Goal: Task Accomplishment & Management: Complete application form

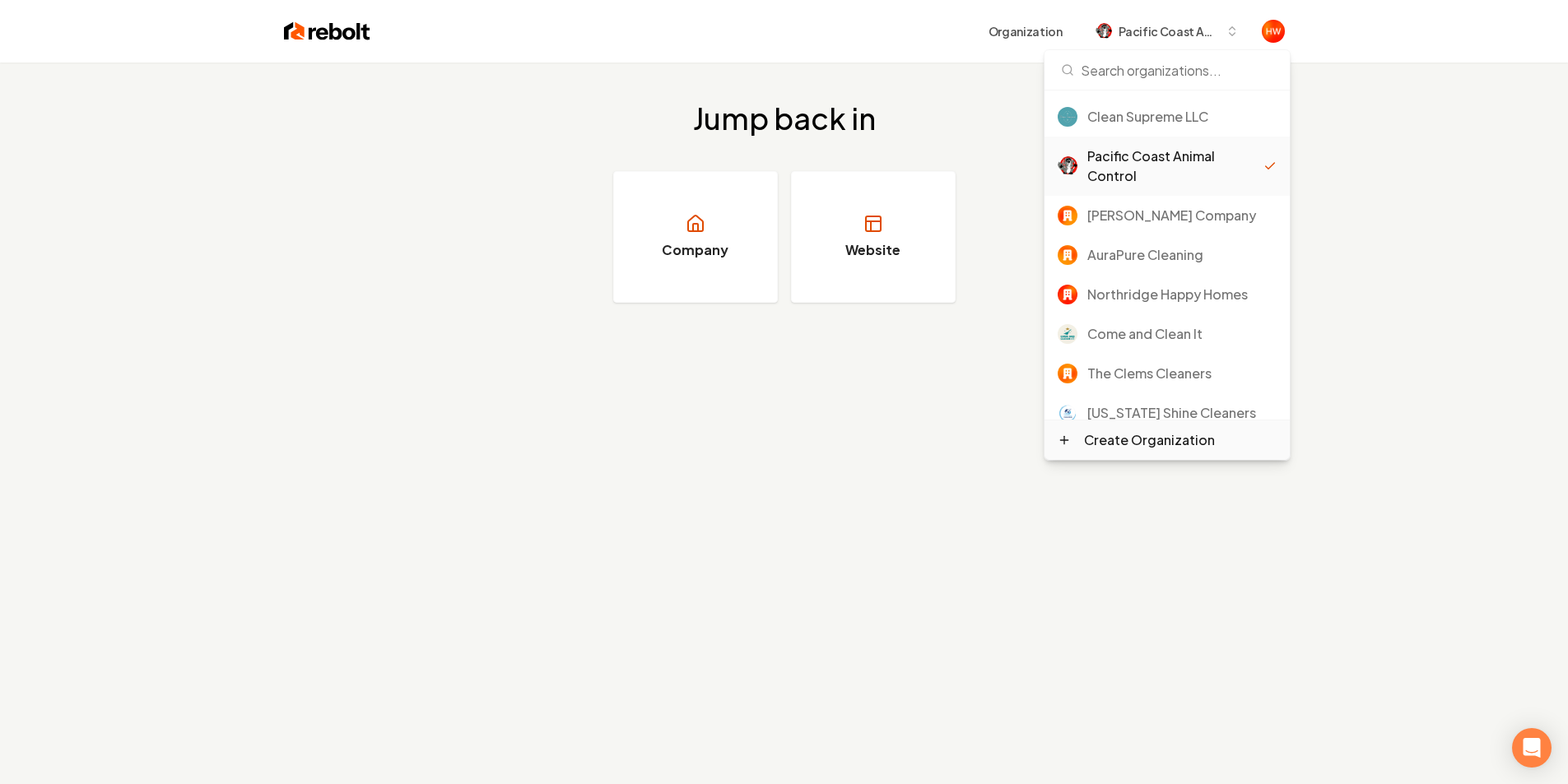
click at [1157, 441] on div "Create Organization" at bounding box center [1148, 440] width 130 height 20
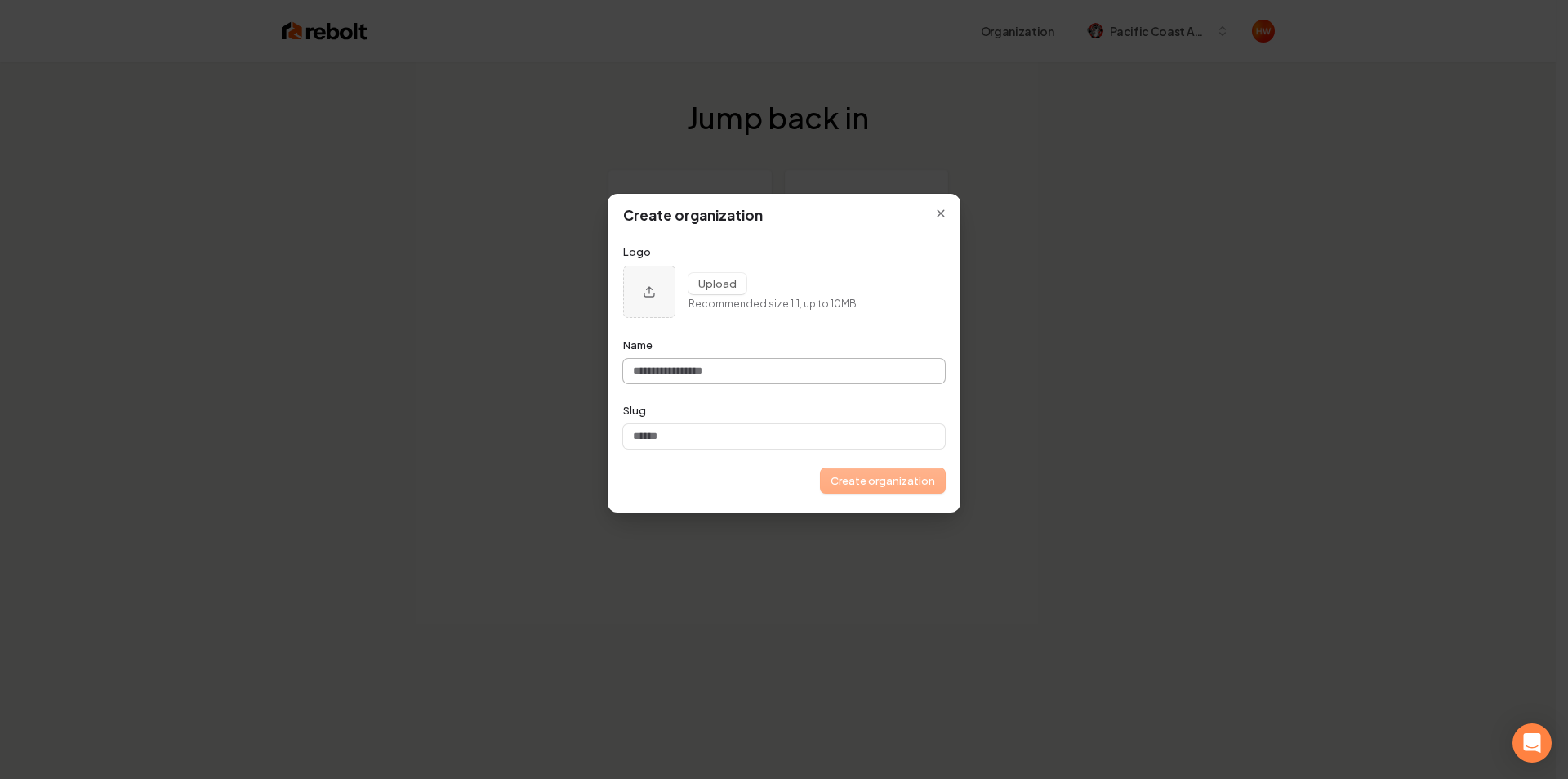
type input "*"
type input "**"
type input "***"
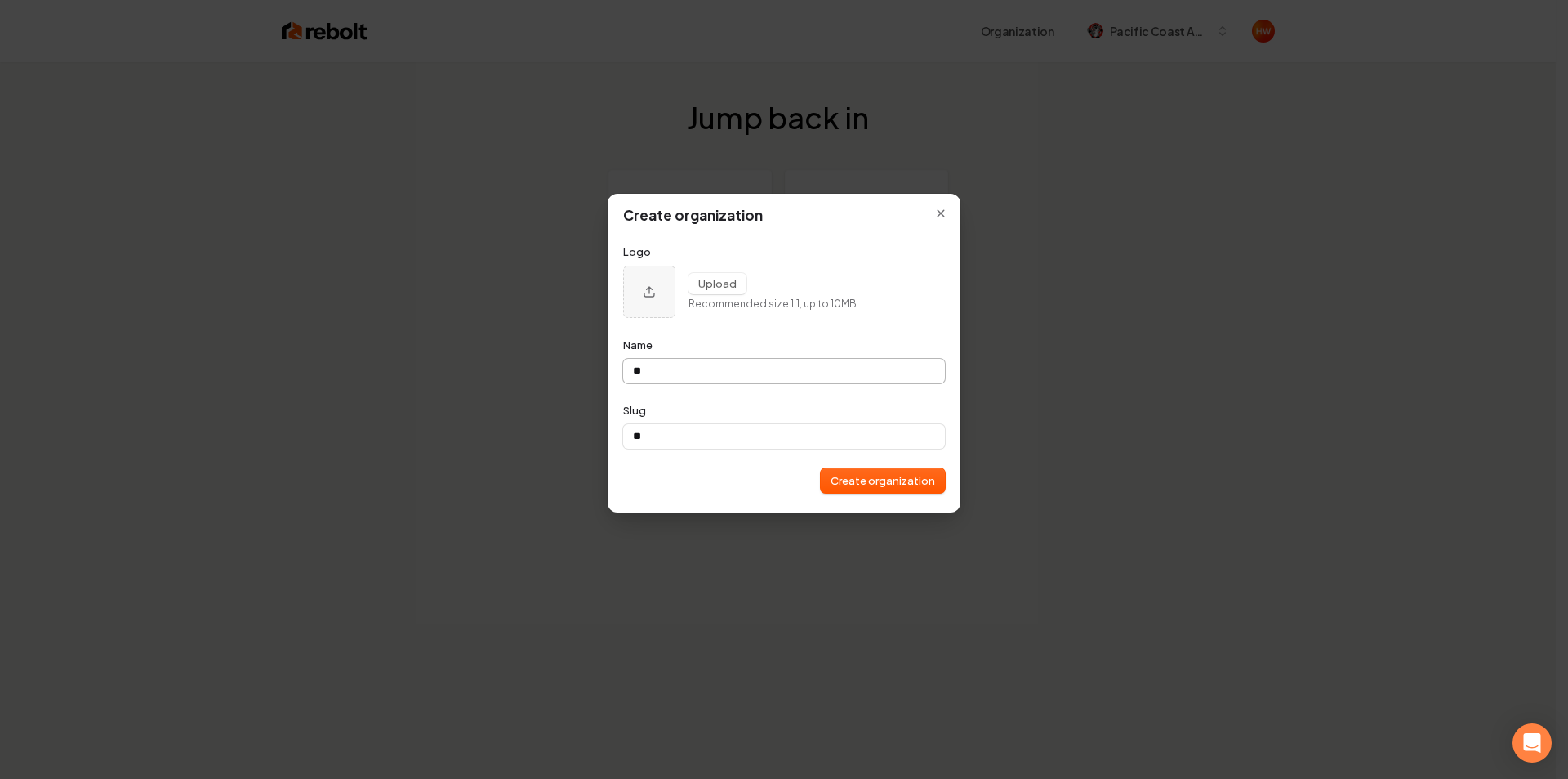
type input "***"
type input "****"
type input "*****"
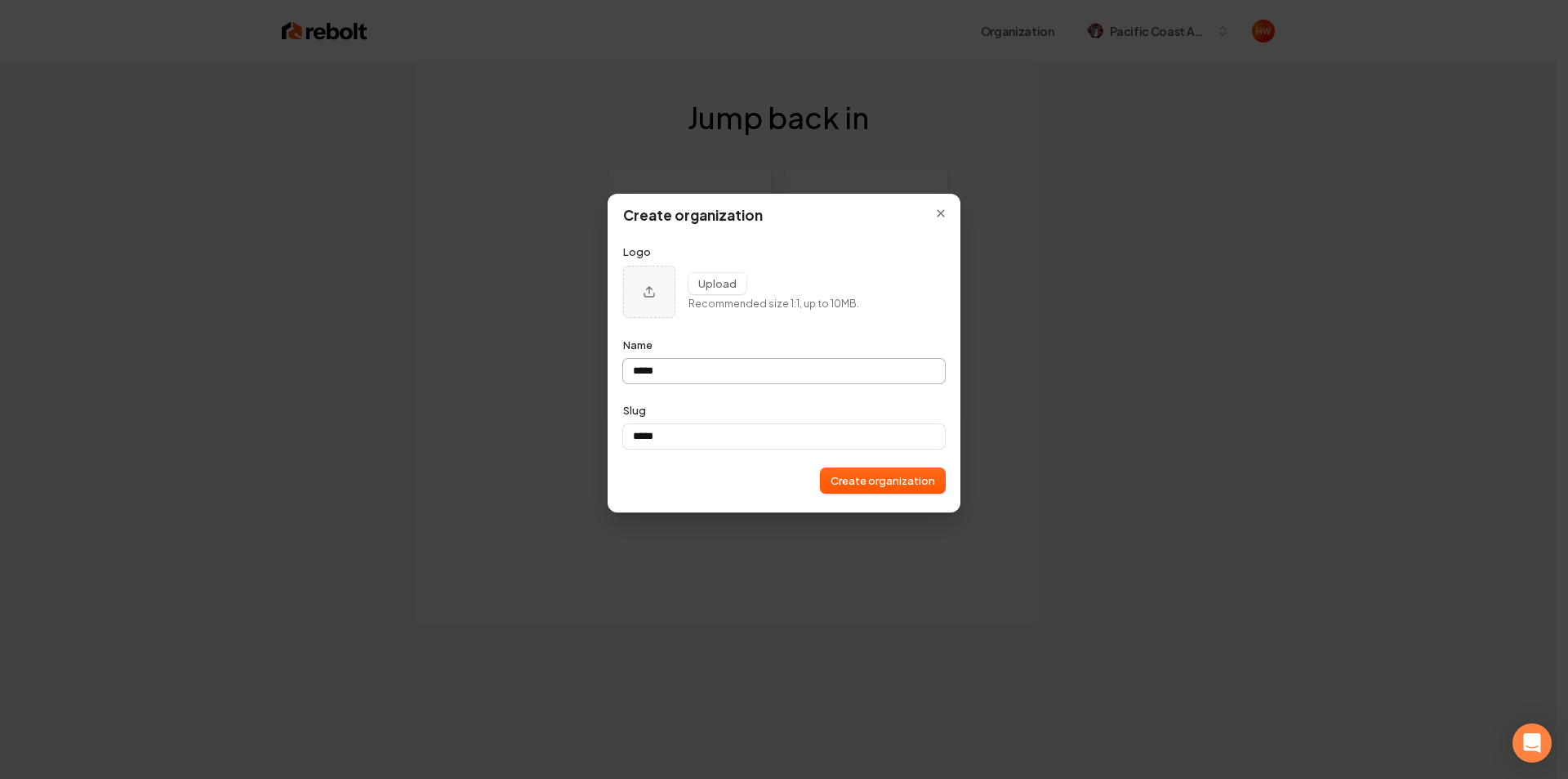
type input "******"
type input "*******"
type input "********"
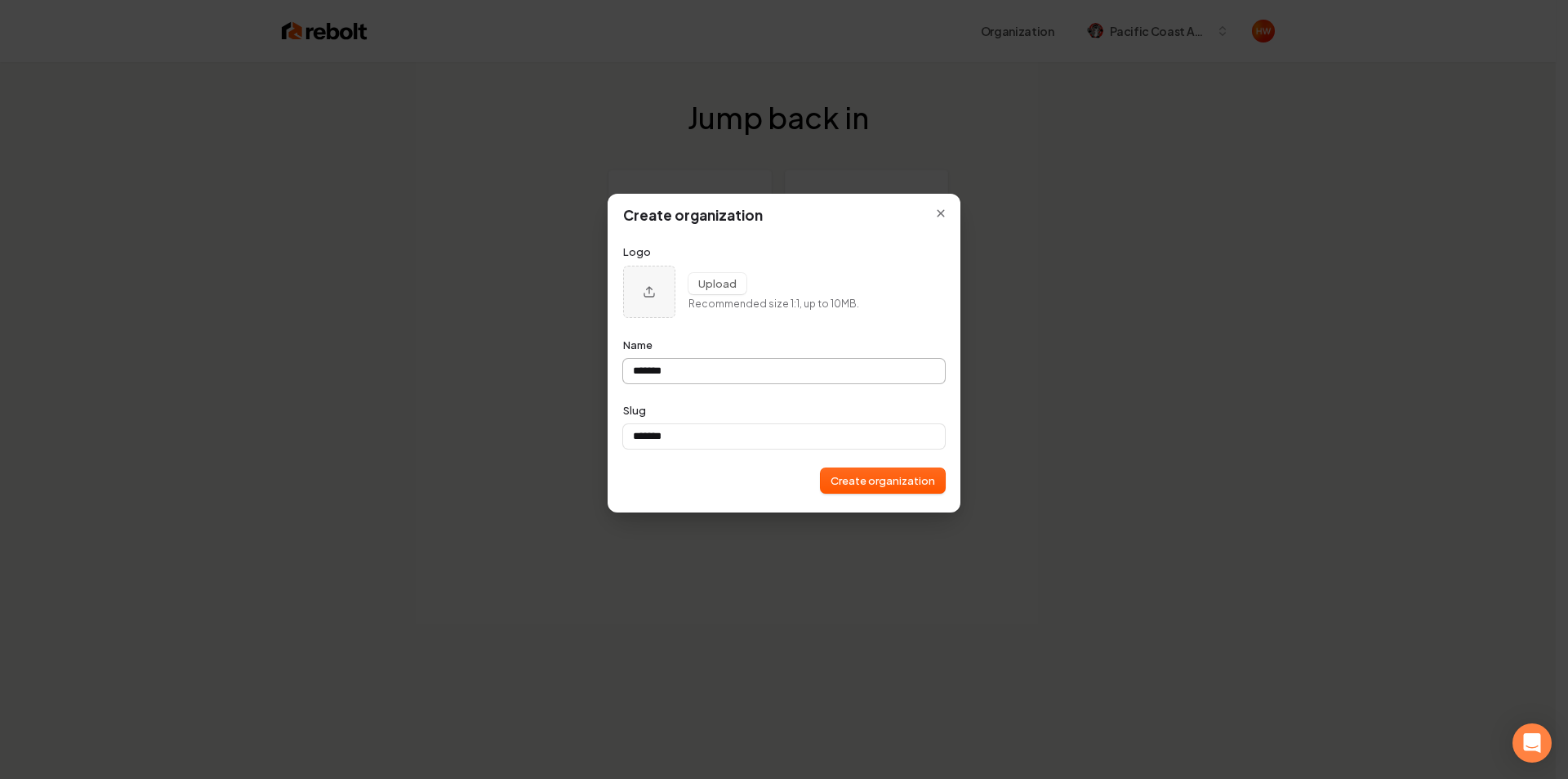
type input "********"
type input "*********"
type input "**********"
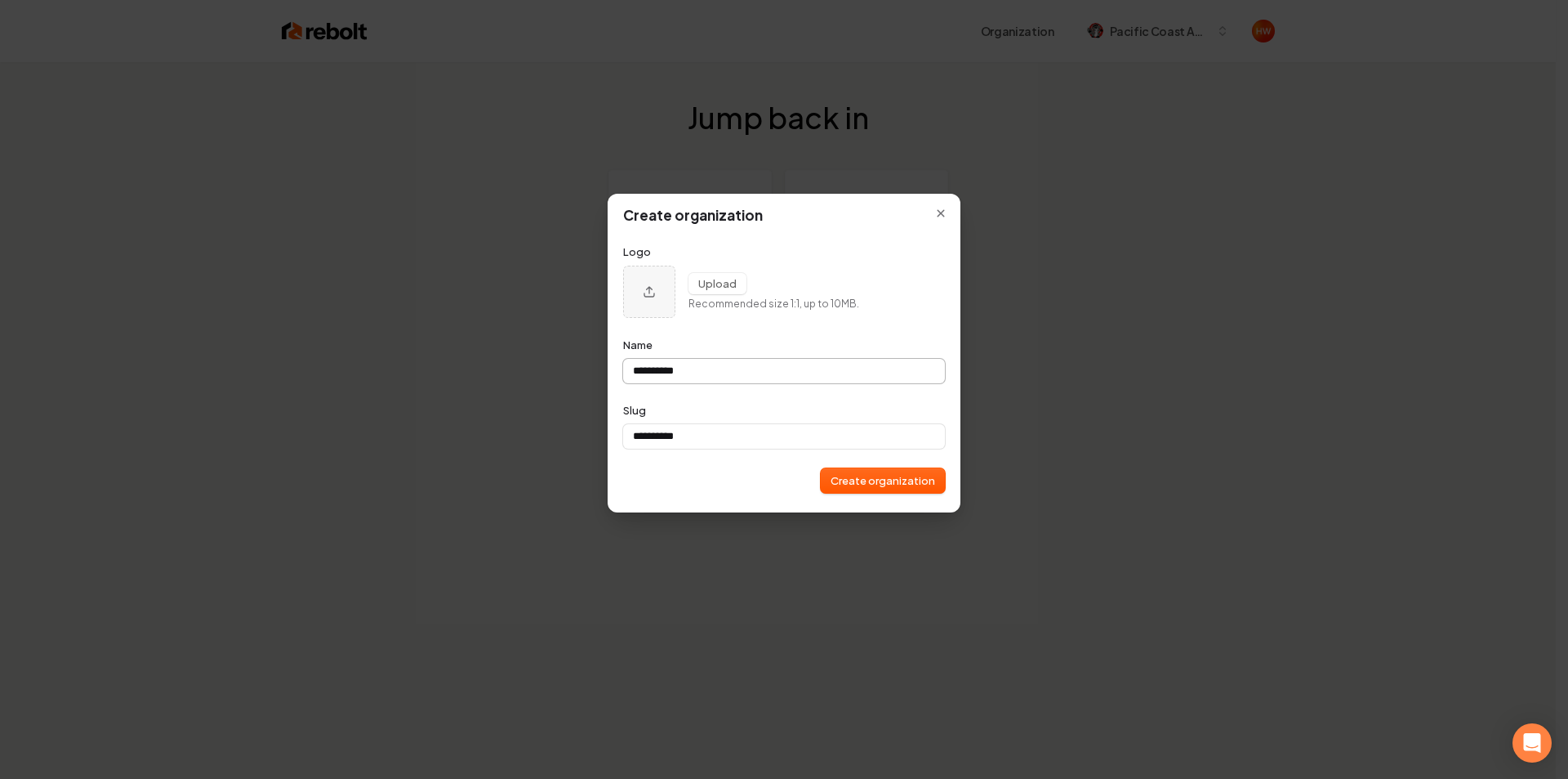
type input "**********"
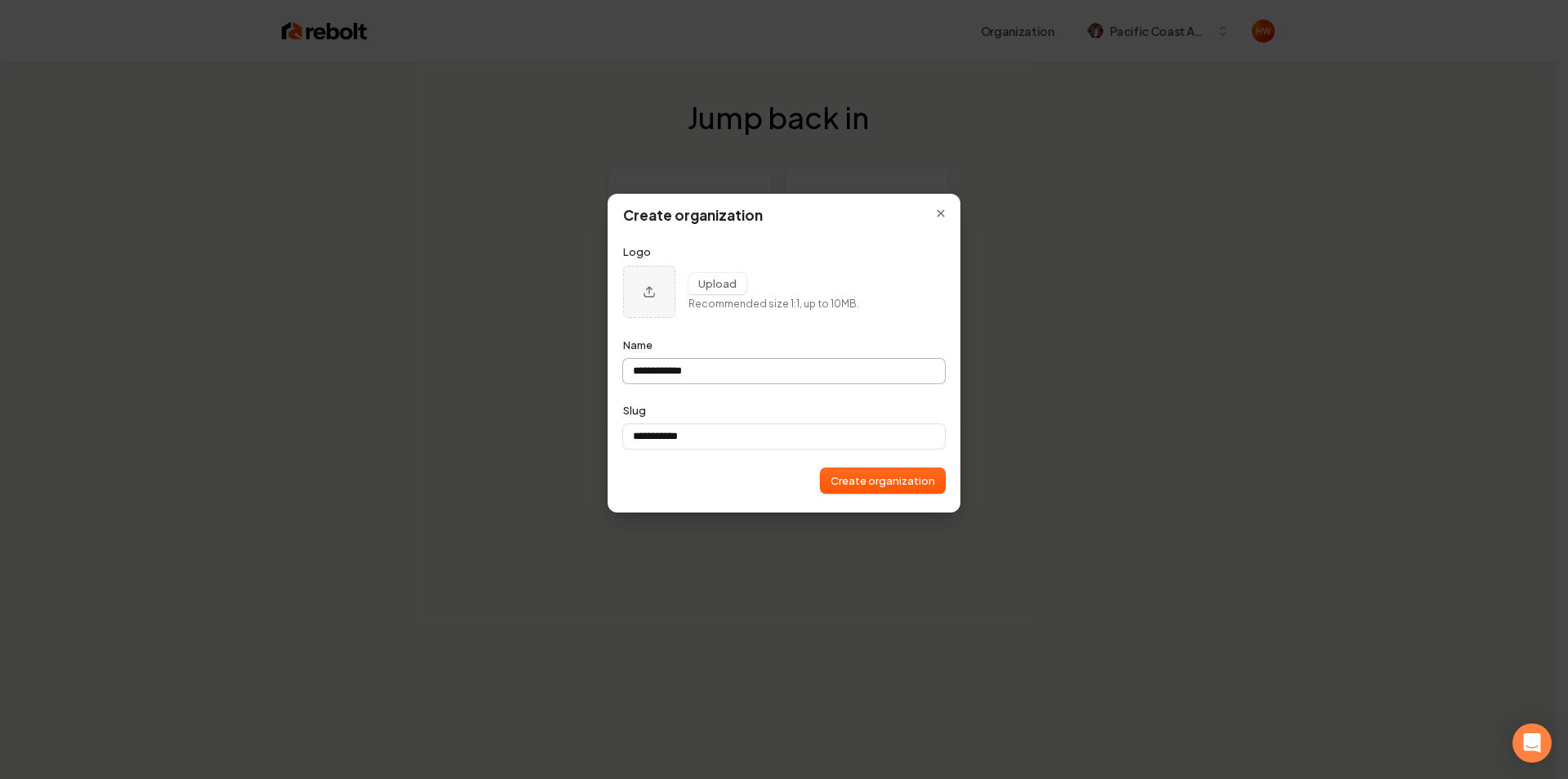
type input "**********"
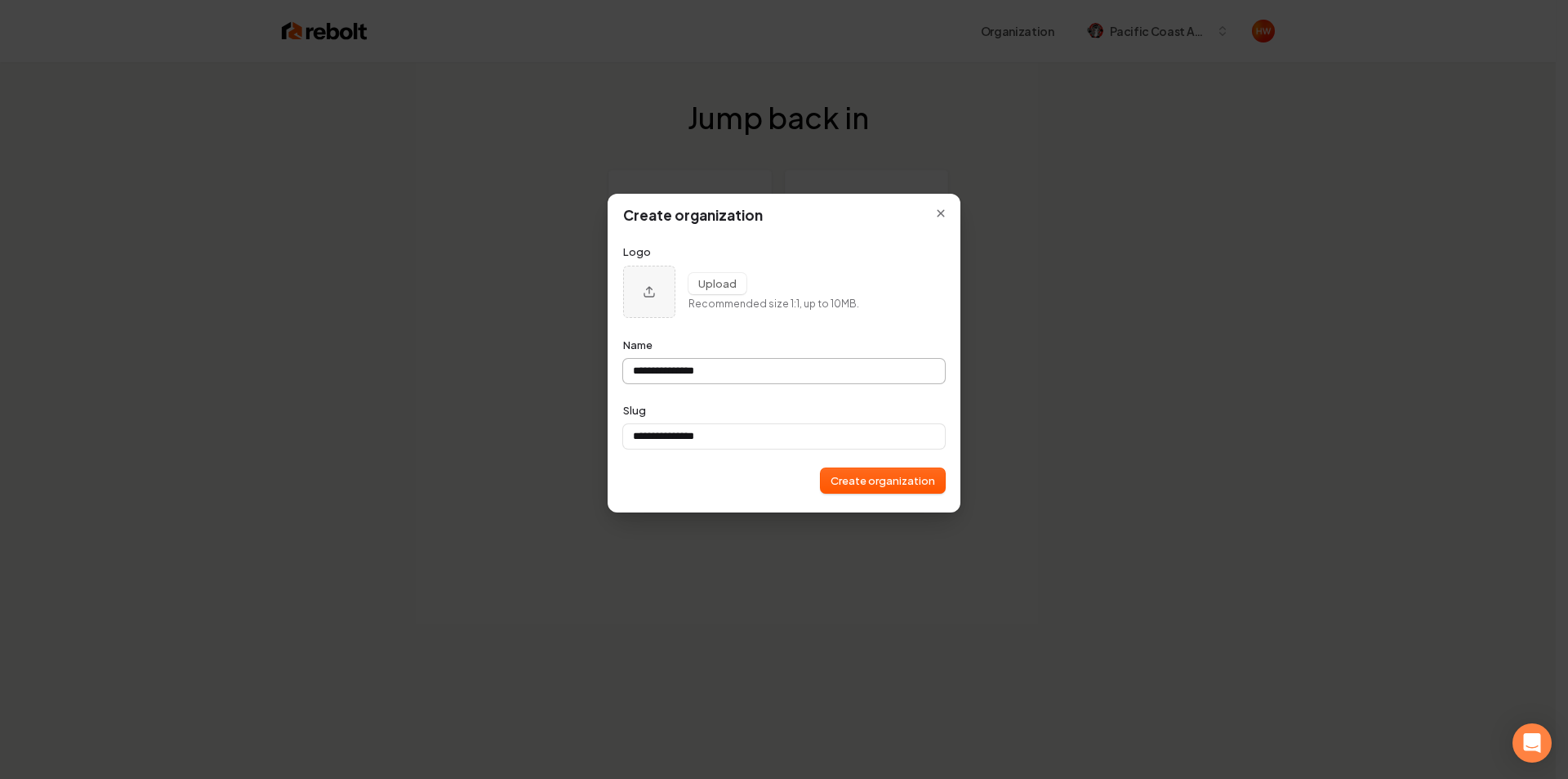
type input "**********"
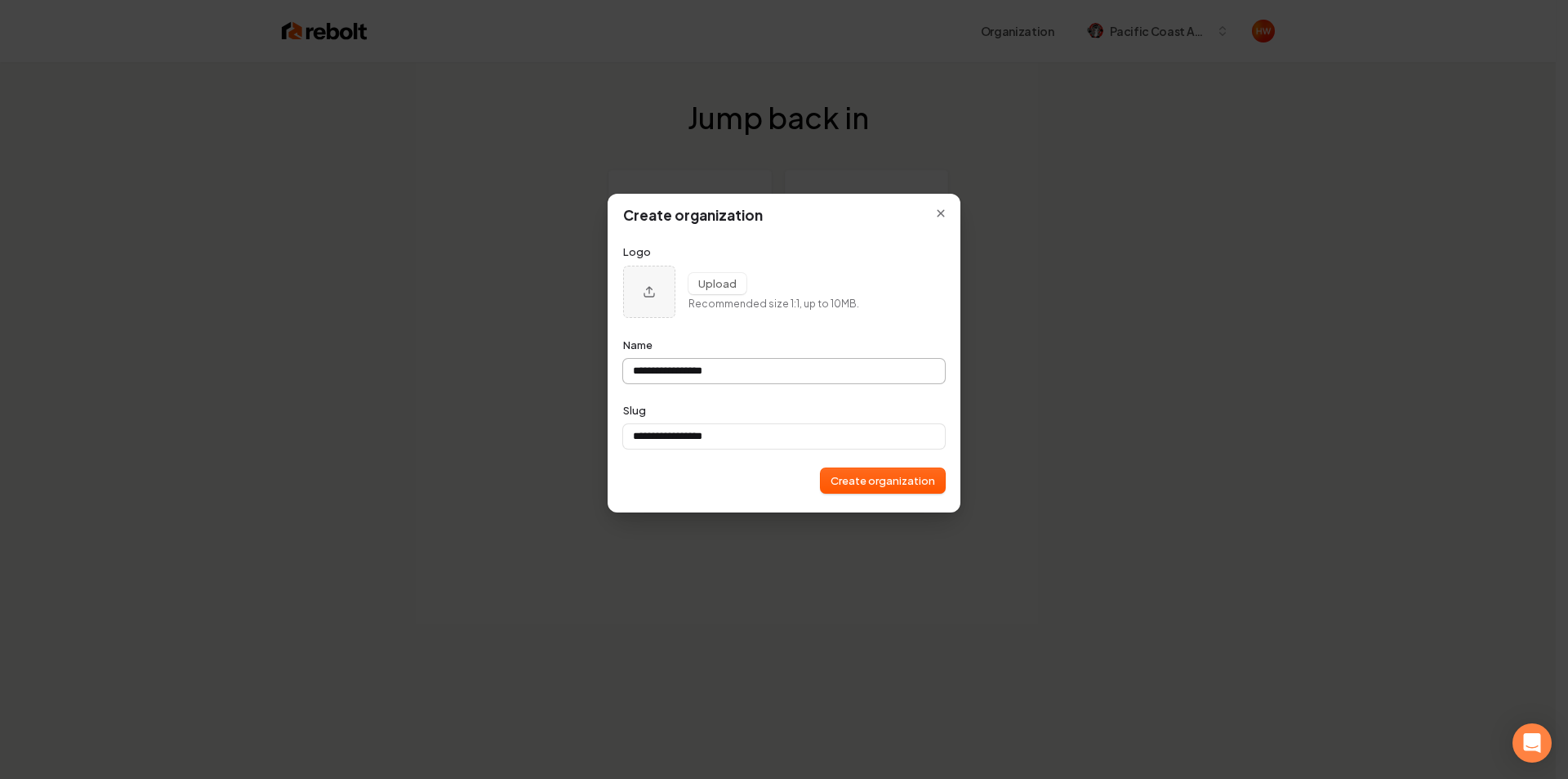
type input "**********"
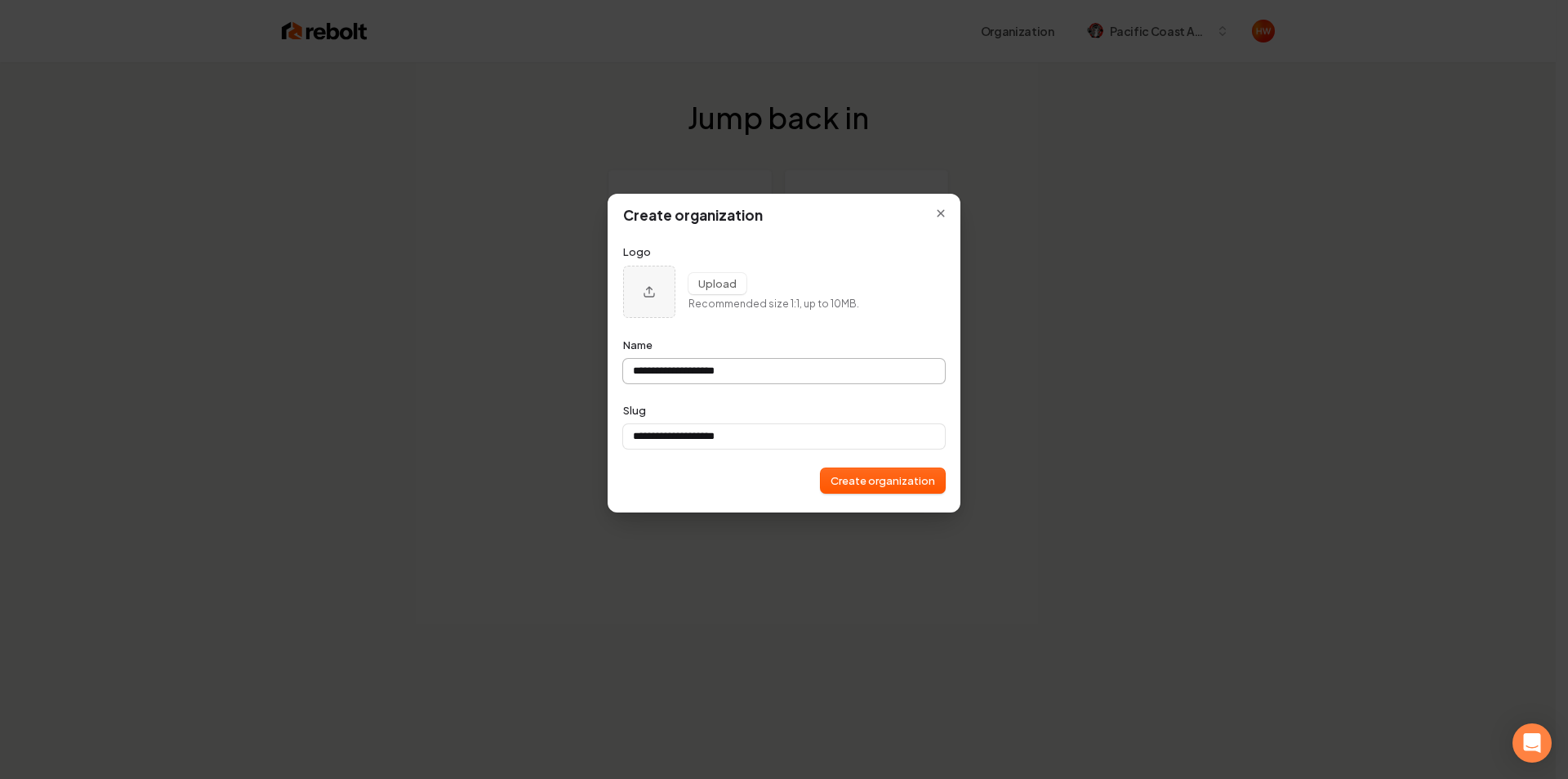
type input "**********"
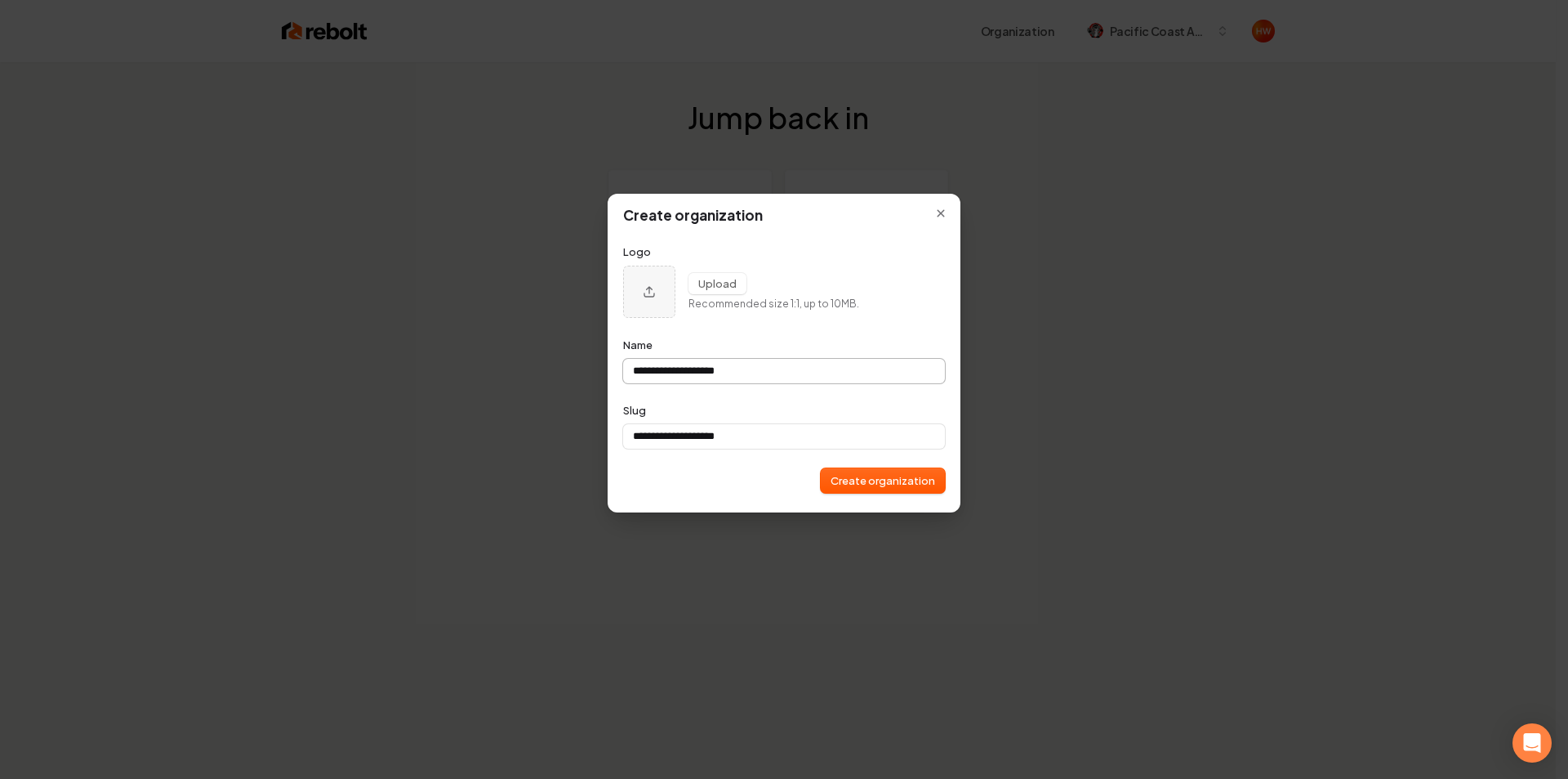
type input "**********"
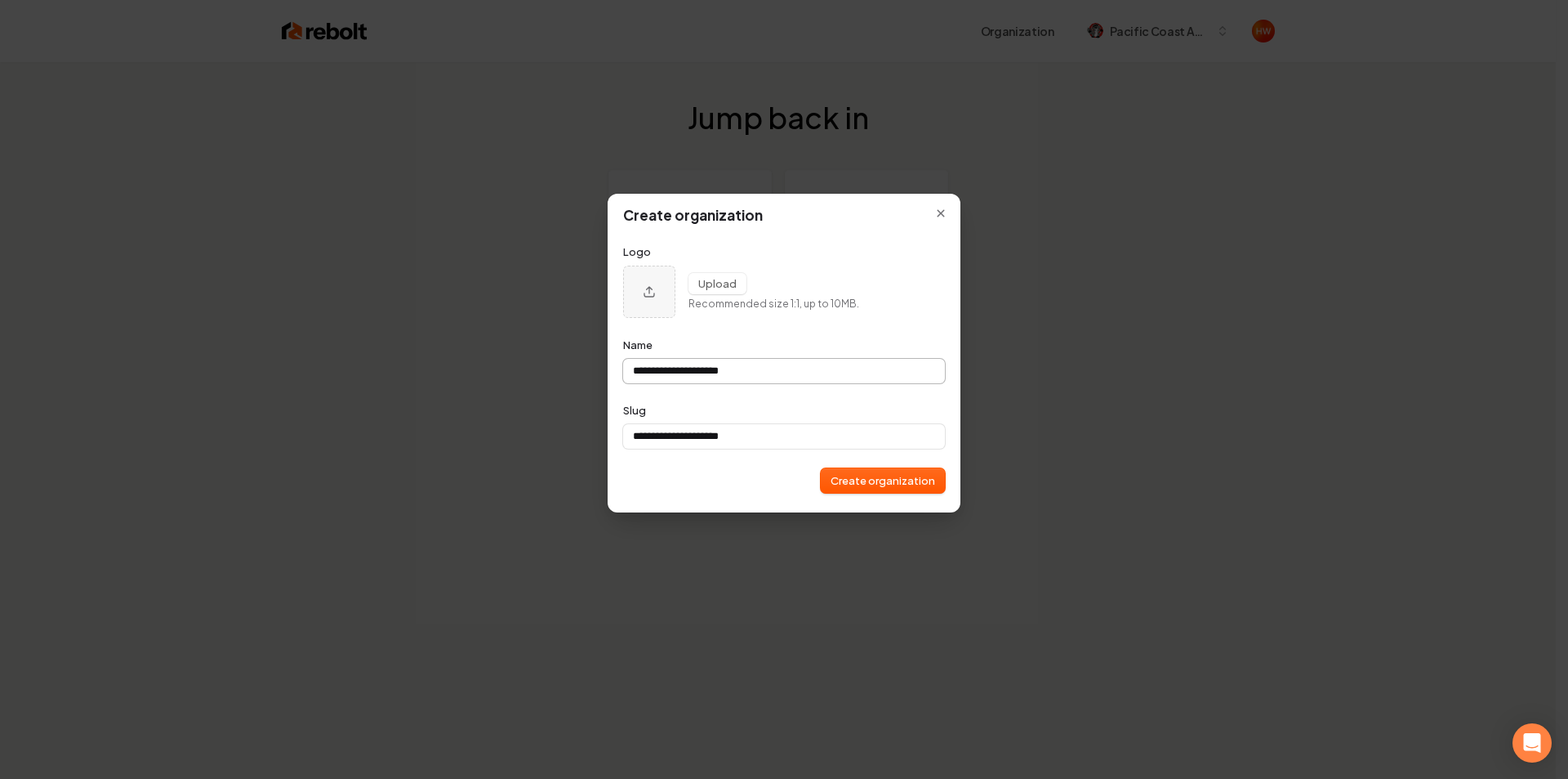
type input "**********"
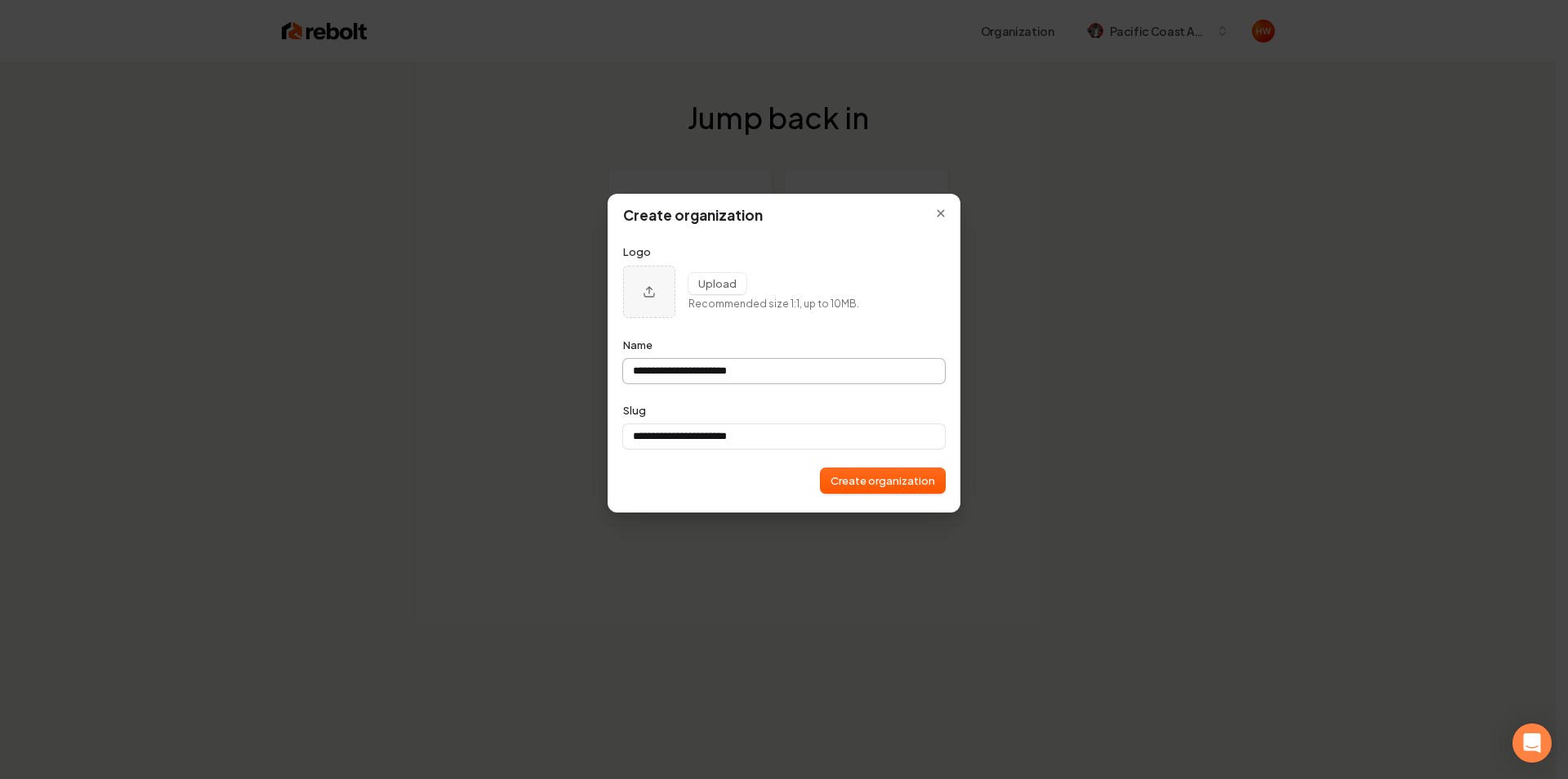
type input "**********"
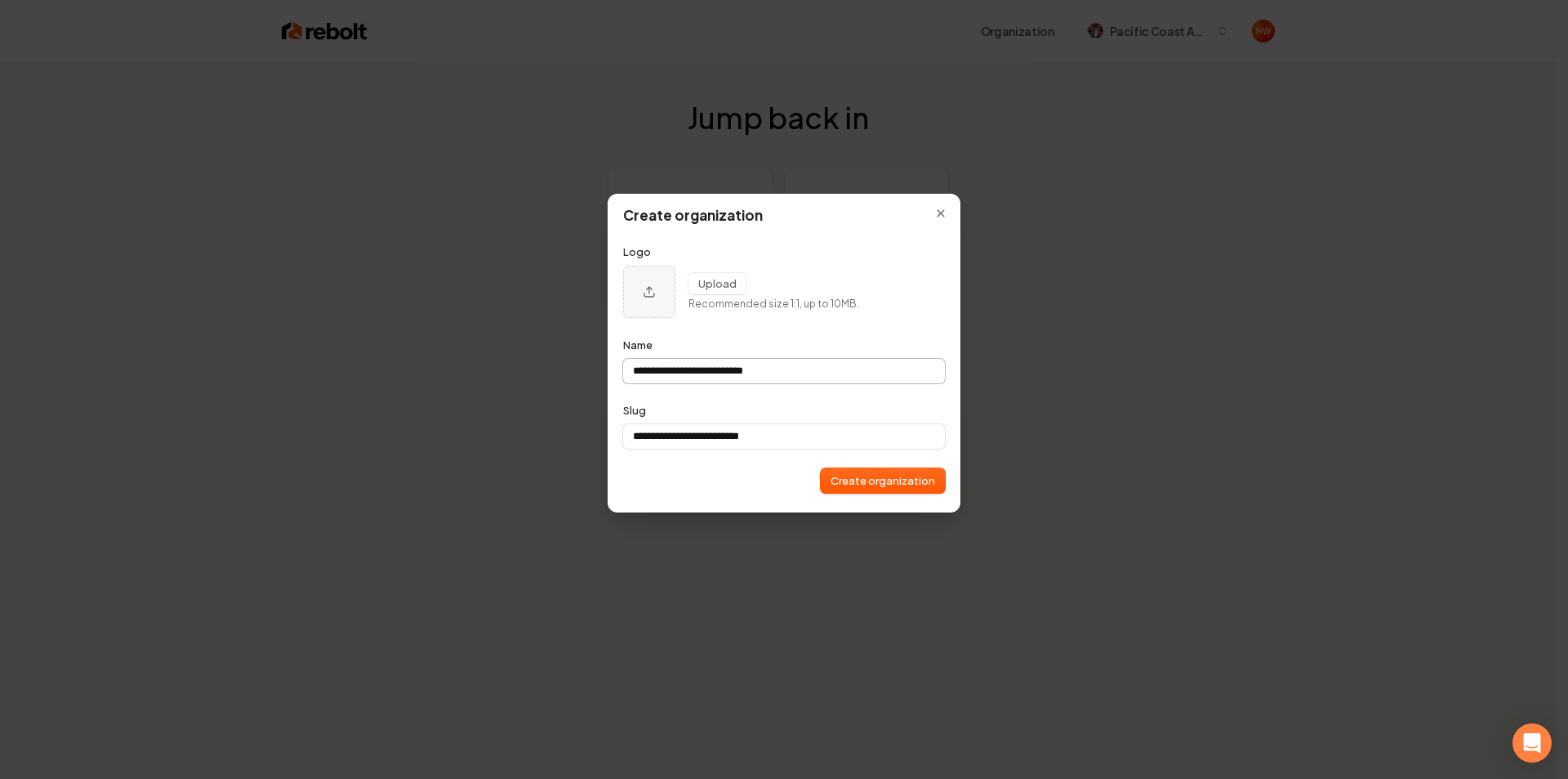
type input "**********"
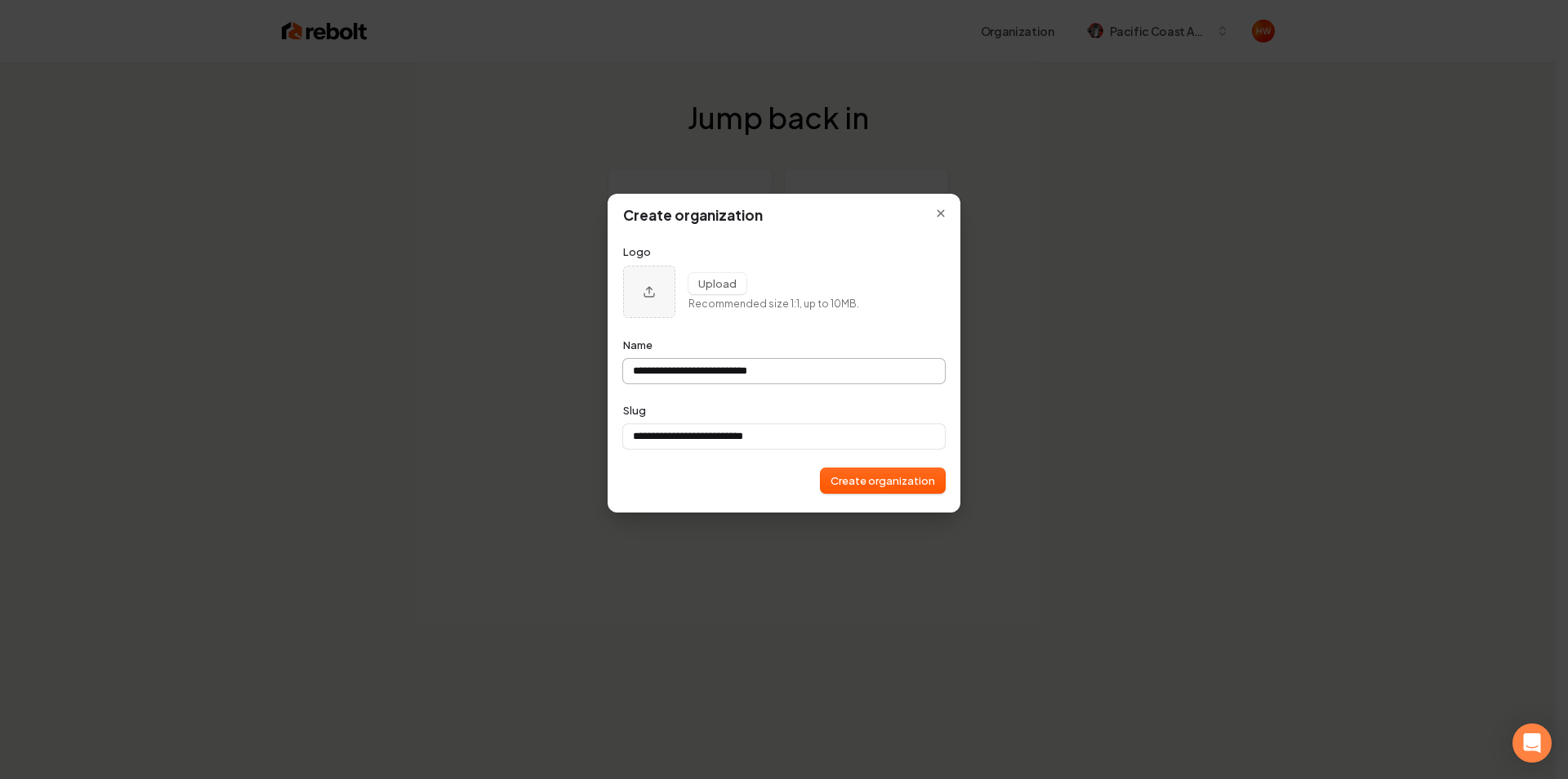
type input "**********"
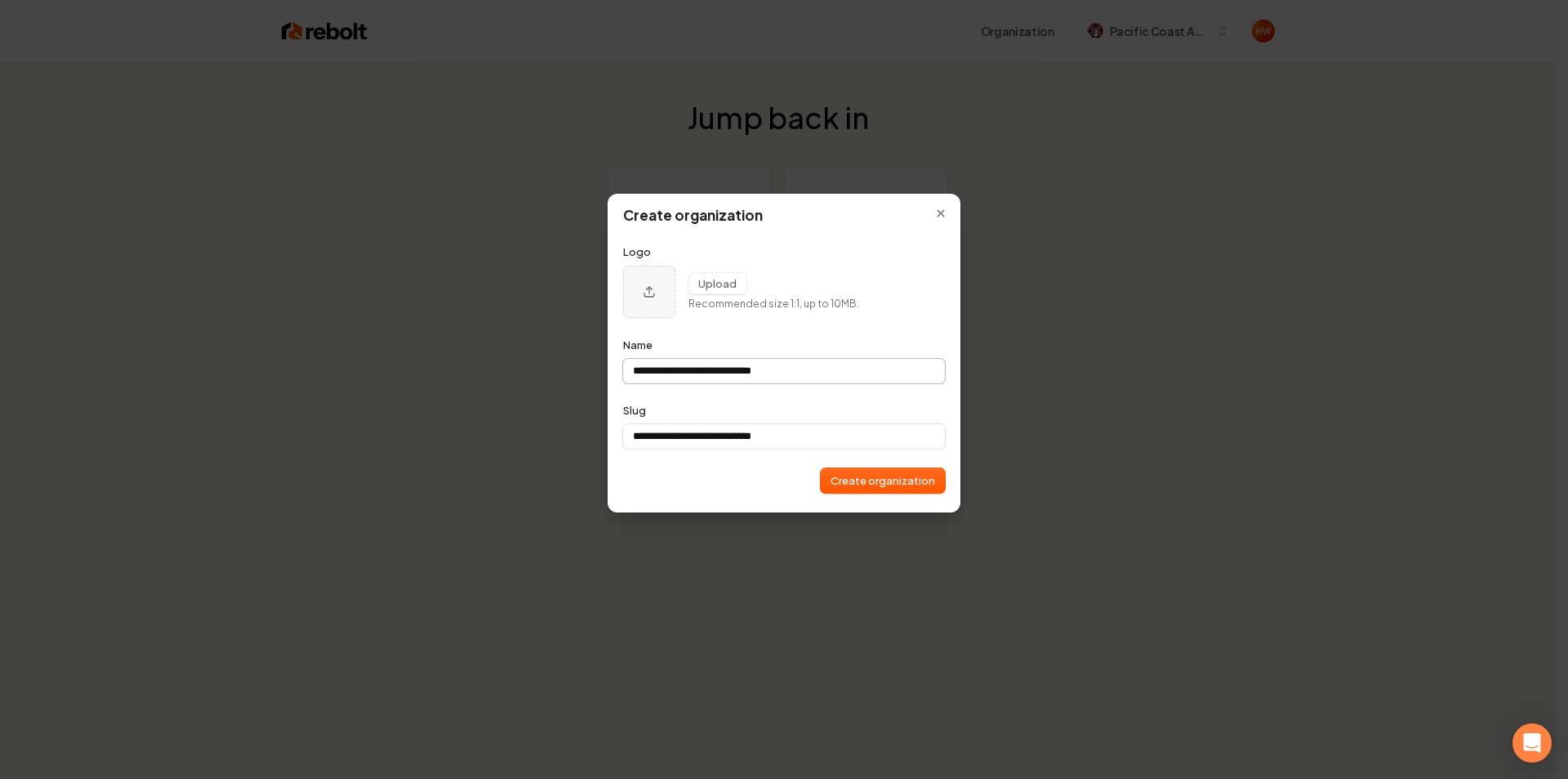
type input "**********"
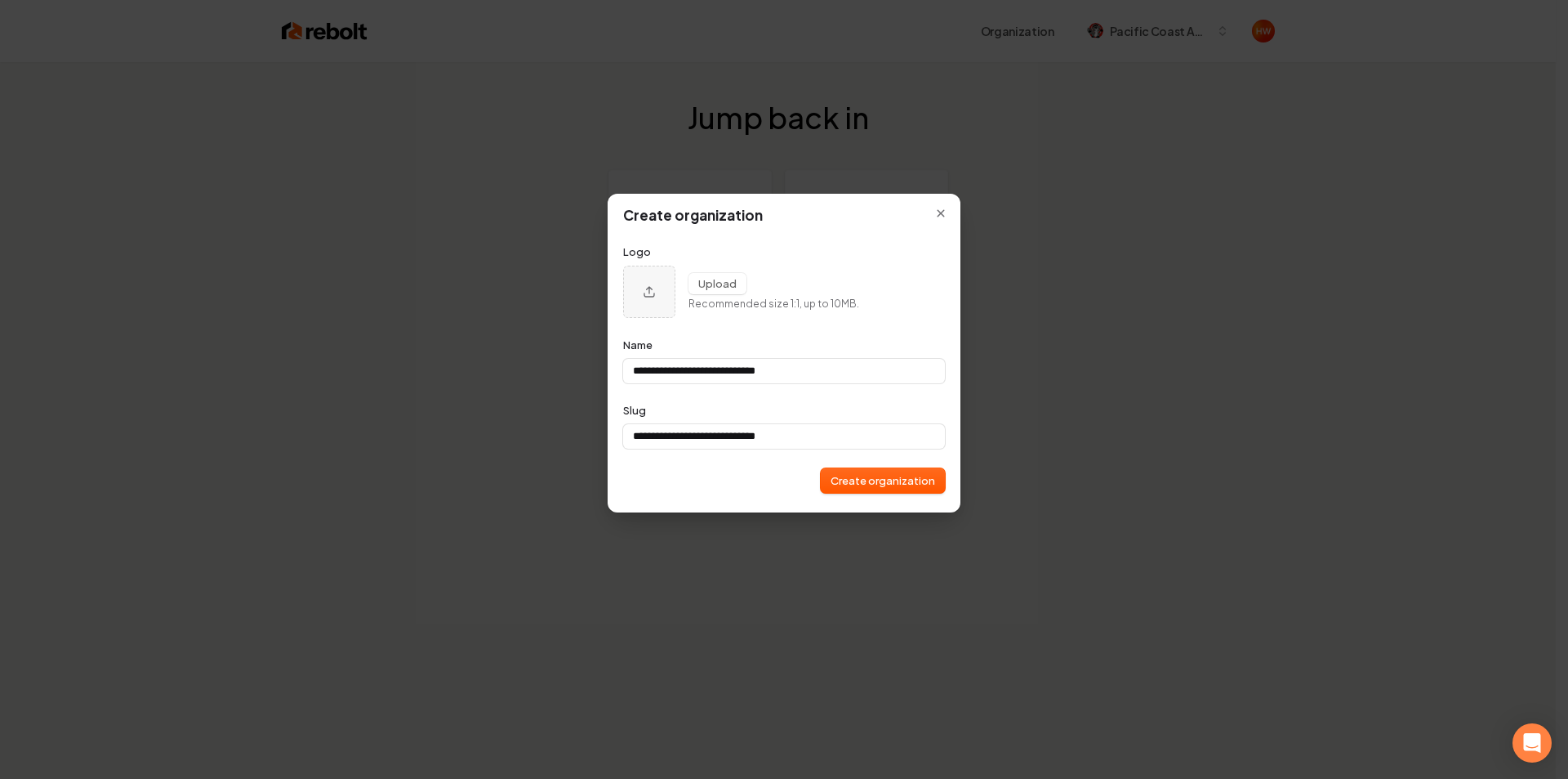
type input "**********"
click at [895, 479] on button "Create organization" at bounding box center [883, 480] width 125 height 24
type input "**********"
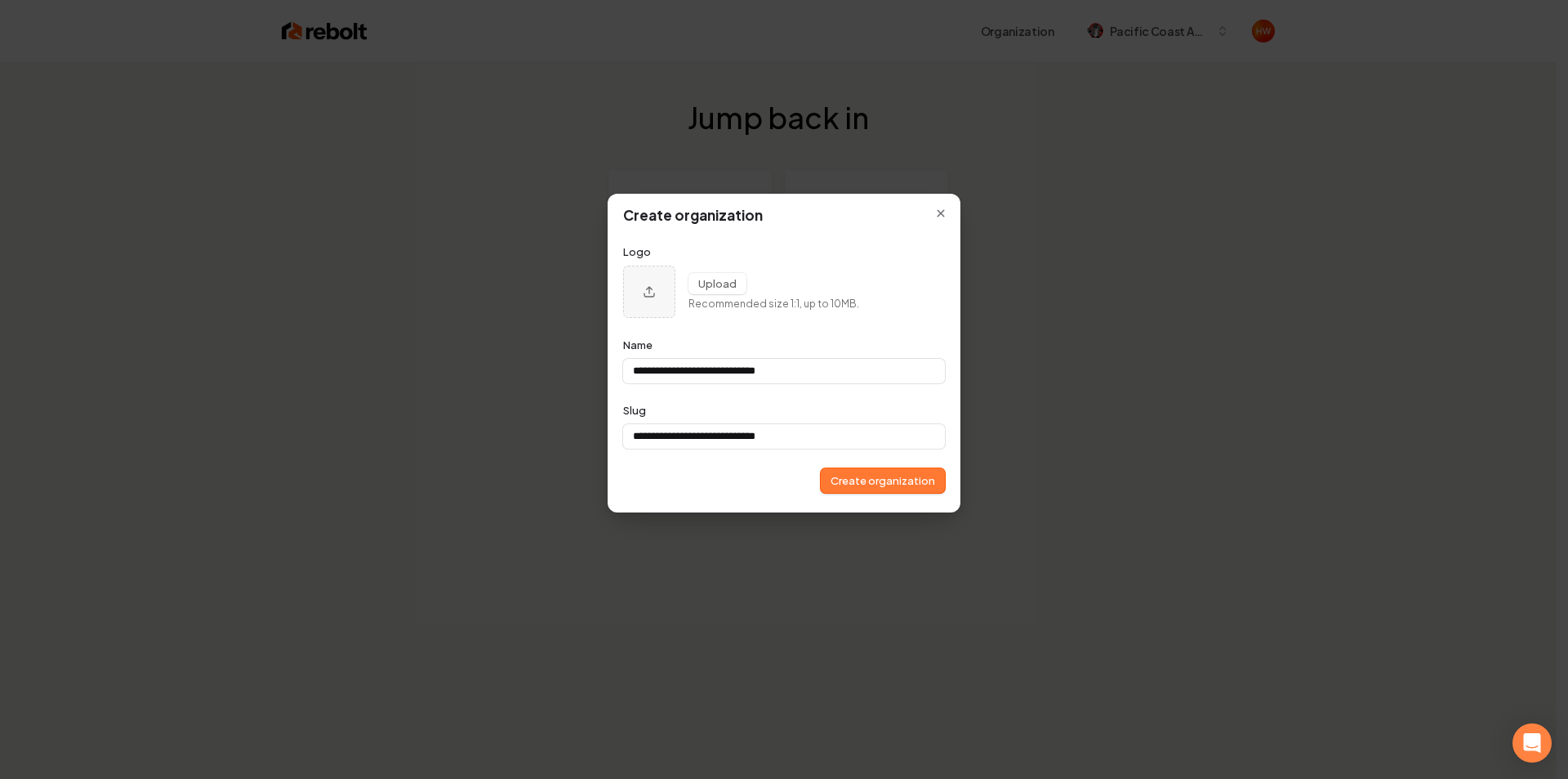
type input "**********"
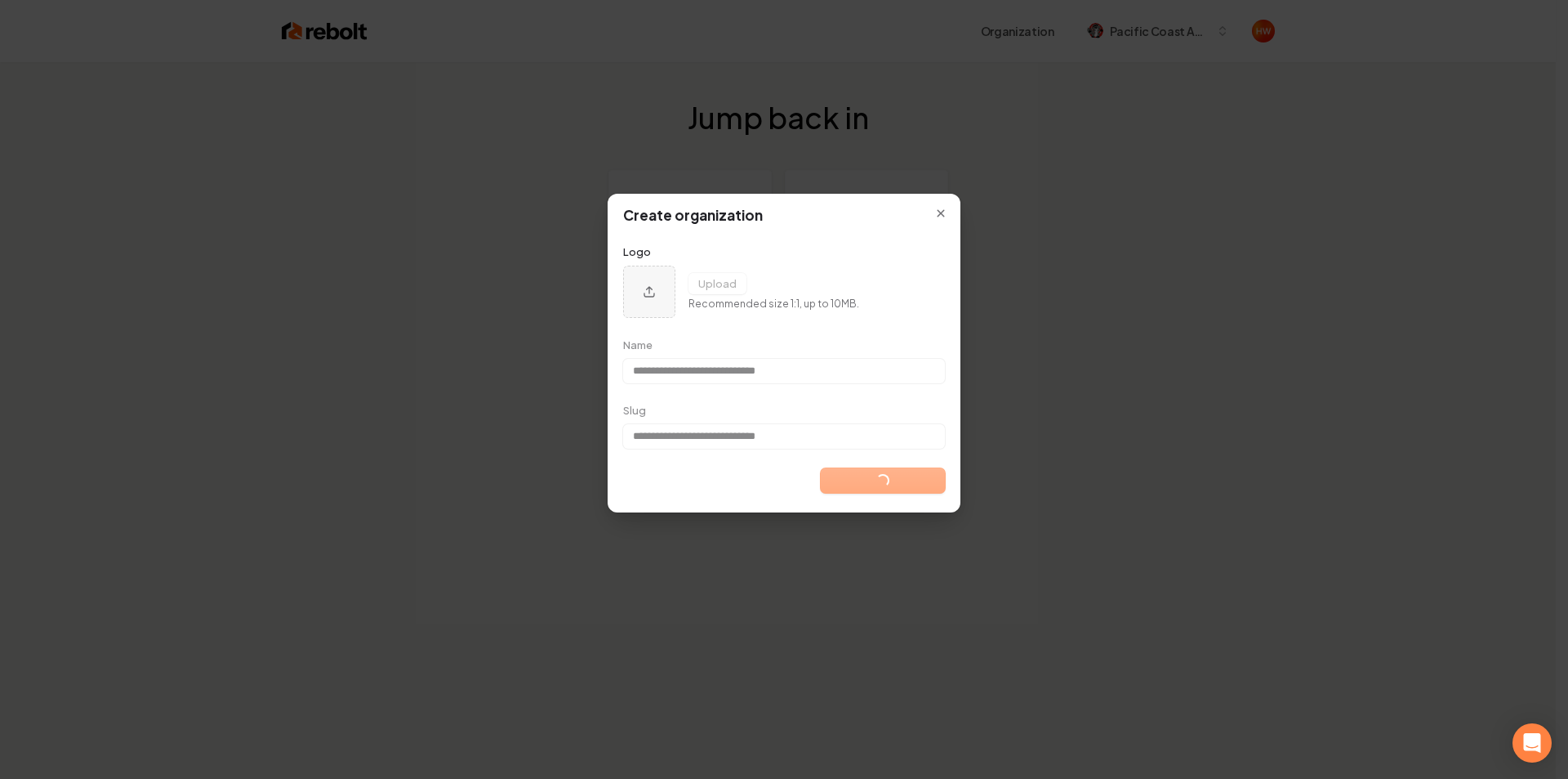
type input "**********"
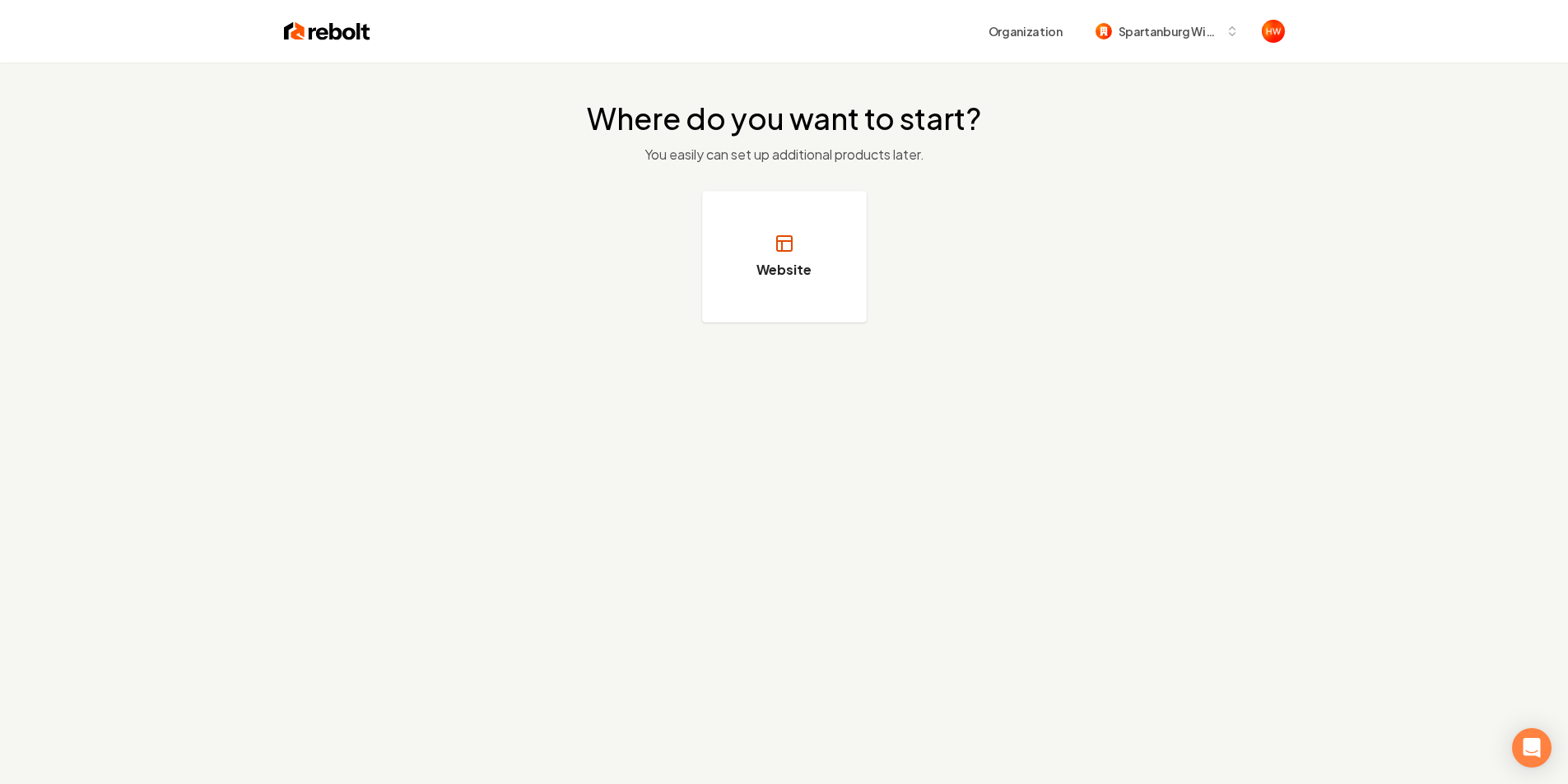
click at [768, 259] on button "Website" at bounding box center [784, 257] width 165 height 131
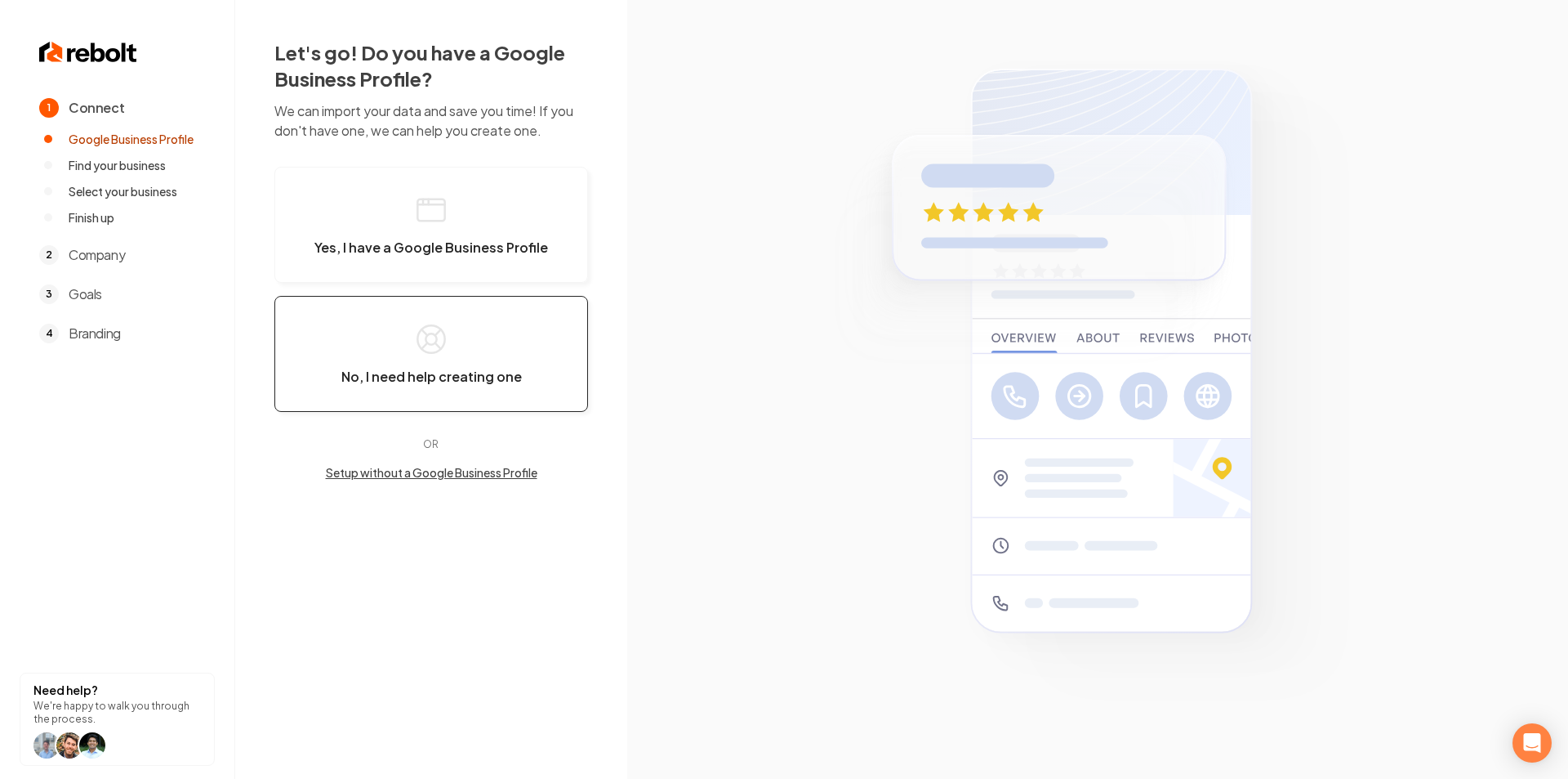
click at [469, 350] on button "No, I need help creating one" at bounding box center [431, 353] width 313 height 116
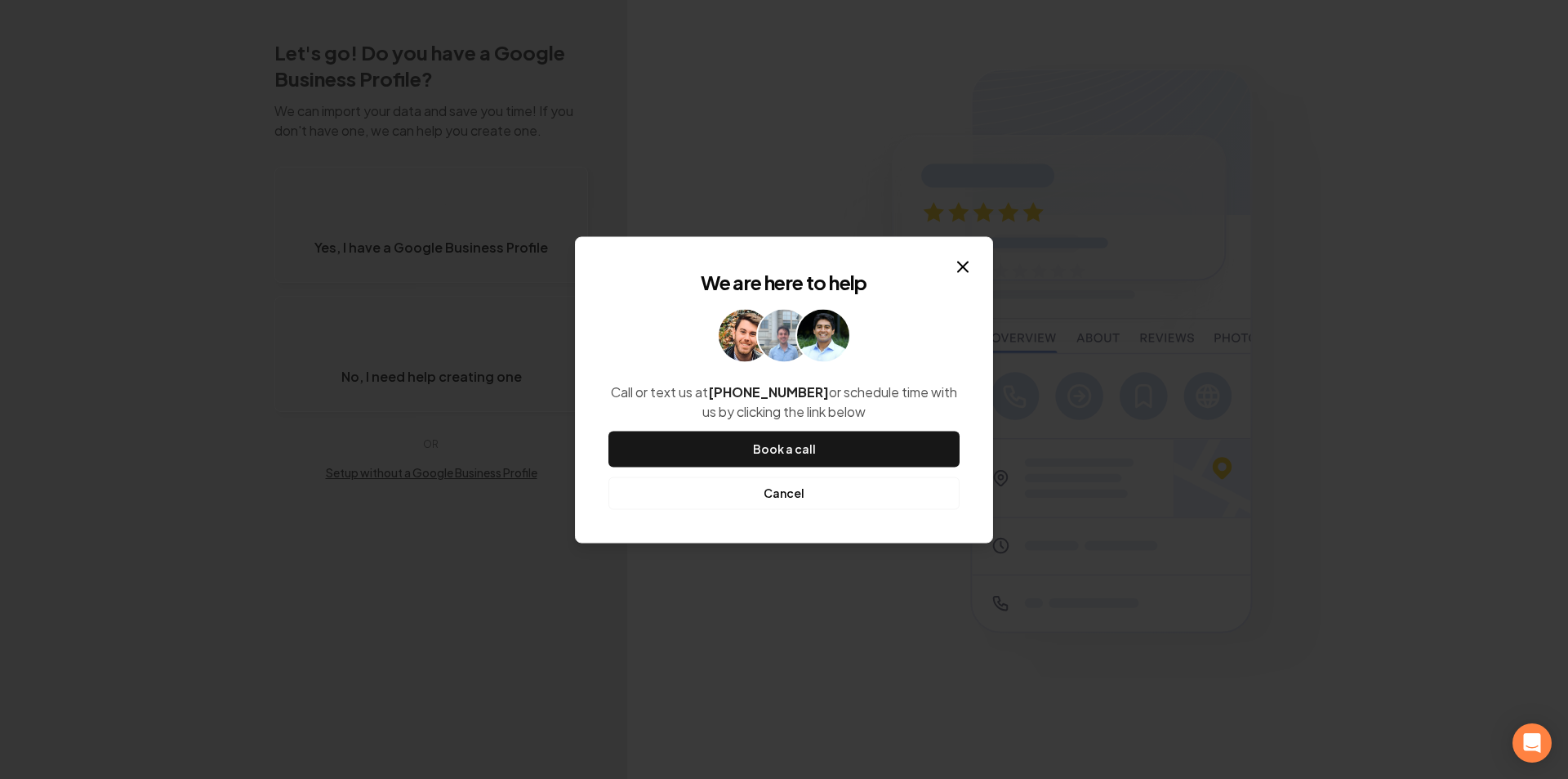
click at [805, 497] on button "Cancel" at bounding box center [784, 493] width 351 height 33
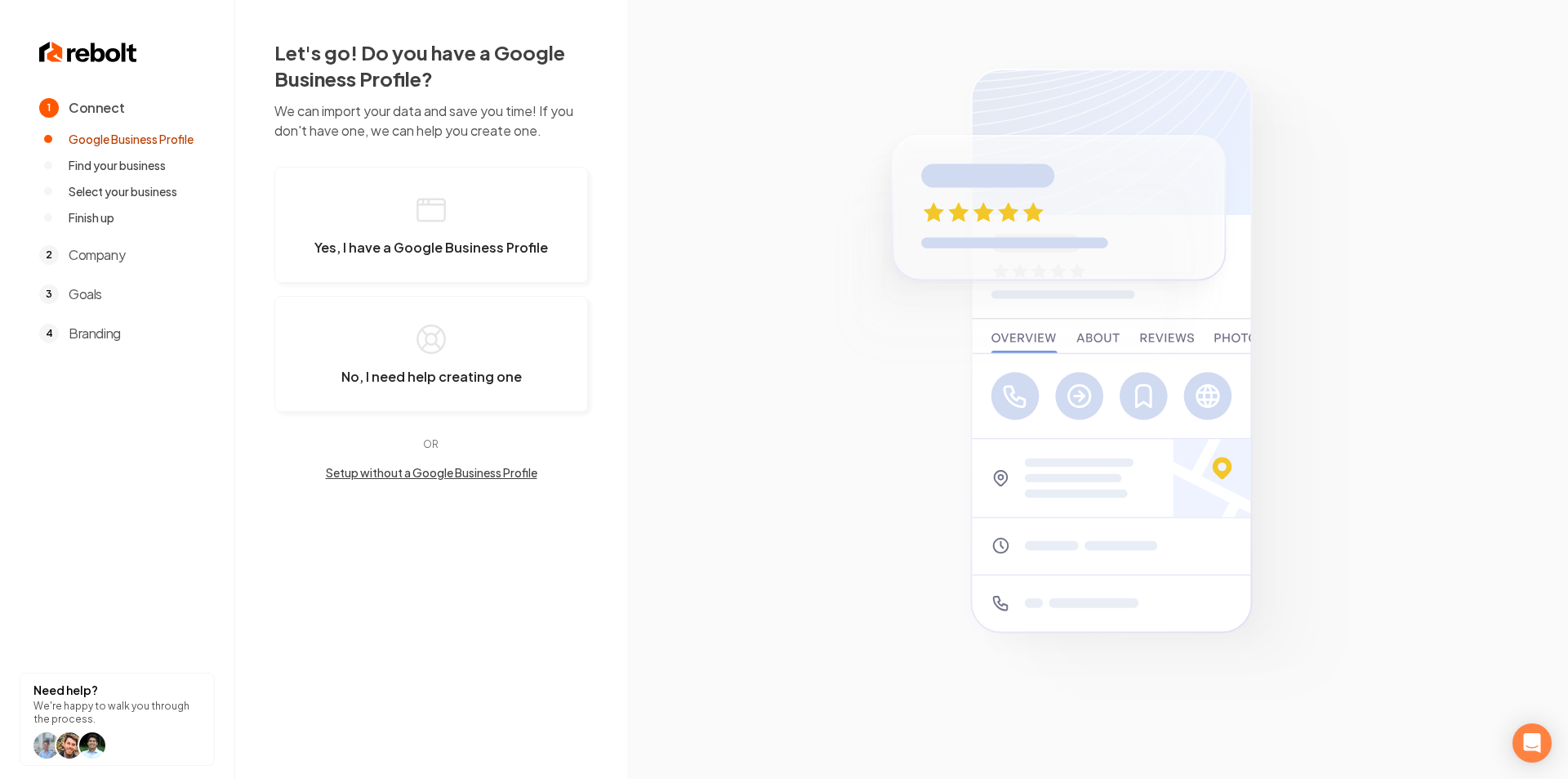
click at [443, 469] on button "Setup without a Google Business Profile" at bounding box center [431, 472] width 313 height 17
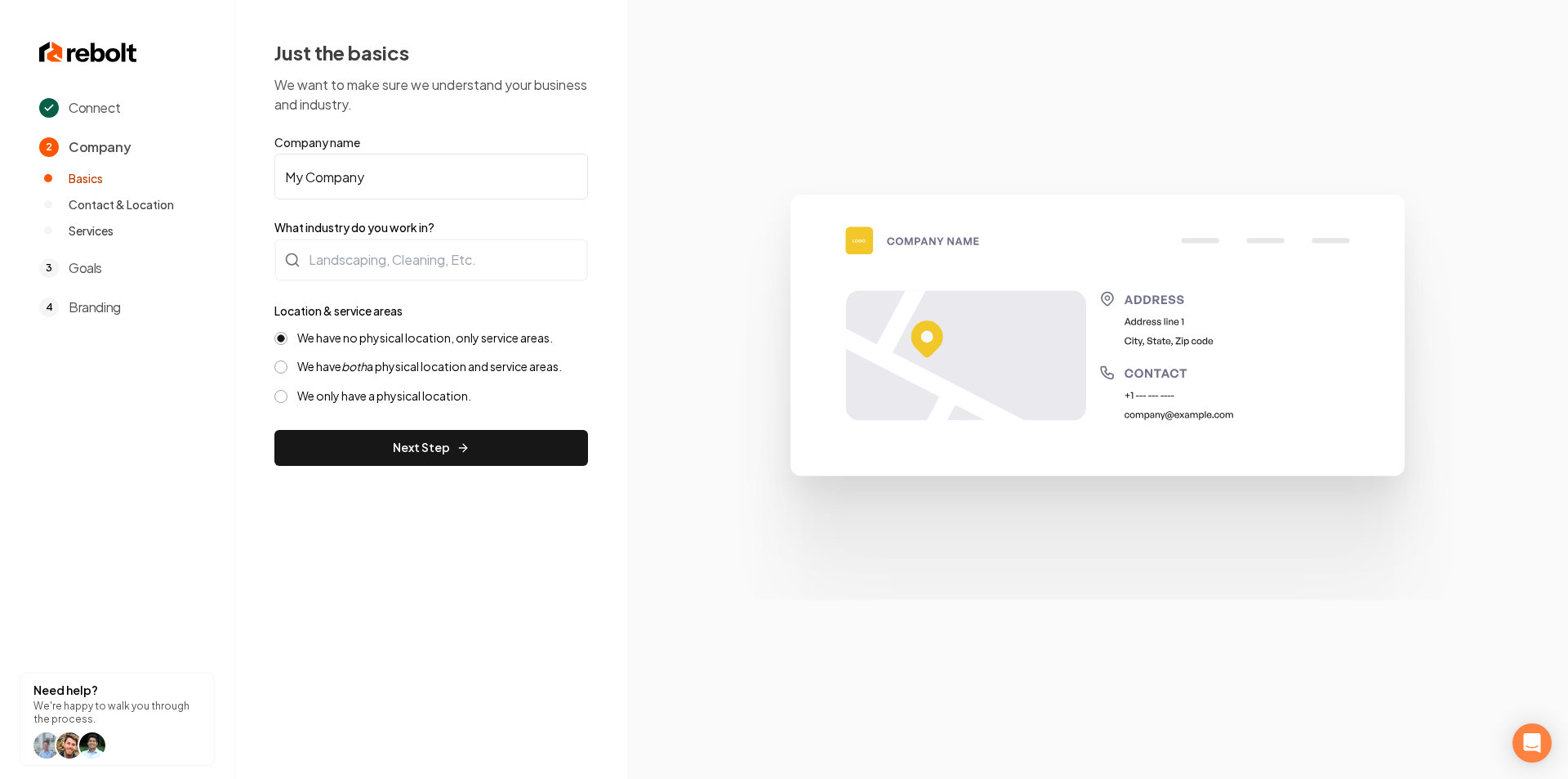
click at [394, 175] on input "My Company" at bounding box center [431, 176] width 313 height 46
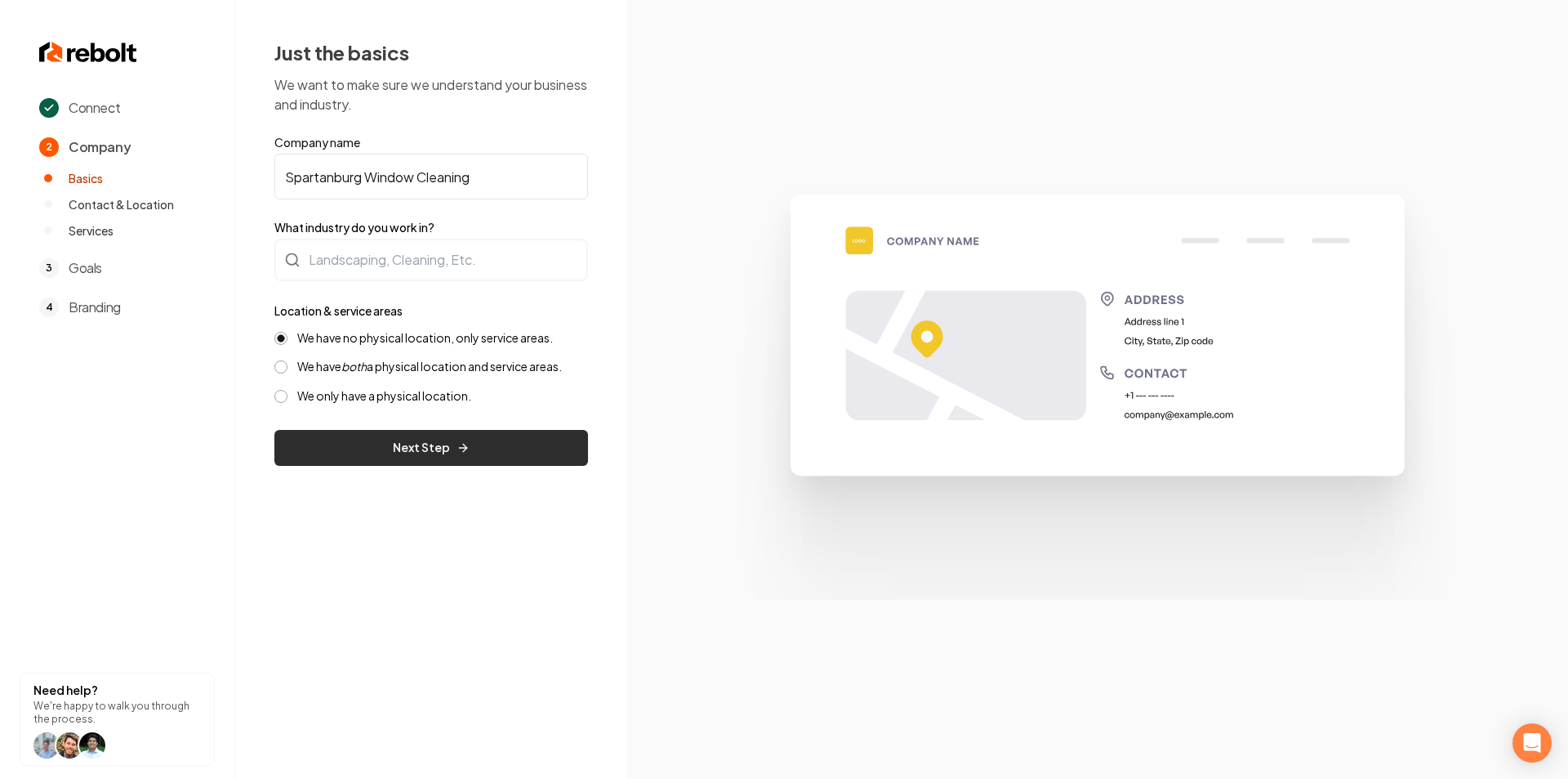
type input "Spartanburg Window Cleaning"
click at [429, 443] on button "Next Step" at bounding box center [431, 447] width 313 height 36
click at [440, 453] on button "Next Step" at bounding box center [431, 447] width 313 height 36
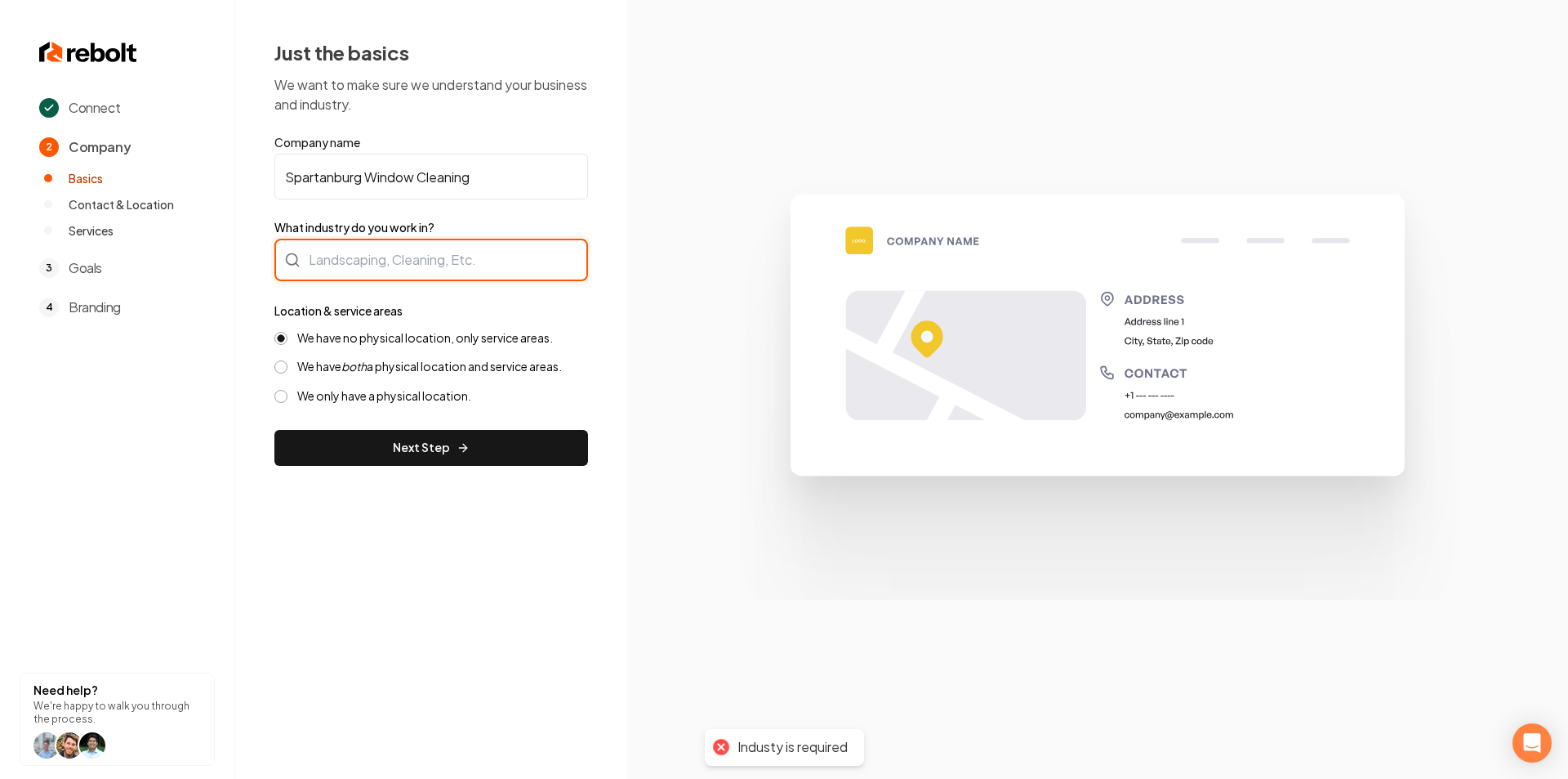
click at [397, 264] on div at bounding box center [431, 260] width 313 height 43
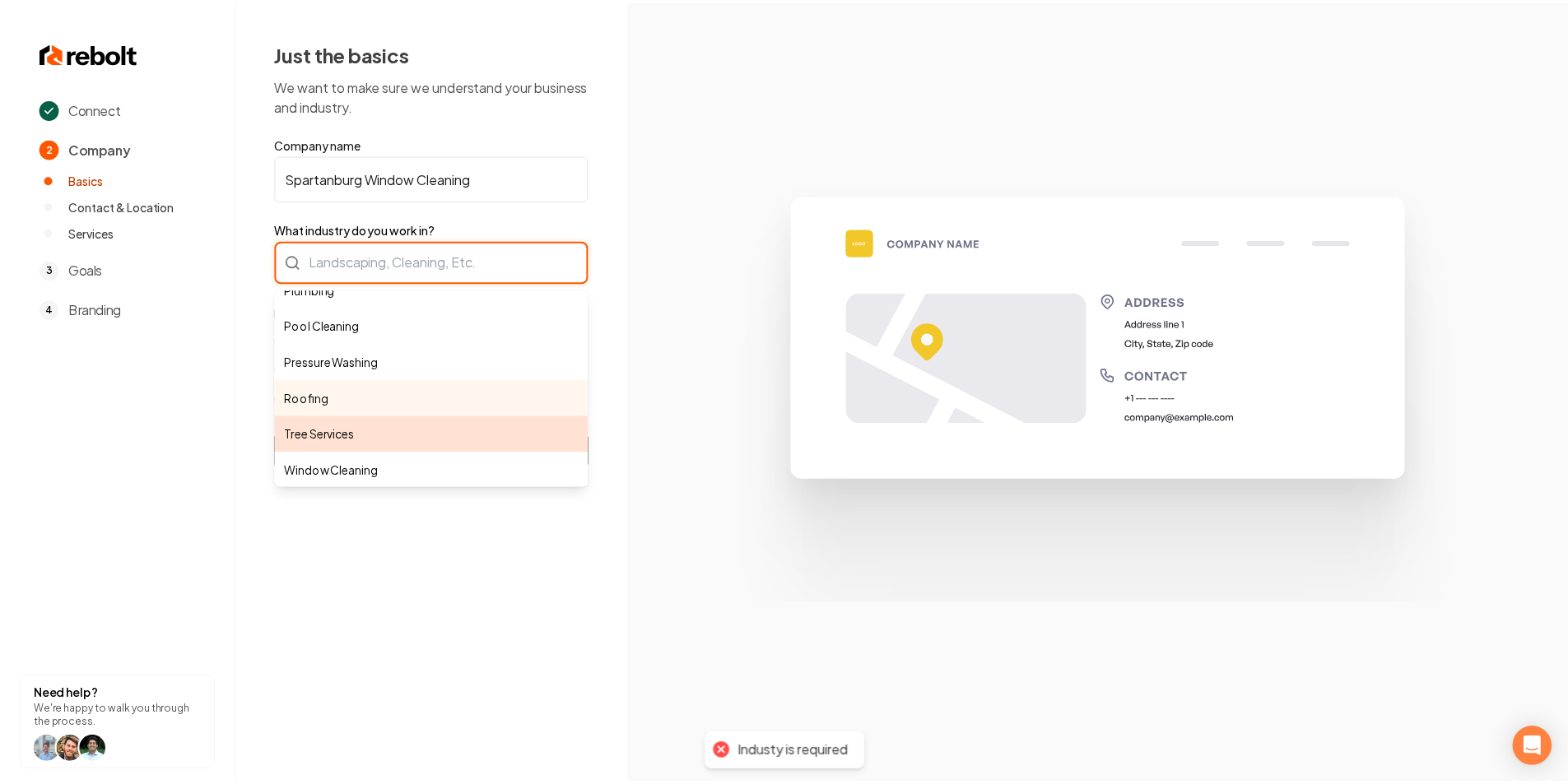
scroll to position [454, 0]
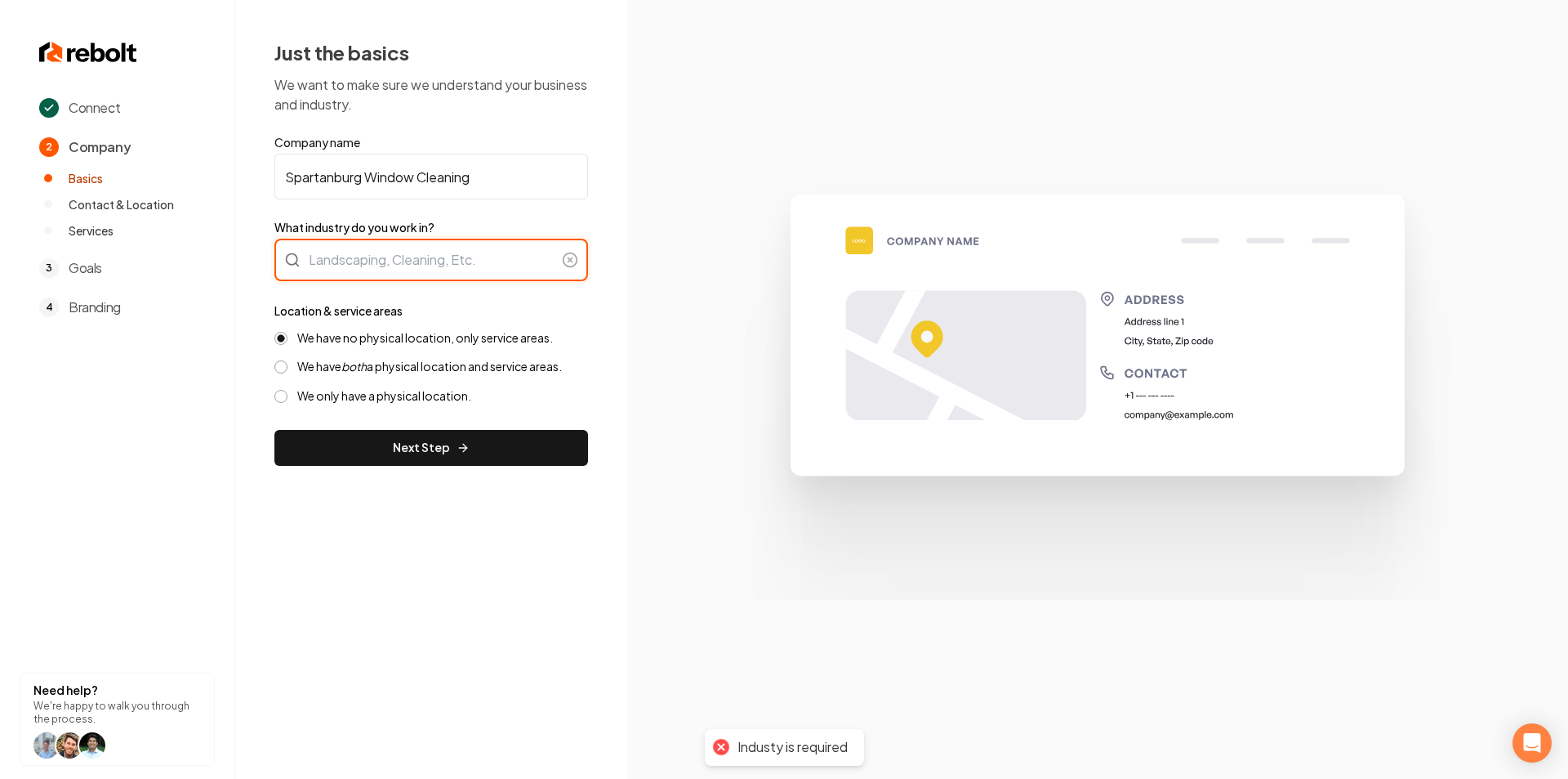
type input "Window Cleaning"
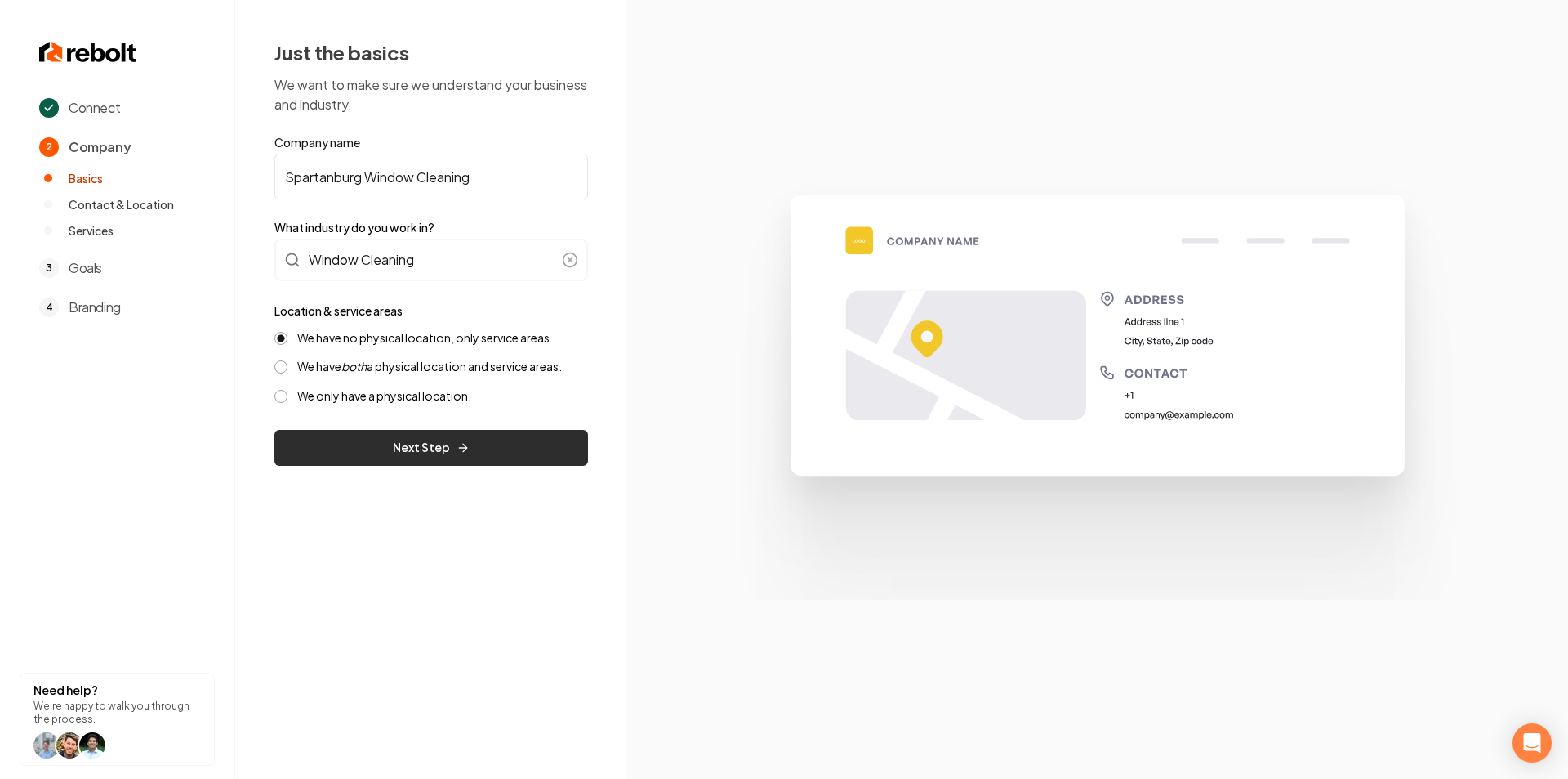
click at [388, 455] on button "Next Step" at bounding box center [431, 447] width 313 height 36
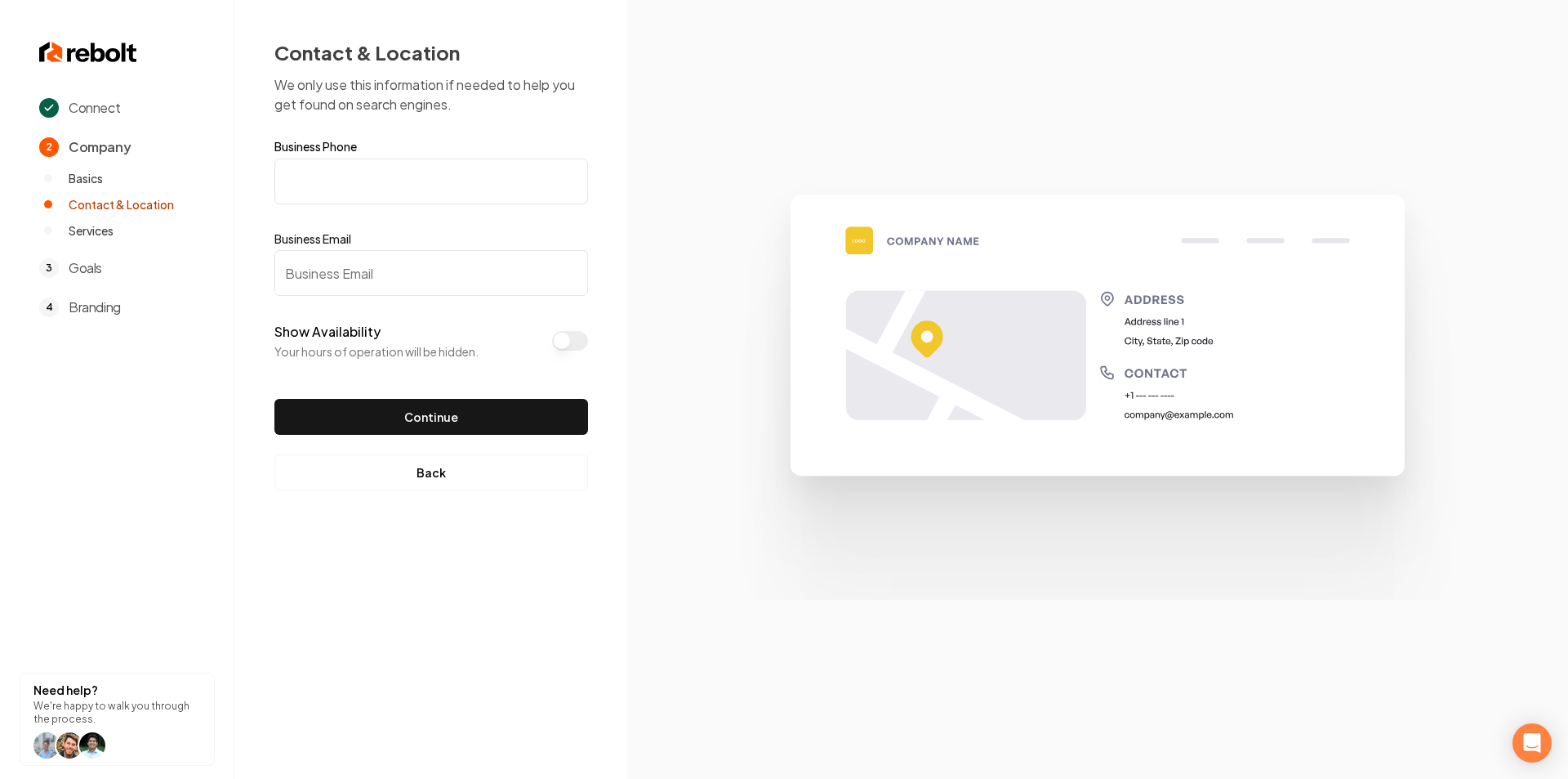
click at [423, 191] on input "Business Phone" at bounding box center [431, 181] width 313 height 46
click at [338, 178] on input "Business Phone" at bounding box center [431, 181] width 313 height 46
paste input "(191) 633-5163"
click at [305, 180] on input "(191) 633-5163" at bounding box center [431, 181] width 313 height 46
drag, startPoint x: 409, startPoint y: 182, endPoint x: 217, endPoint y: 201, distance: 192.9
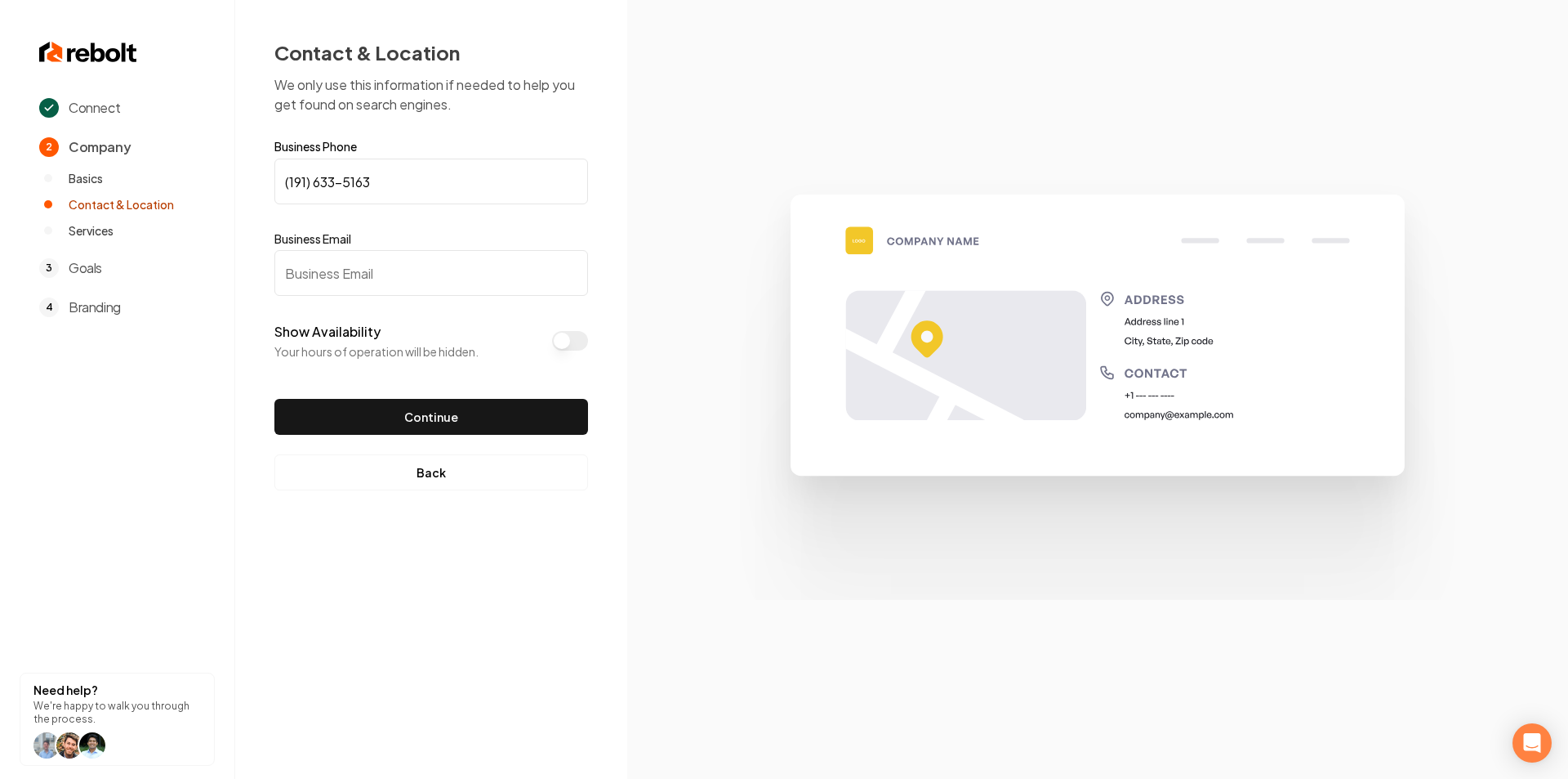
click at [217, 201] on div "Connect 2 Company Basics Contact & Location Services 3 Goals 4 Branding Need he…" at bounding box center [784, 390] width 1568 height 779
type input "(916) 335-1635"
click at [316, 276] on input "Business Email" at bounding box center [431, 273] width 313 height 46
click at [367, 275] on input "Business Email" at bounding box center [431, 273] width 313 height 46
paste input "spartanburgwindowcleaning@gmail.com"
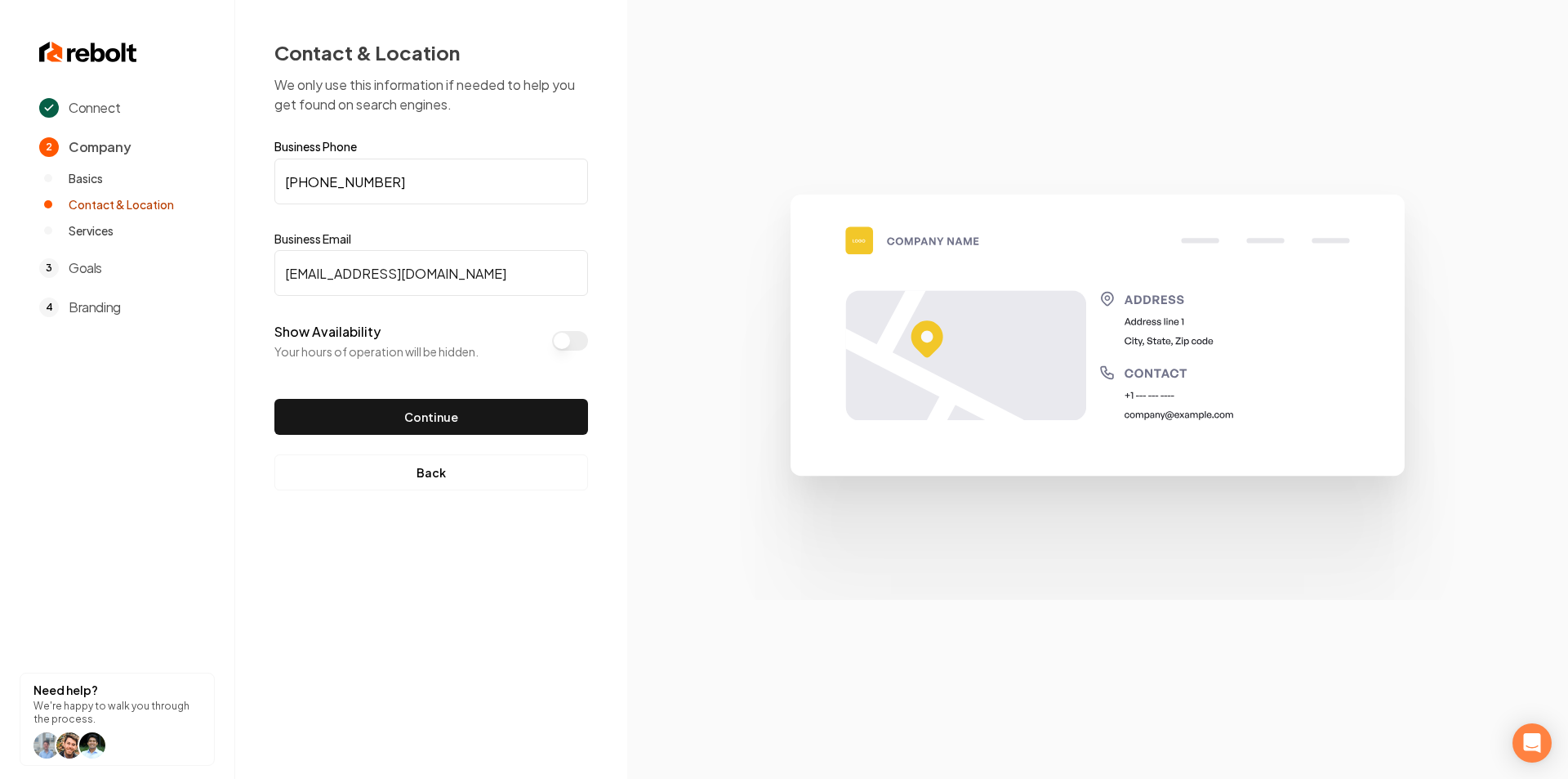
type input "spartanburgwindowcleaning@gmail.com"
click at [562, 342] on button "Show Availability" at bounding box center [569, 341] width 36 height 19
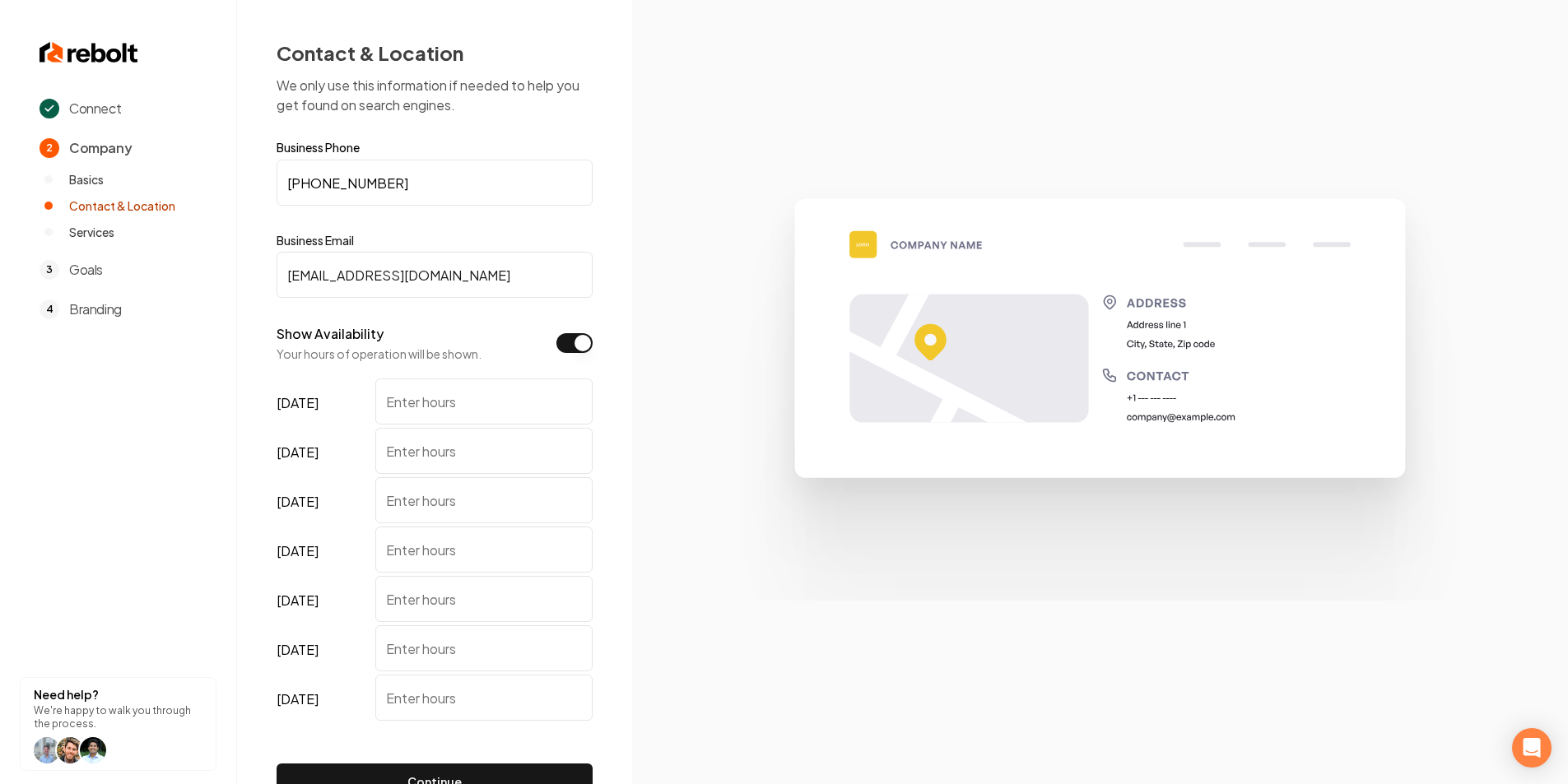
click at [428, 401] on input "monday" at bounding box center [484, 401] width 218 height 46
click at [493, 413] on input "monday" at bounding box center [484, 401] width 218 height 46
type input "8-5"
click at [528, 457] on input "tuesday" at bounding box center [484, 450] width 218 height 46
type input "5"
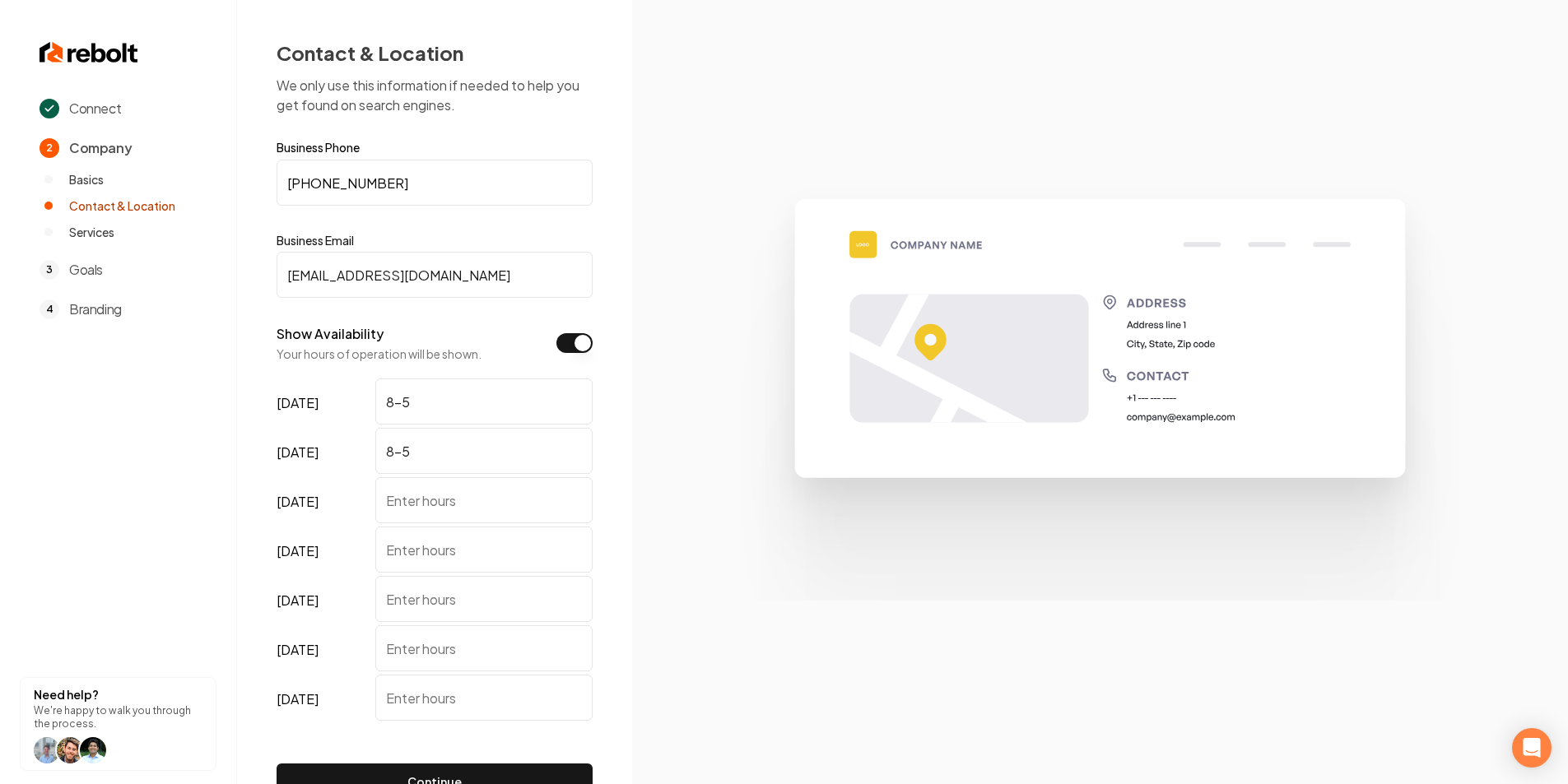
type input "8-5"
click at [422, 509] on input "wednesday" at bounding box center [484, 500] width 218 height 46
type input "8-5"
click at [472, 551] on input "thursday" at bounding box center [484, 549] width 218 height 46
type input "8-5"
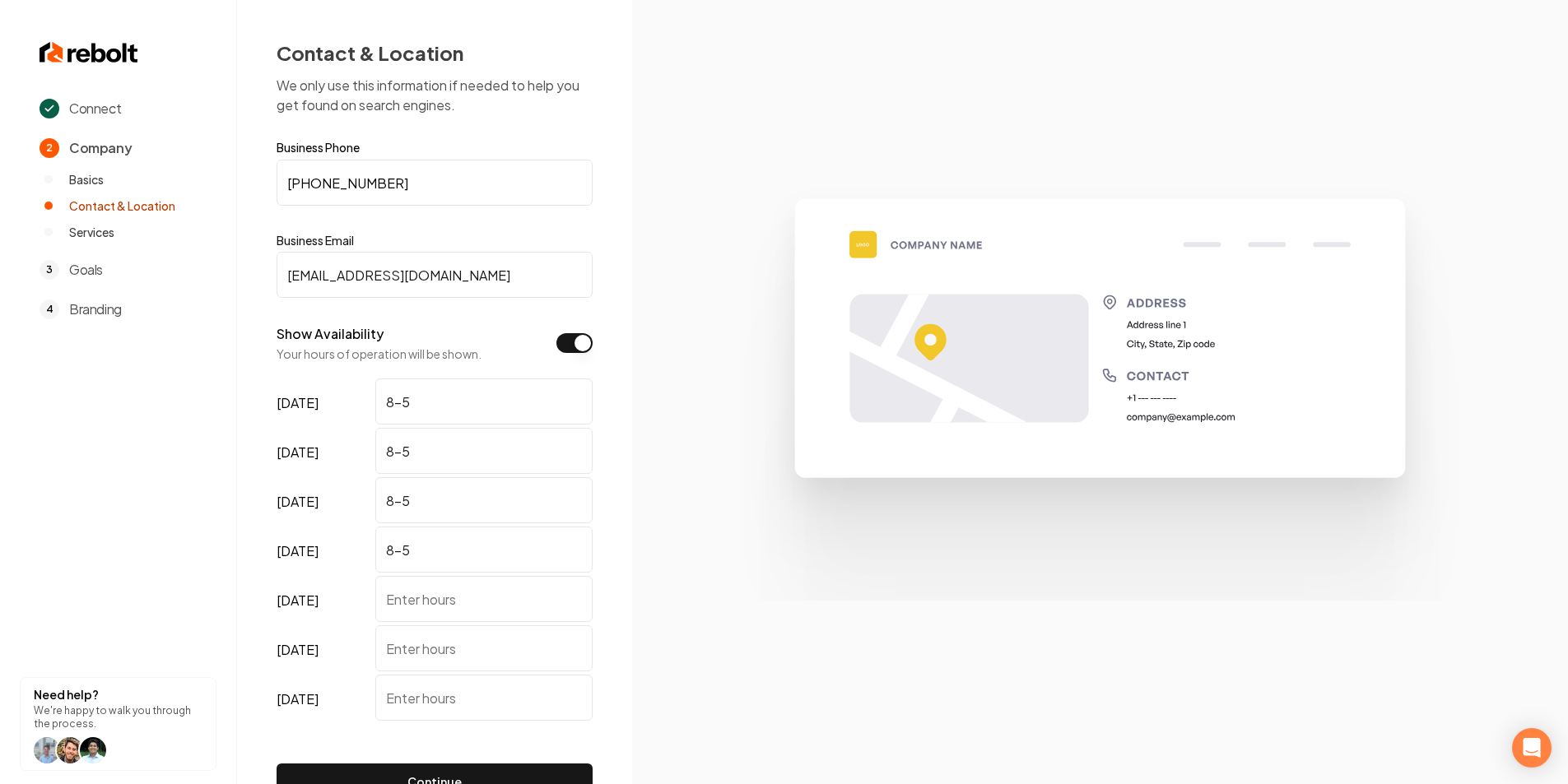
click at [404, 598] on input "friday" at bounding box center [484, 598] width 218 height 46
type input "8-5"
click at [457, 662] on input "saturday" at bounding box center [484, 648] width 218 height 46
type input "CLOSED"
click at [556, 706] on input "sunday" at bounding box center [484, 697] width 218 height 46
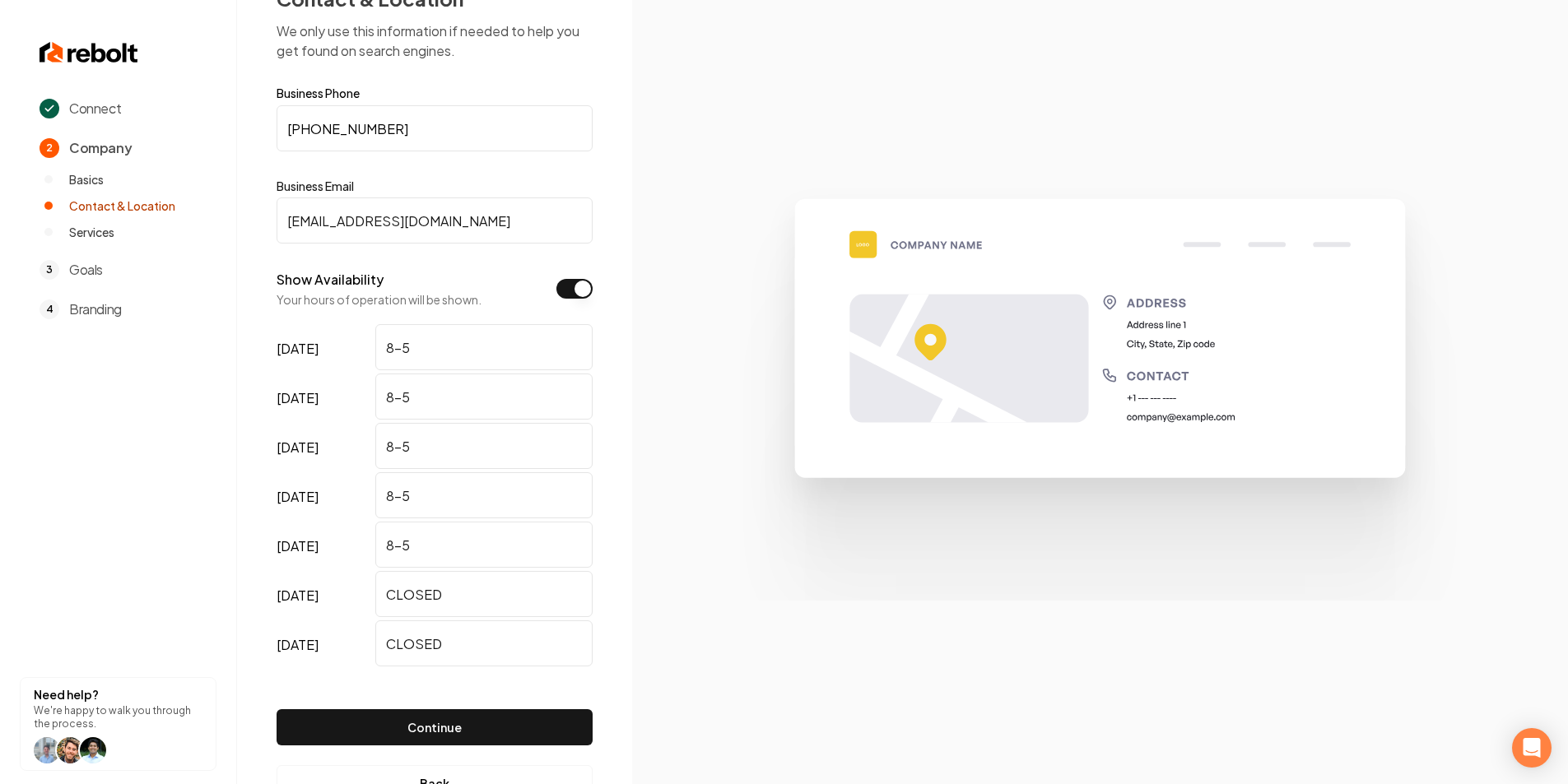
scroll to position [111, 0]
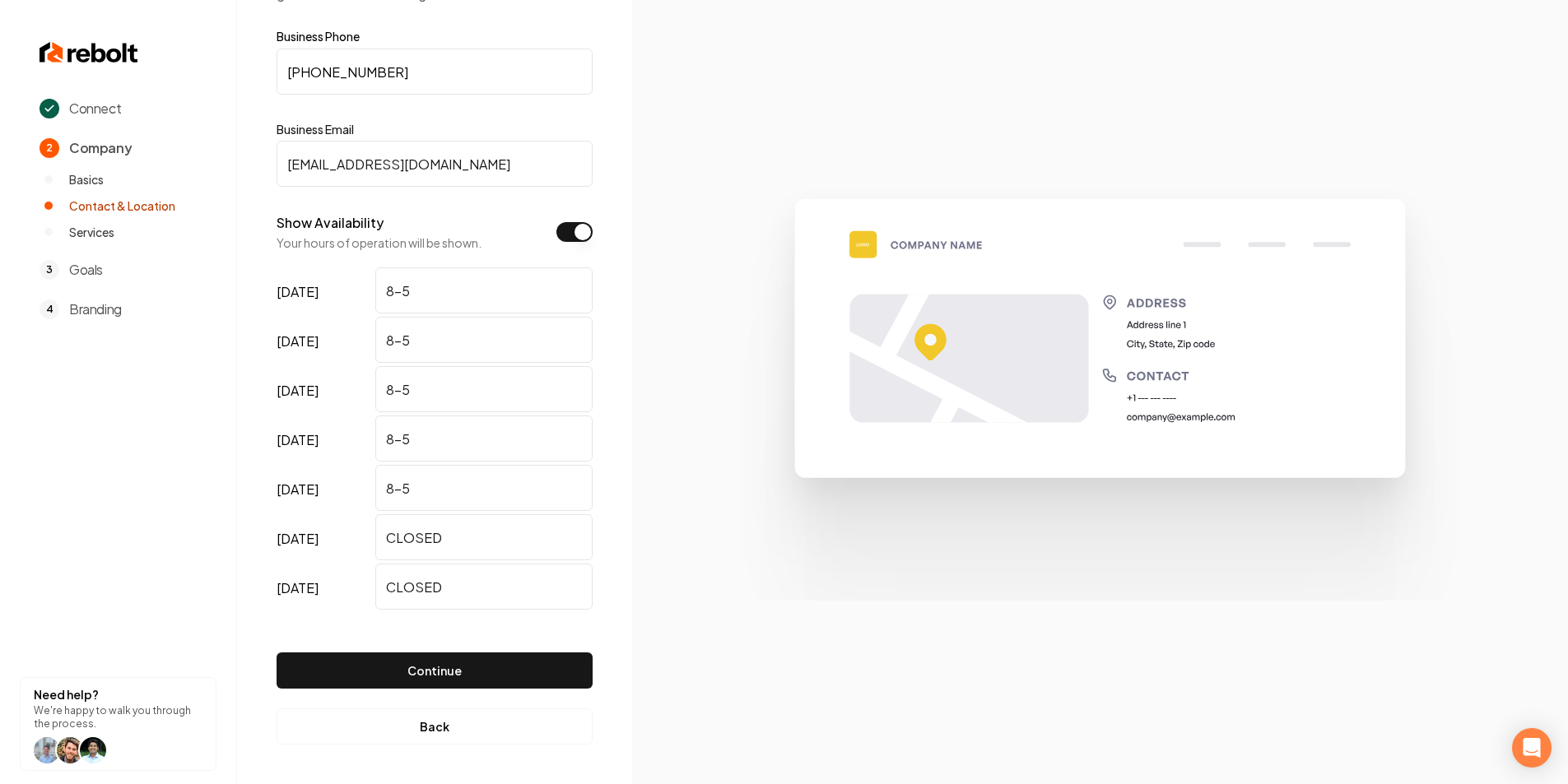
type input "CLOSED"
click at [710, 549] on img at bounding box center [1099, 391] width 780 height 416
click at [450, 663] on button "Continue" at bounding box center [434, 669] width 316 height 36
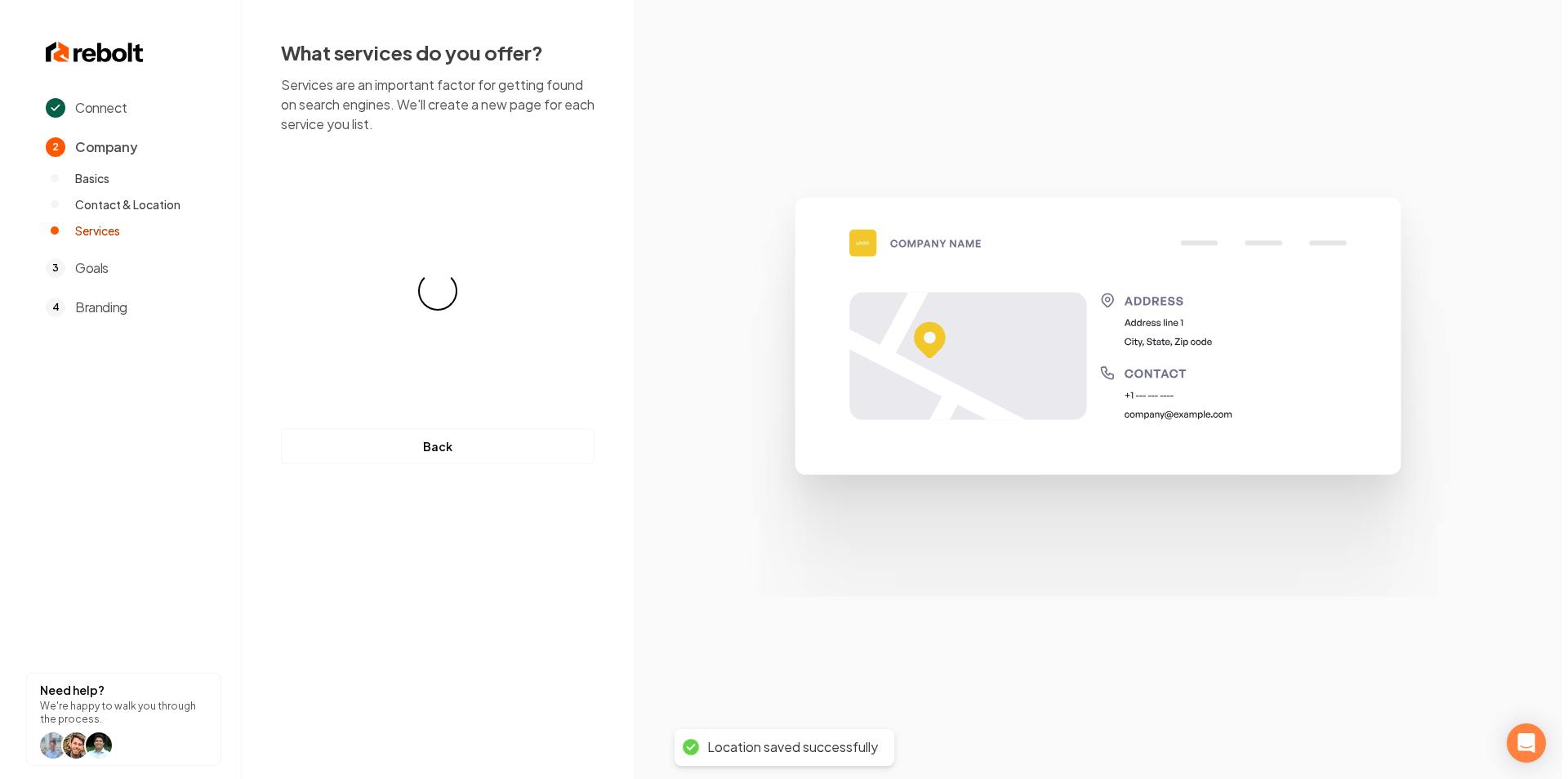
scroll to position [0, 0]
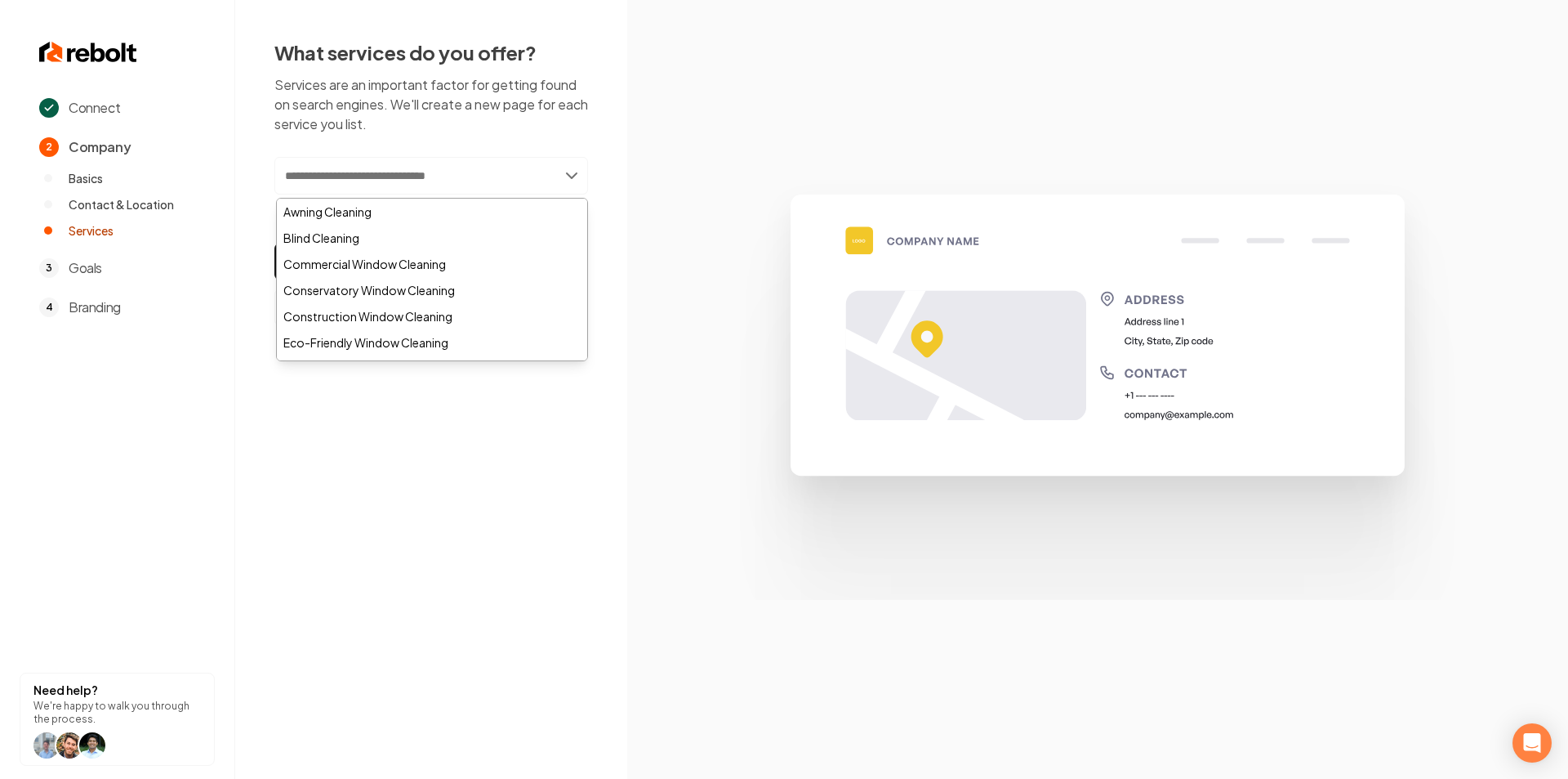
click at [456, 165] on input "text" at bounding box center [431, 175] width 313 height 38
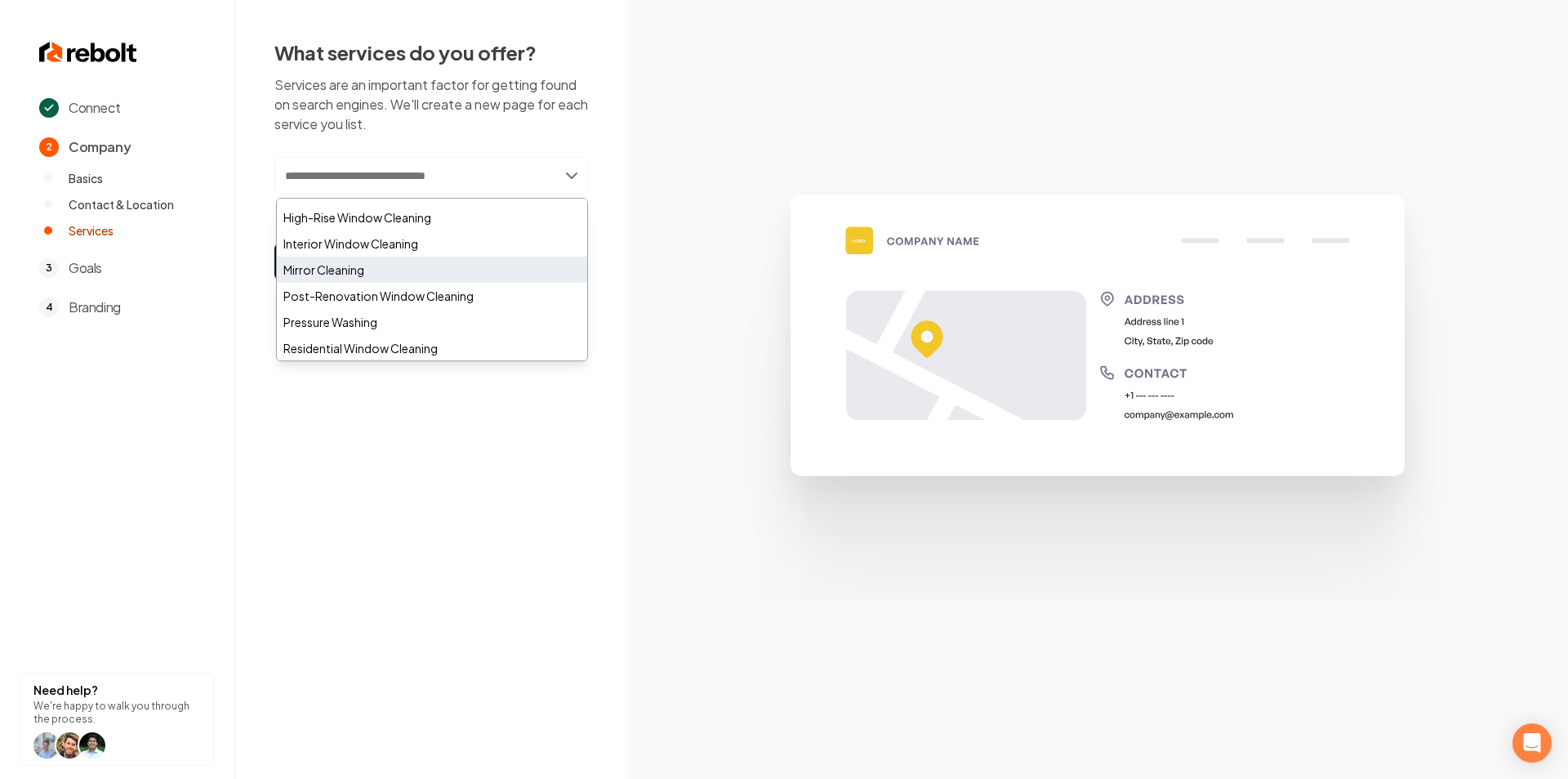
scroll to position [409, 0]
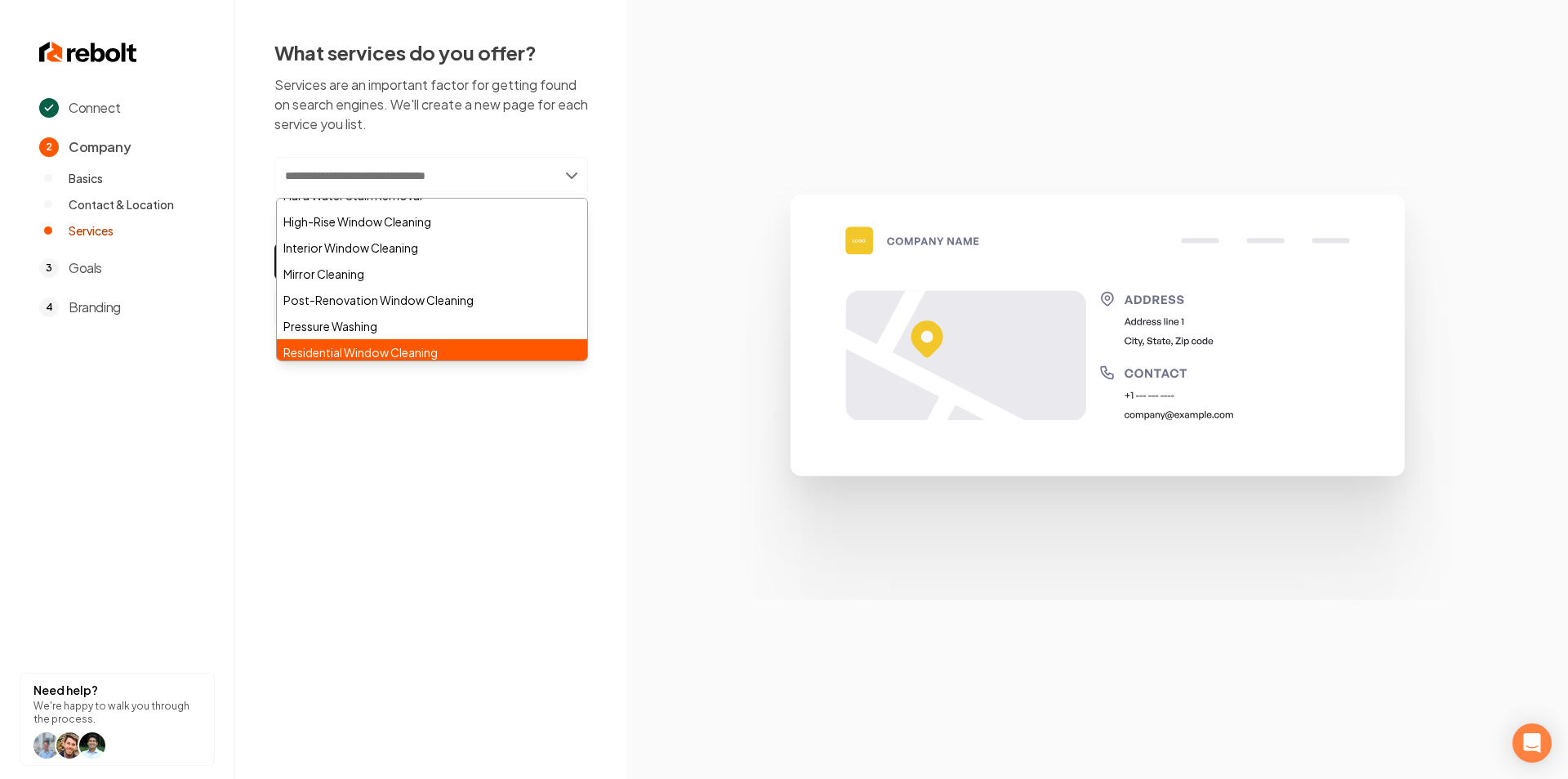
click at [423, 348] on div "Residential Window Cleaning" at bounding box center [431, 352] width 310 height 26
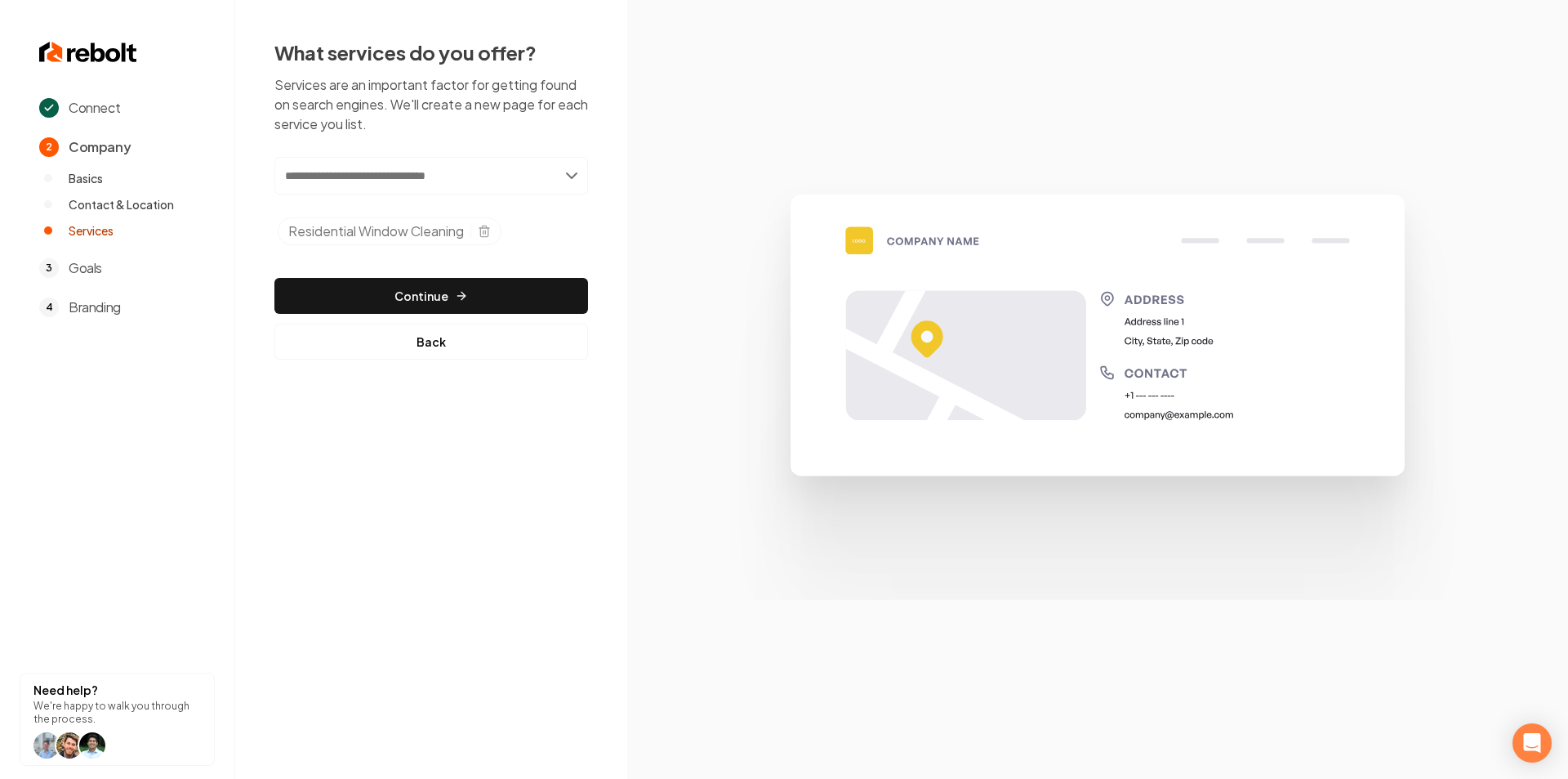
click at [454, 180] on input "text" at bounding box center [431, 175] width 313 height 38
click at [652, 124] on section at bounding box center [1097, 390] width 941 height 779
click at [475, 290] on button "Continue" at bounding box center [431, 295] width 313 height 36
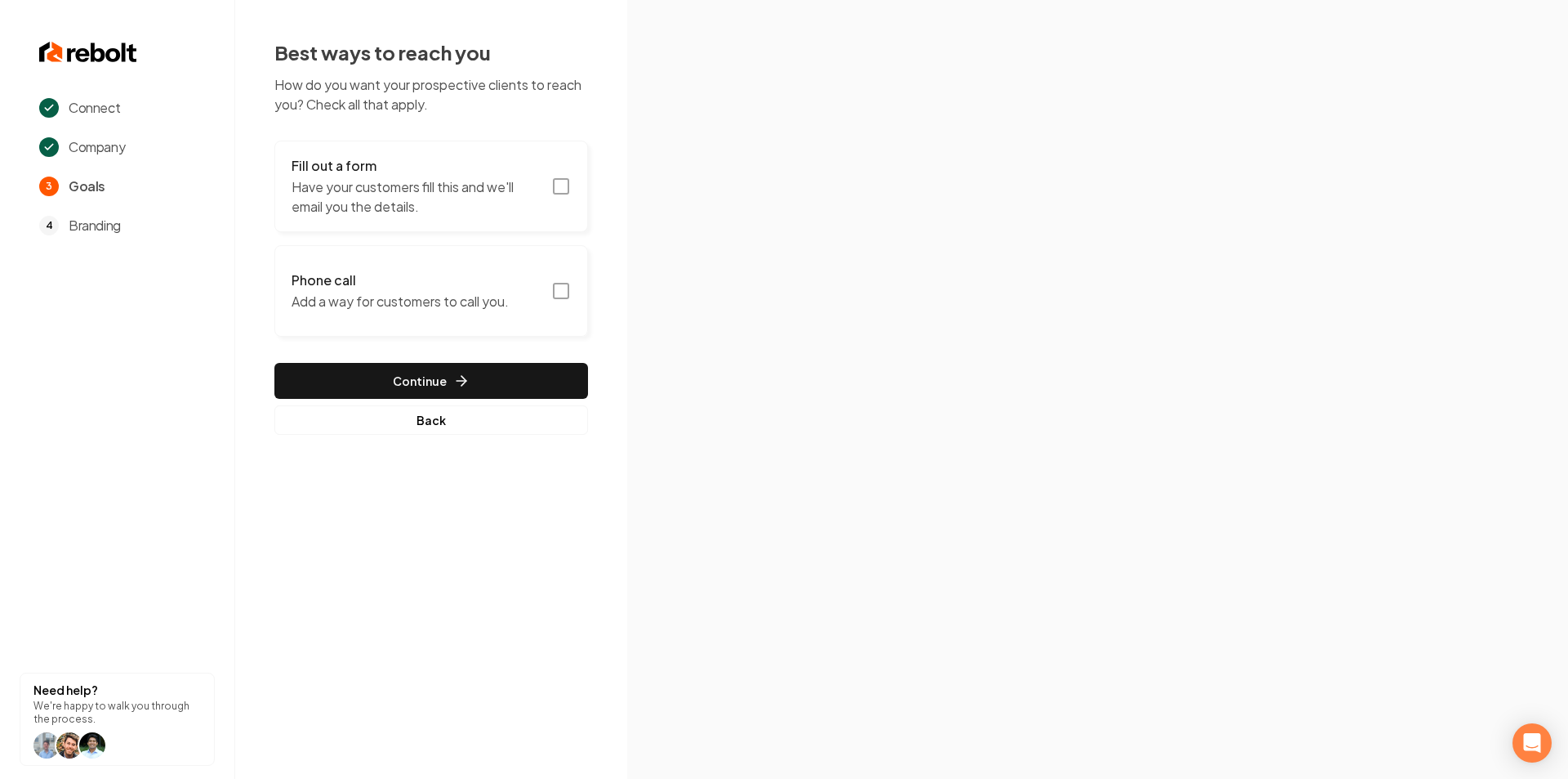
click at [561, 292] on icon "button" at bounding box center [561, 291] width 19 height 19
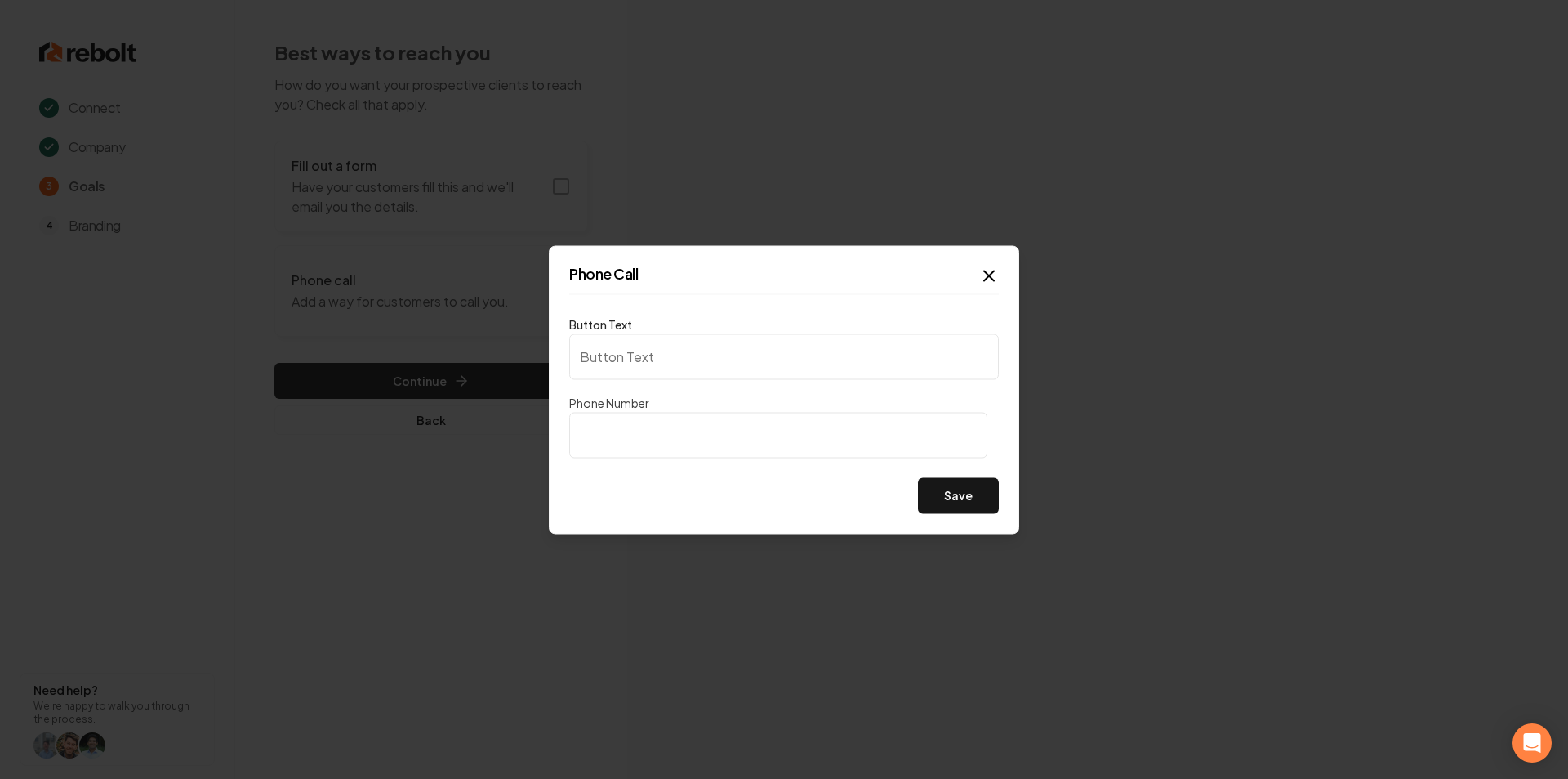
type input "Call us"
type input "(916) 335-1635"
click at [955, 492] on button "Save" at bounding box center [958, 495] width 81 height 36
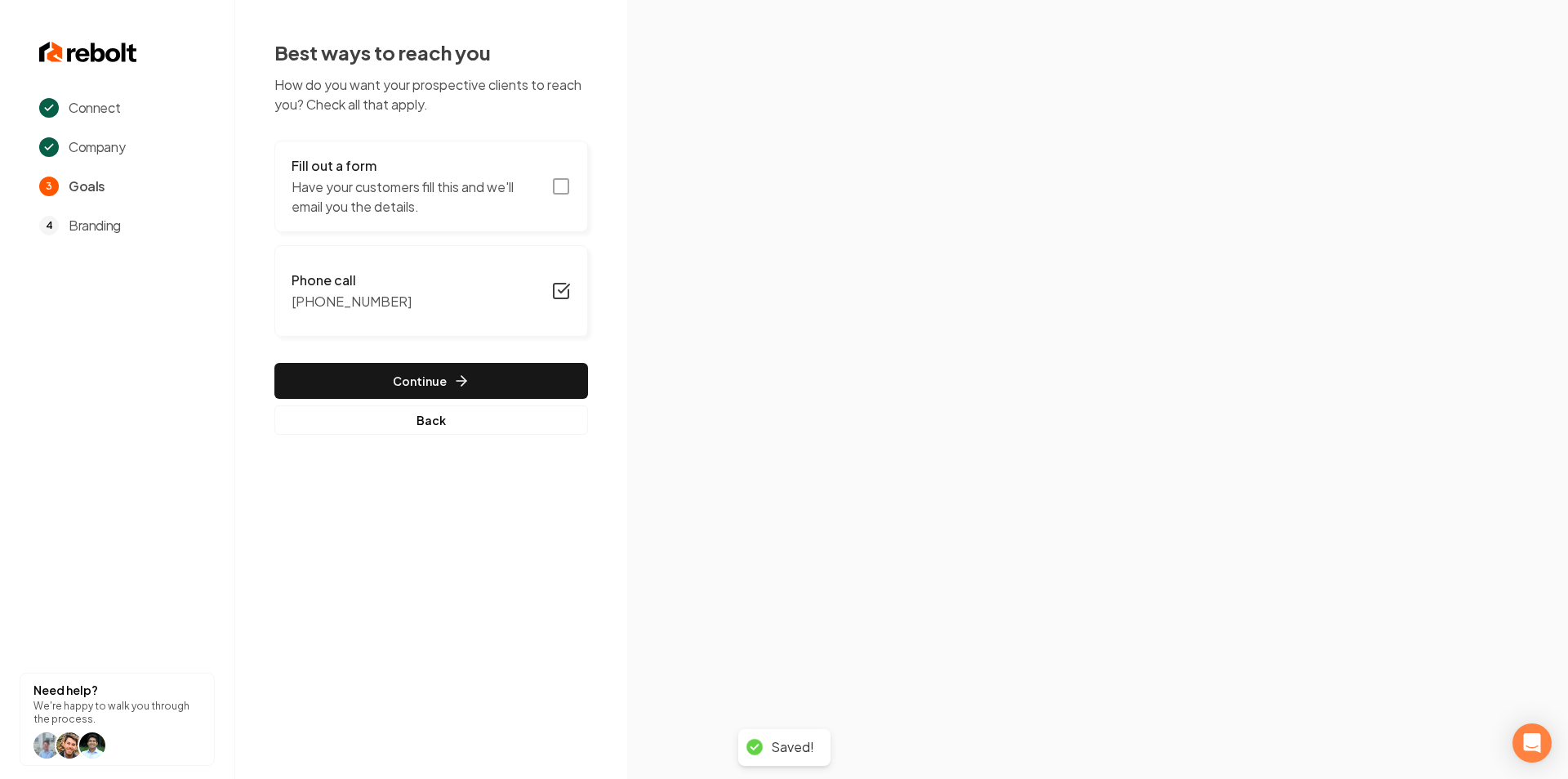
click at [555, 187] on rect "button" at bounding box center [561, 186] width 15 height 15
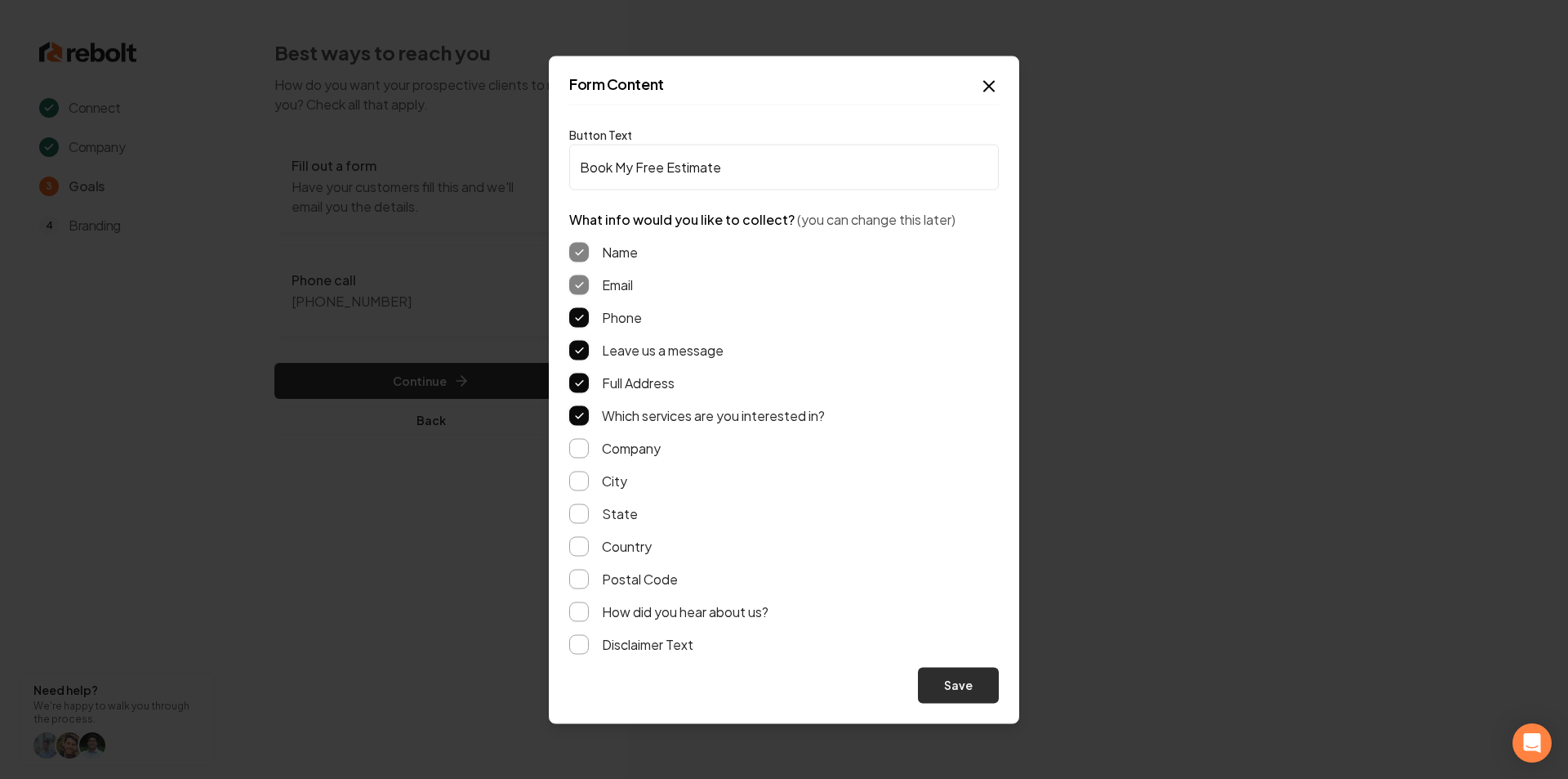
click at [960, 681] on button "Save" at bounding box center [958, 685] width 81 height 36
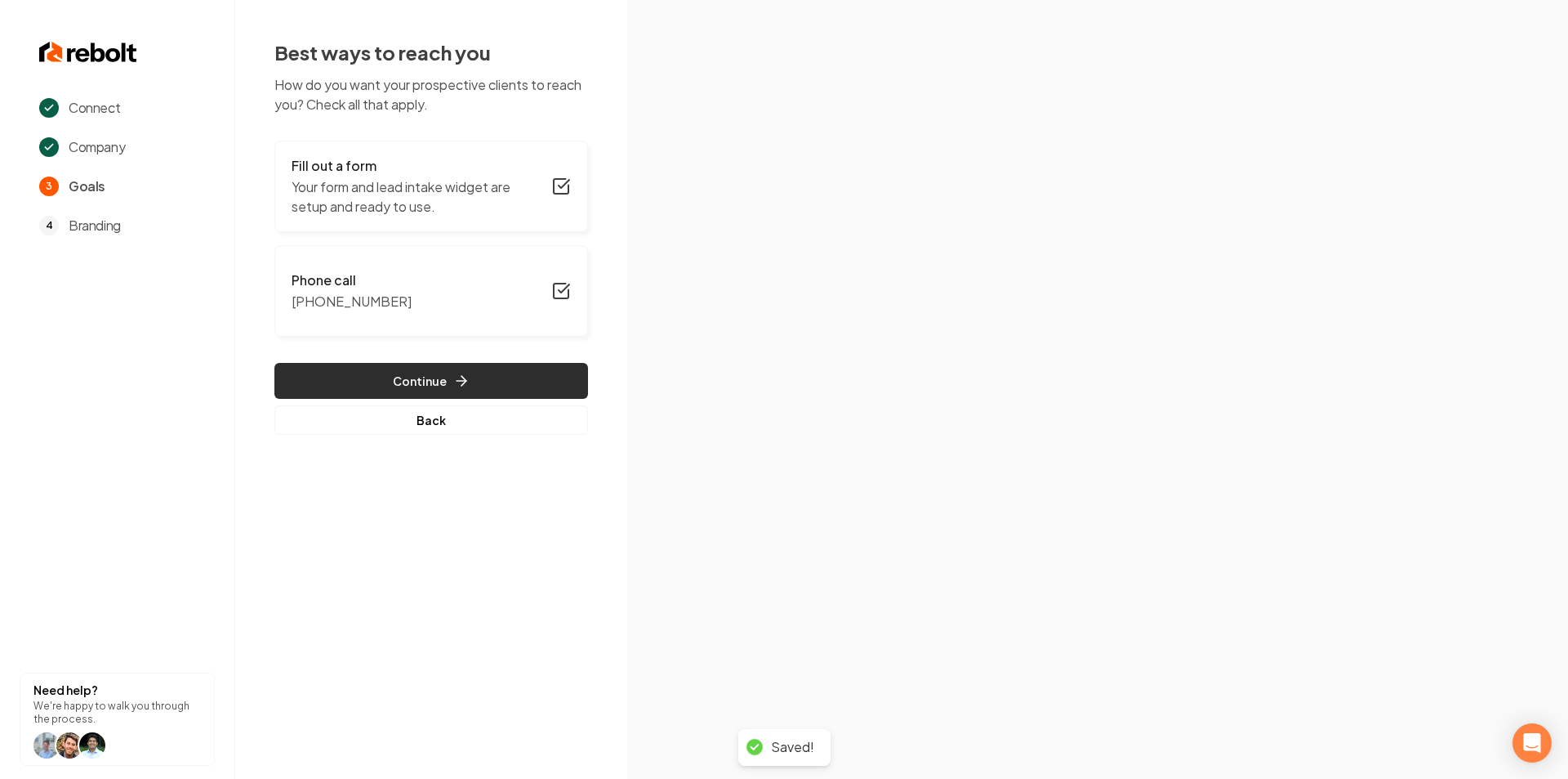
click at [444, 384] on button "Continue" at bounding box center [431, 381] width 313 height 36
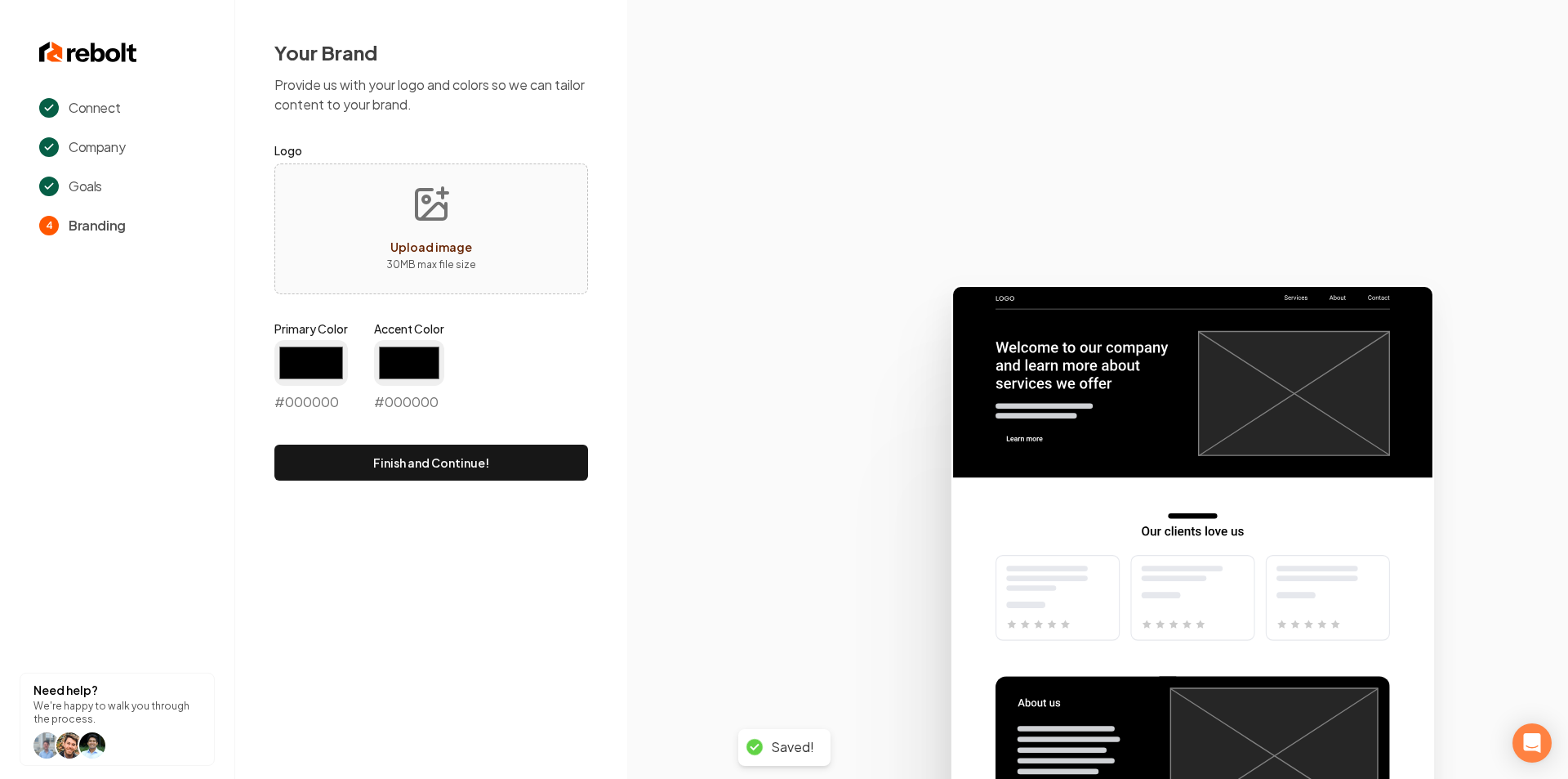
type input "#194d33"
type input "#70be00"
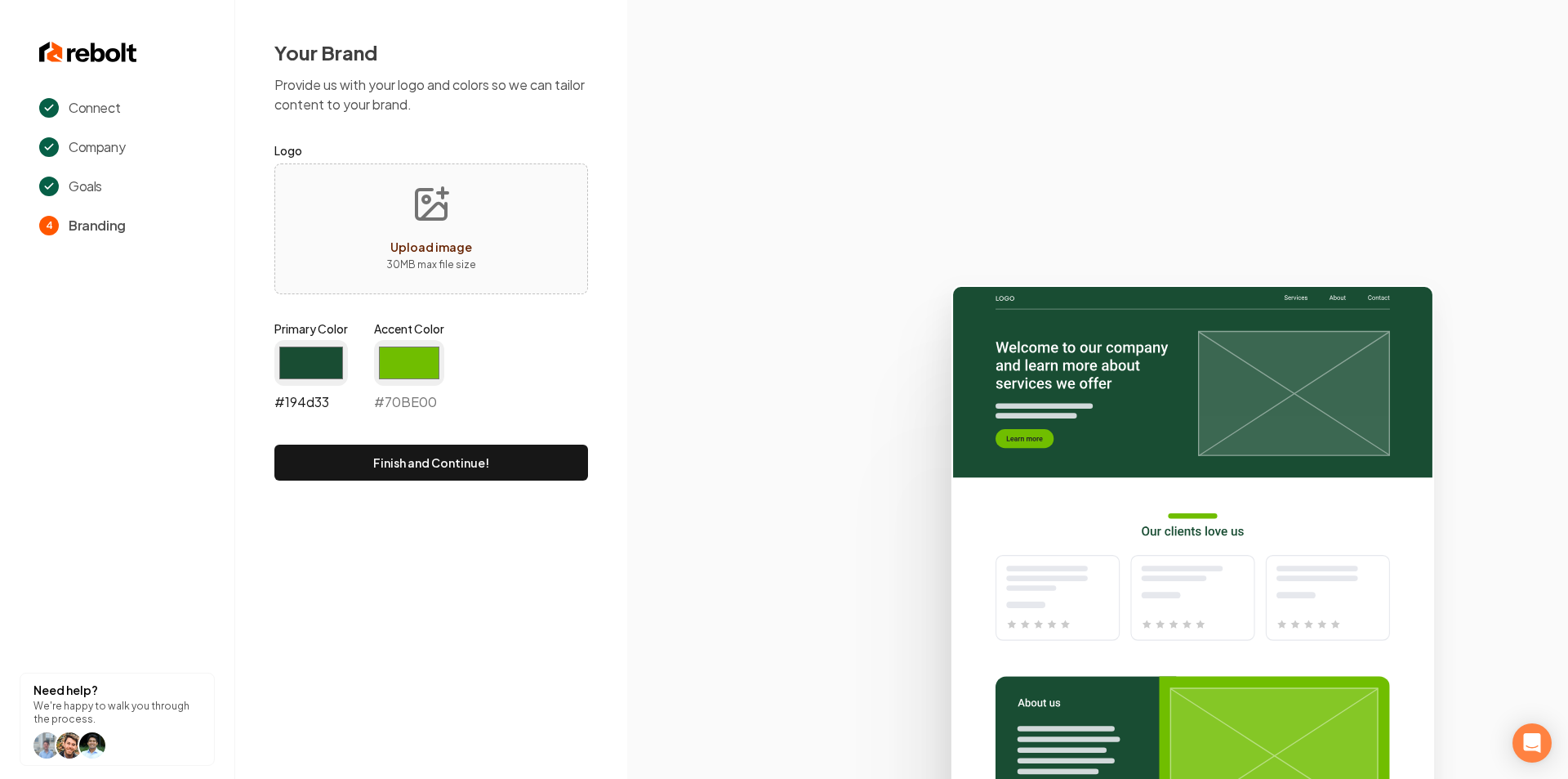
click at [308, 369] on input "#194d33" at bounding box center [311, 362] width 74 height 46
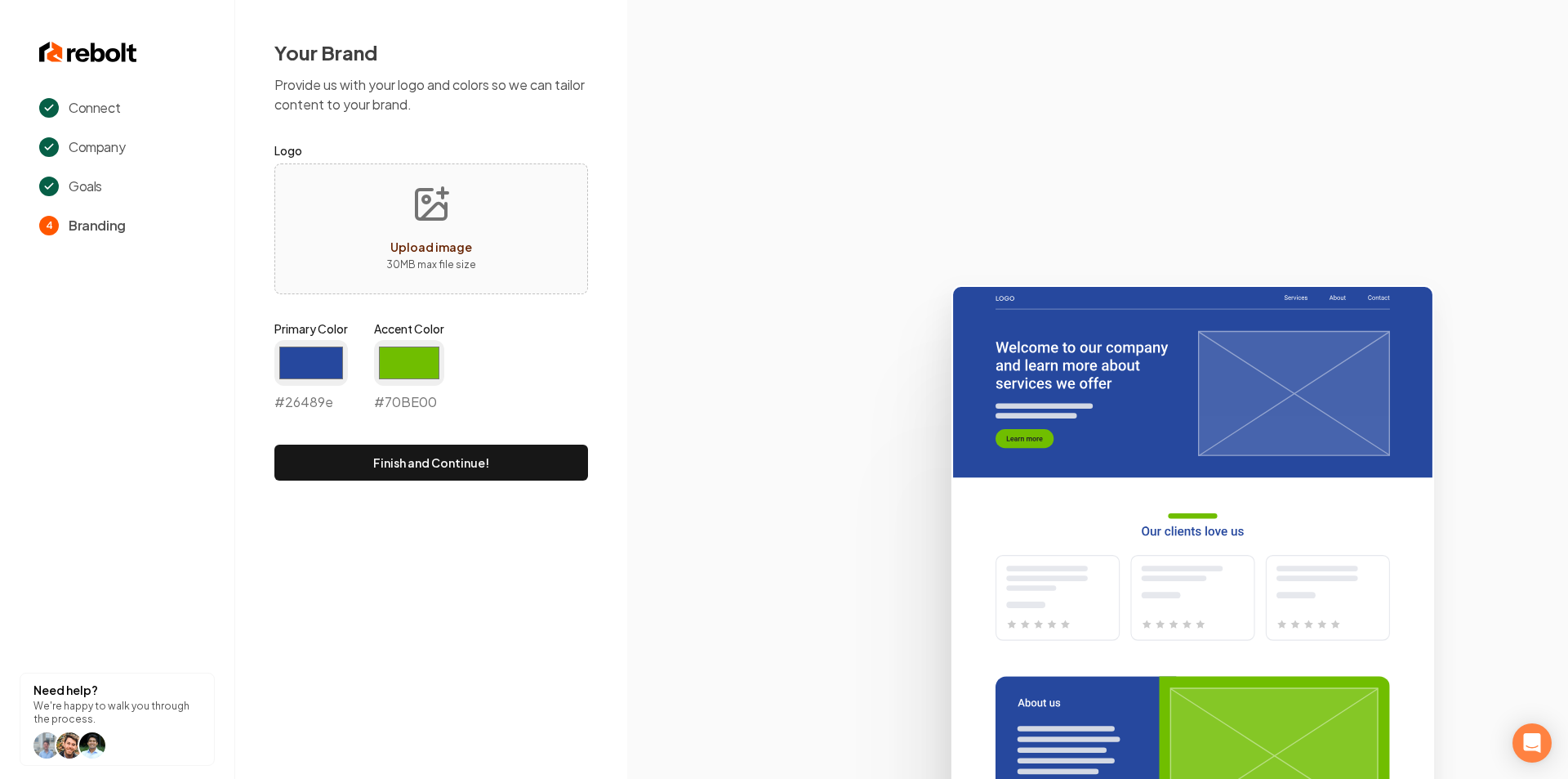
type input "#26489e"
click at [417, 360] on input "#70be00" at bounding box center [409, 362] width 70 height 46
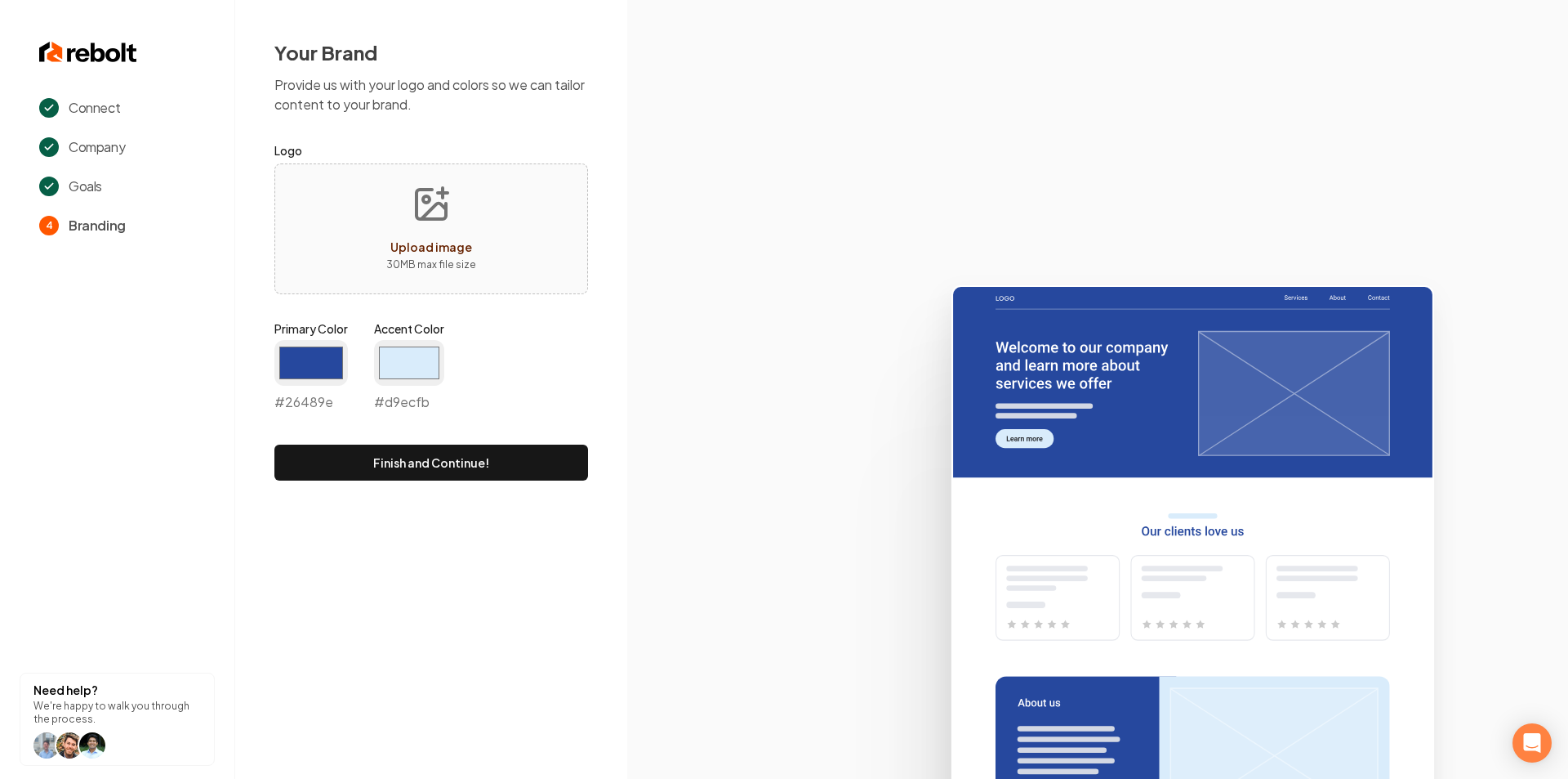
type input "#d9ecfb"
click at [691, 435] on icon at bounding box center [1097, 525] width 941 height 507
click at [489, 468] on button "Finish and Continue!" at bounding box center [431, 462] width 313 height 36
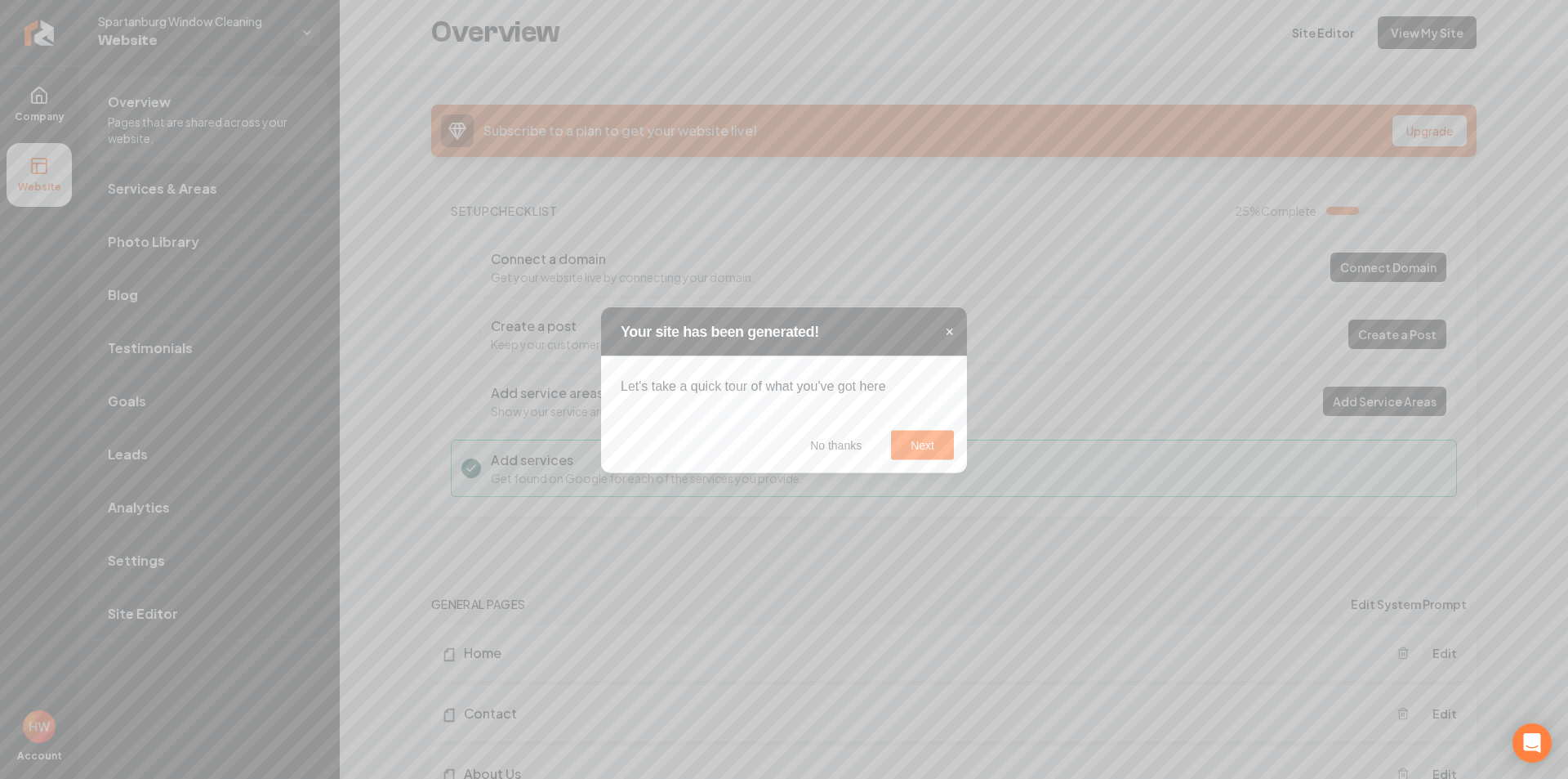
click at [952, 330] on span "×" at bounding box center [949, 330] width 9 height 17
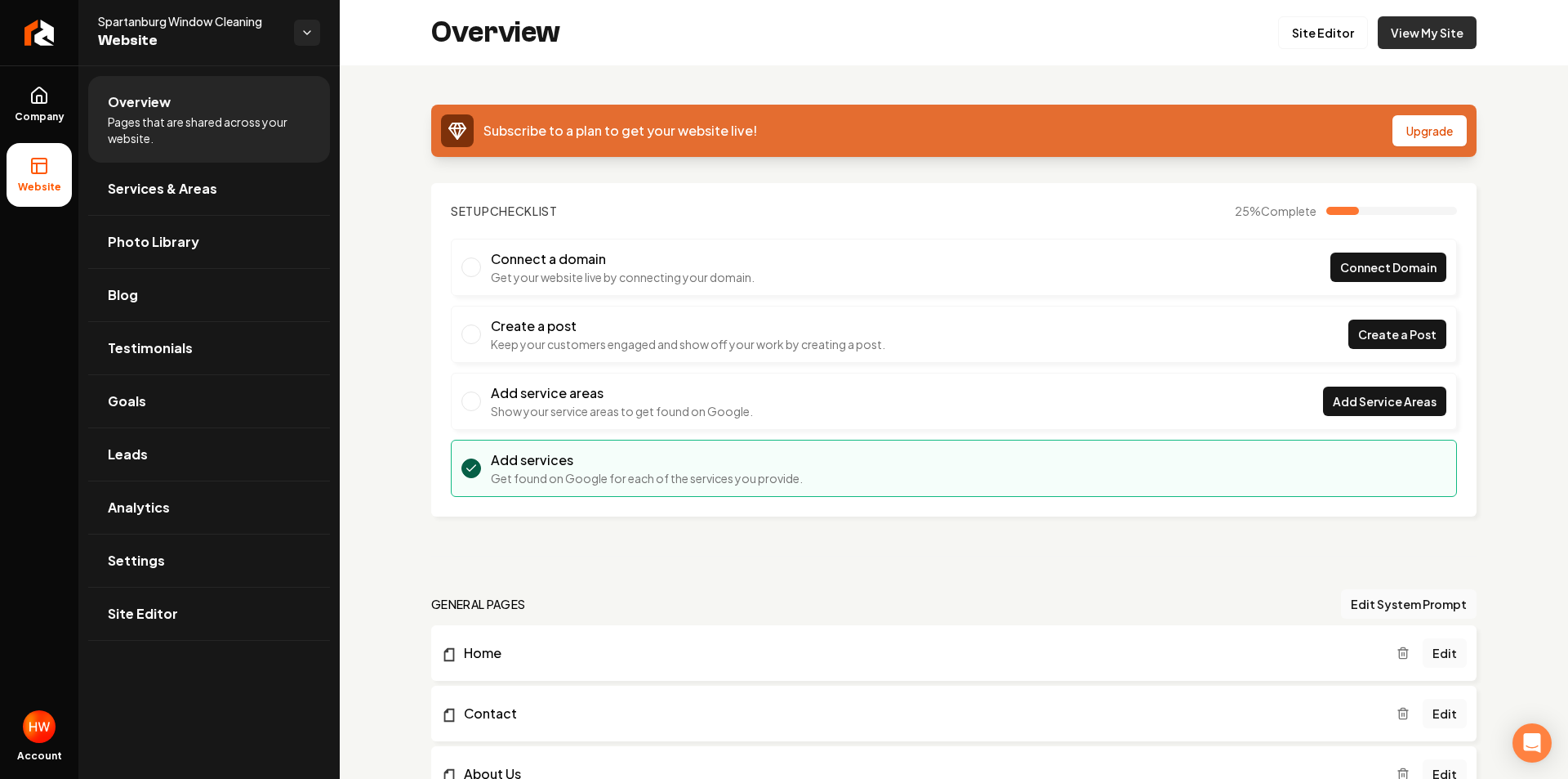
click at [1407, 35] on link "View My Site" at bounding box center [1428, 33] width 99 height 33
click at [475, 396] on span "Main content area" at bounding box center [471, 401] width 19 height 19
click at [1349, 404] on span "Add Service Areas" at bounding box center [1384, 402] width 104 height 18
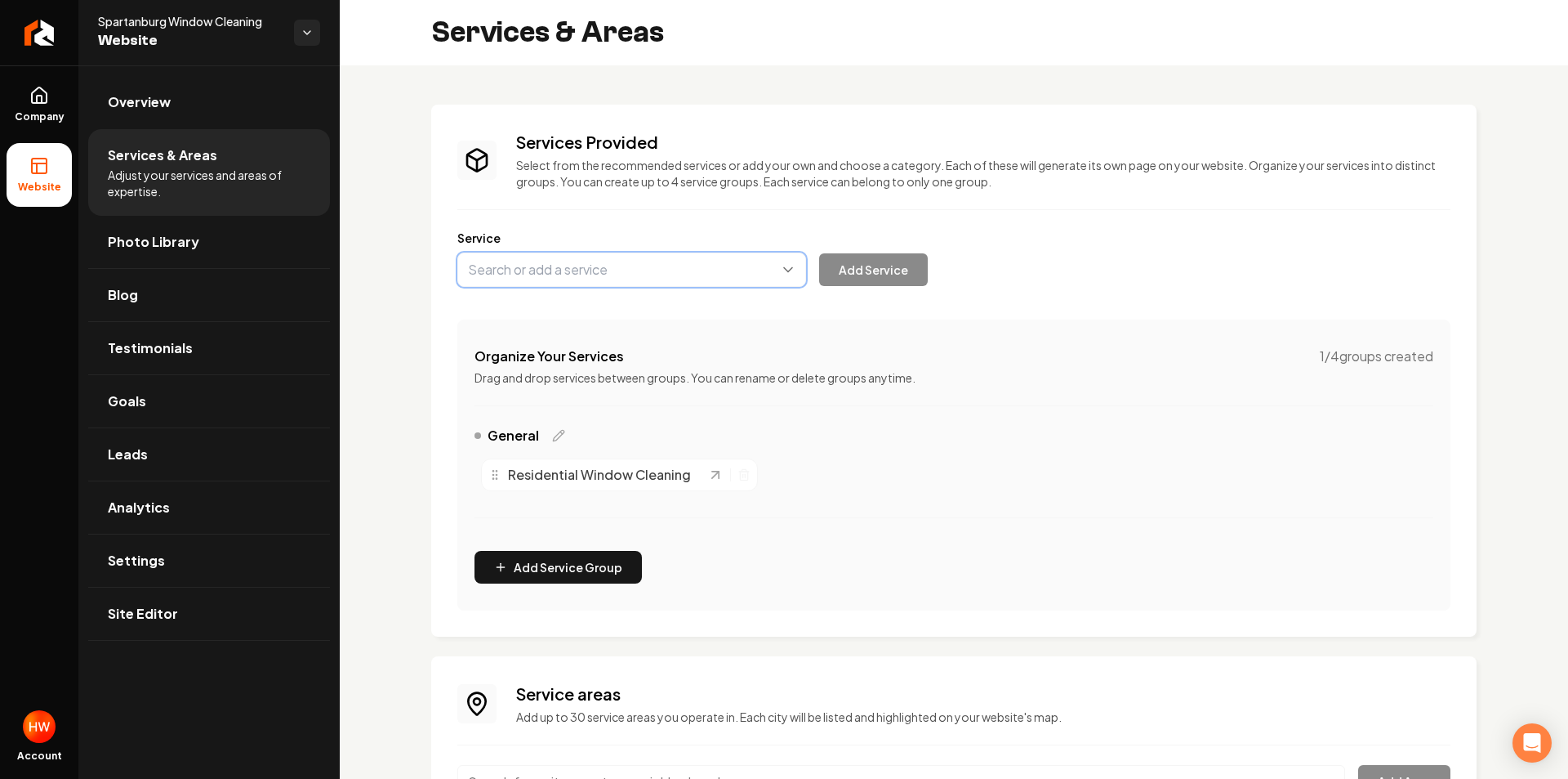
click at [622, 272] on button "Main content area" at bounding box center [632, 269] width 348 height 34
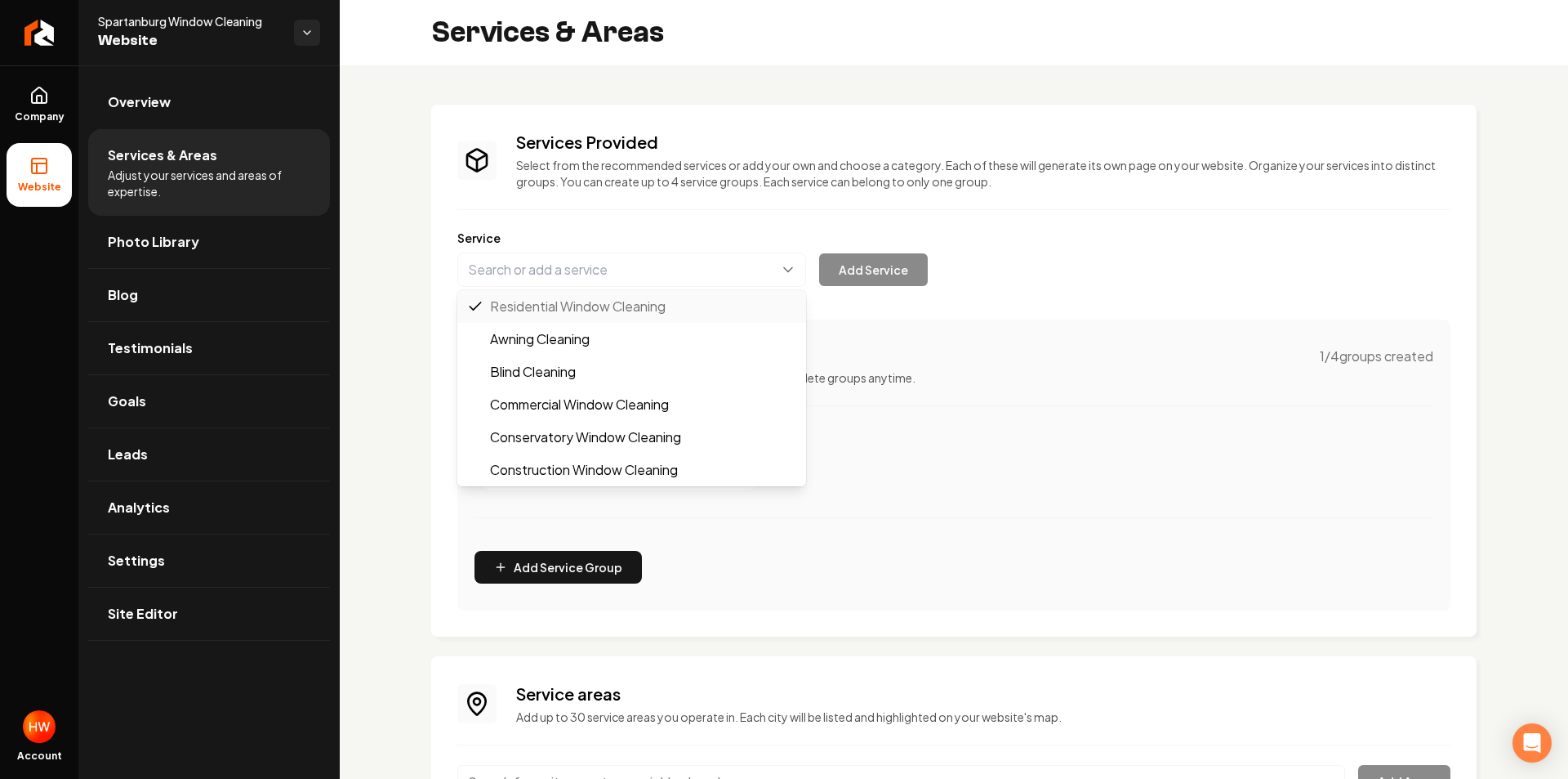
drag, startPoint x: 1164, startPoint y: 303, endPoint x: 1149, endPoint y: 310, distance: 16.6
click at [1163, 302] on div "Services Provided Select from the recommended services or add your own and choo…" at bounding box center [954, 370] width 993 height 480
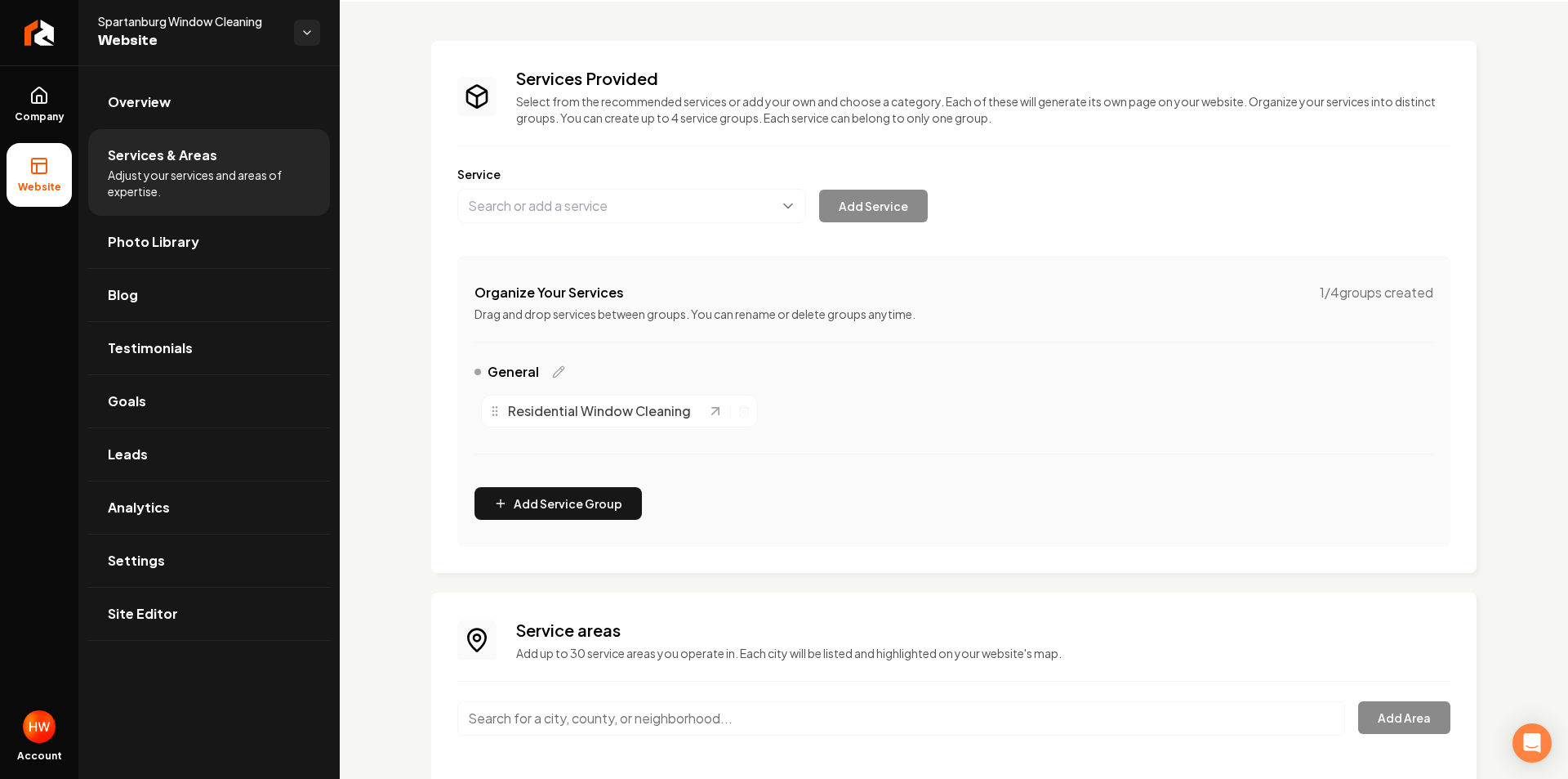
scroll to position [129, 0]
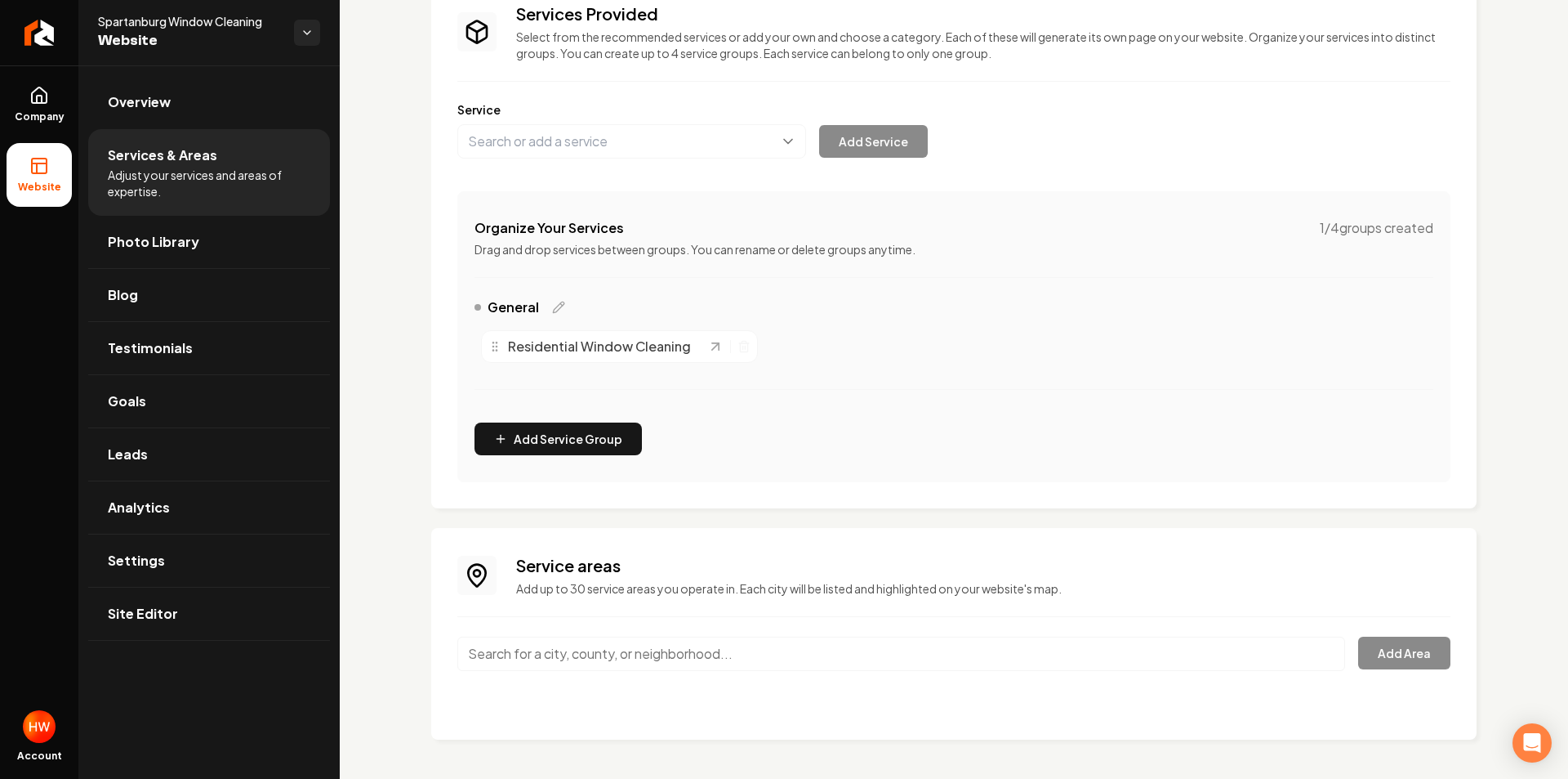
click at [577, 646] on input "Main content area" at bounding box center [901, 653] width 888 height 34
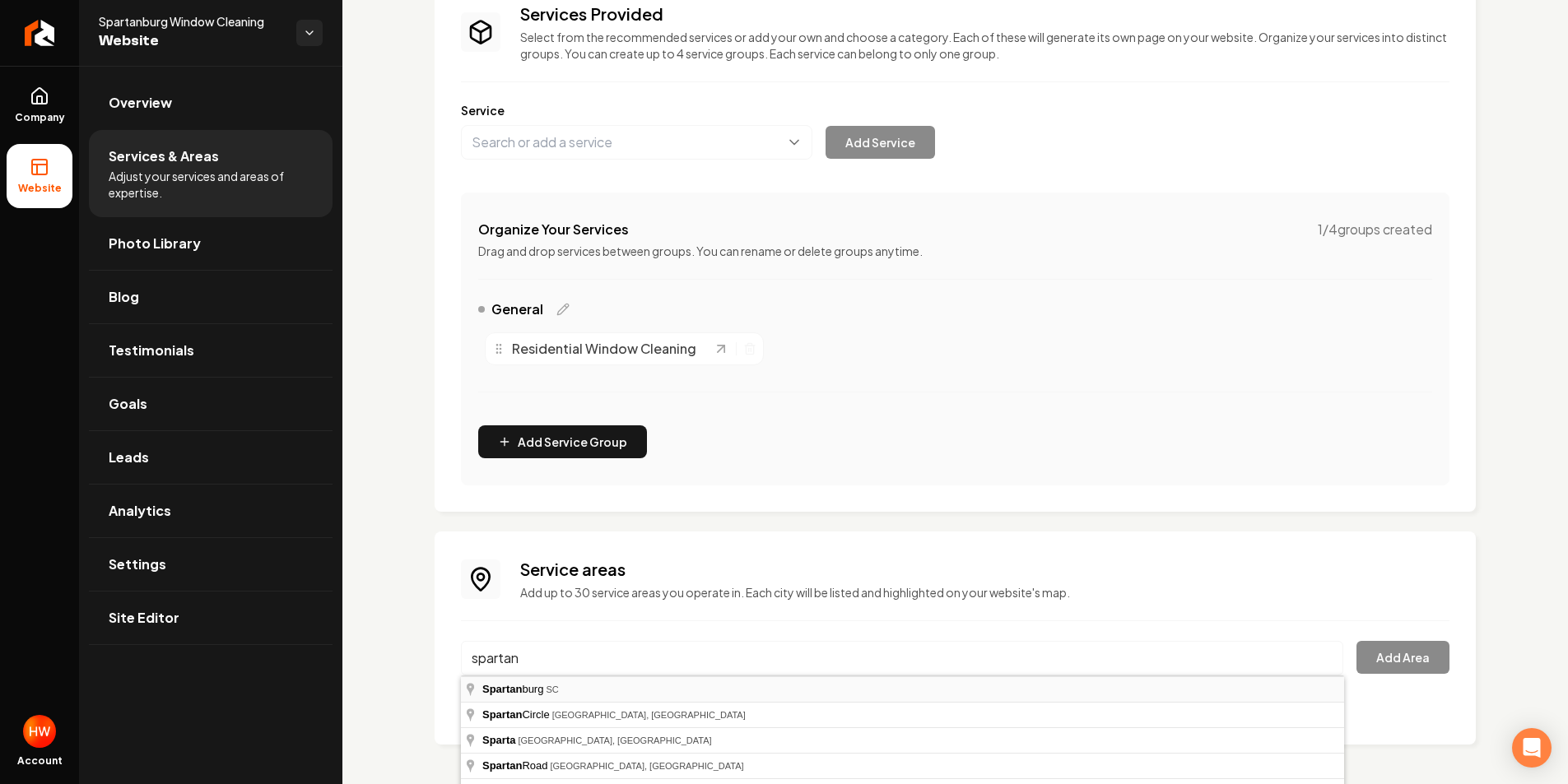
type input "Spartanburg, SC"
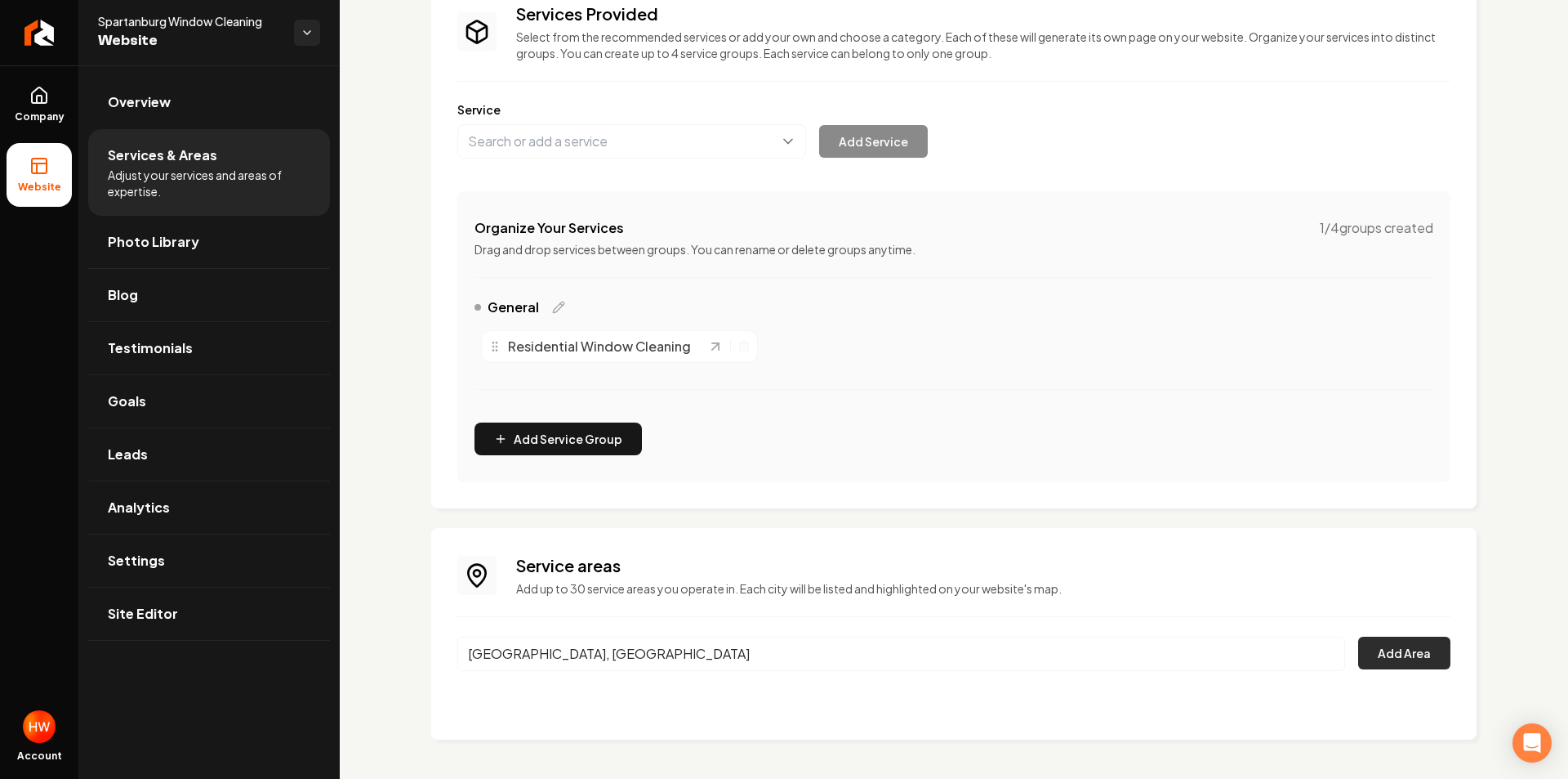
click at [1377, 656] on button "Add Area" at bounding box center [1404, 653] width 92 height 33
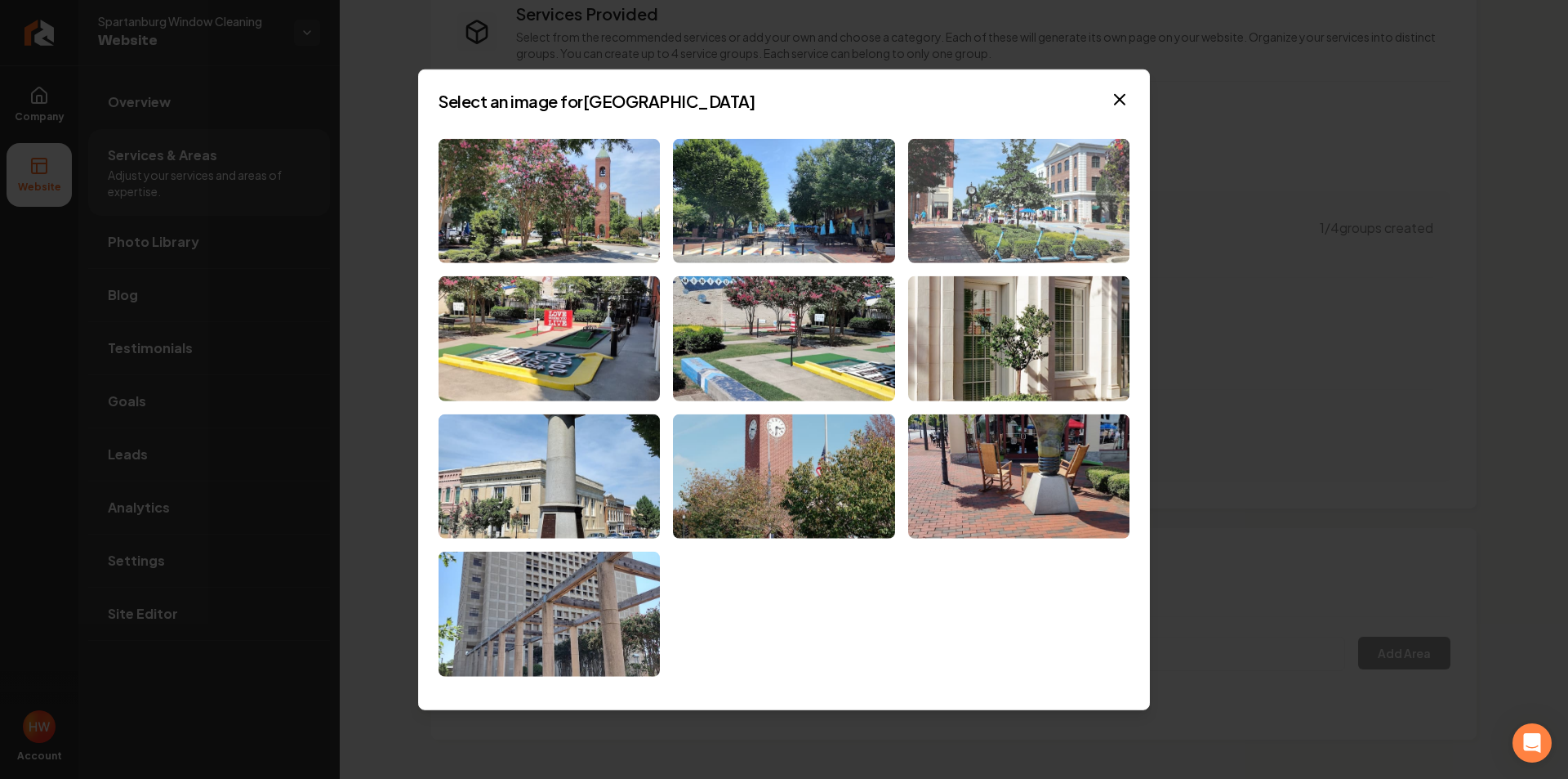
click at [1017, 205] on img at bounding box center [1018, 201] width 221 height 125
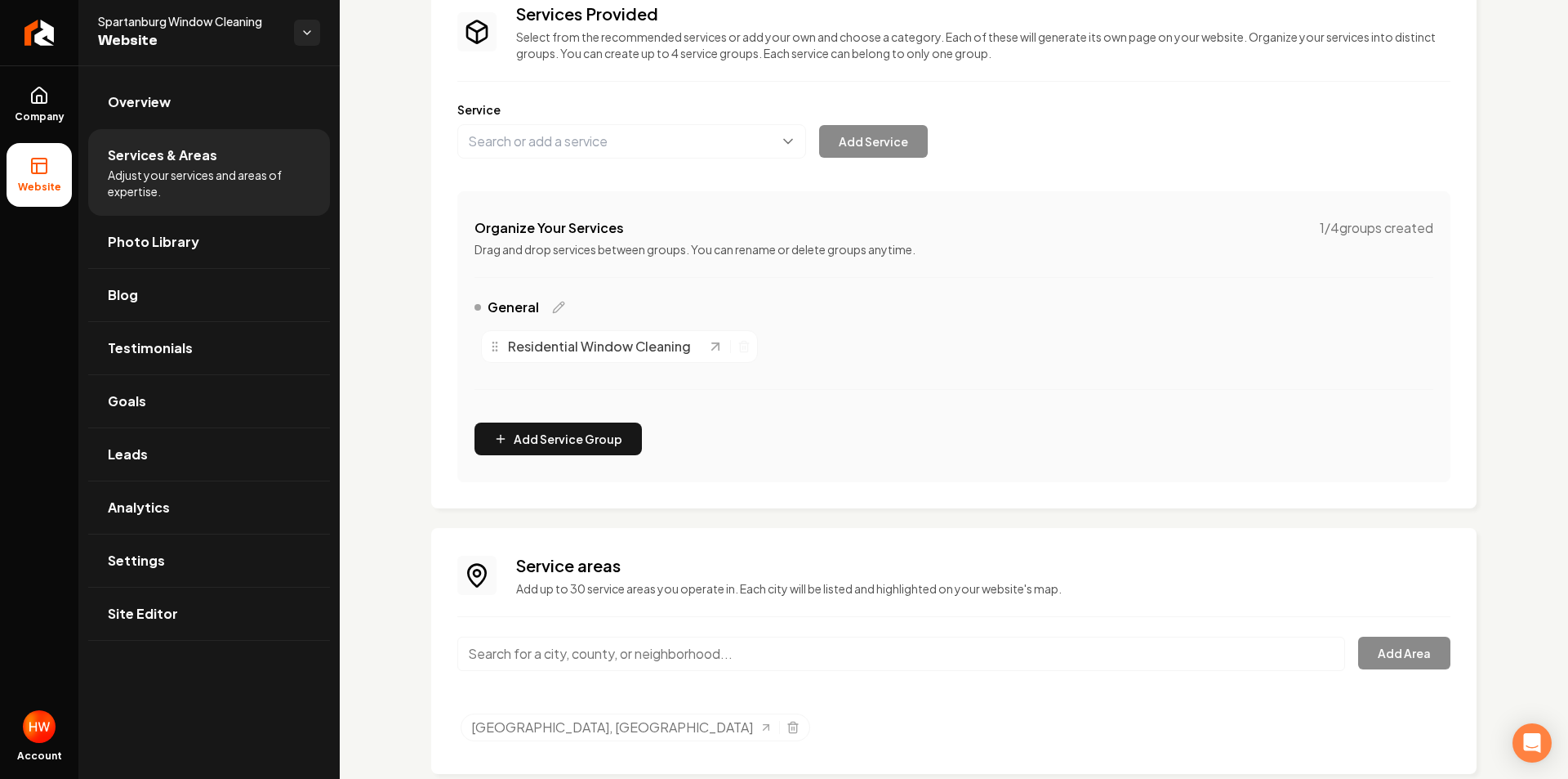
click at [861, 641] on input "Main content area" at bounding box center [901, 653] width 888 height 34
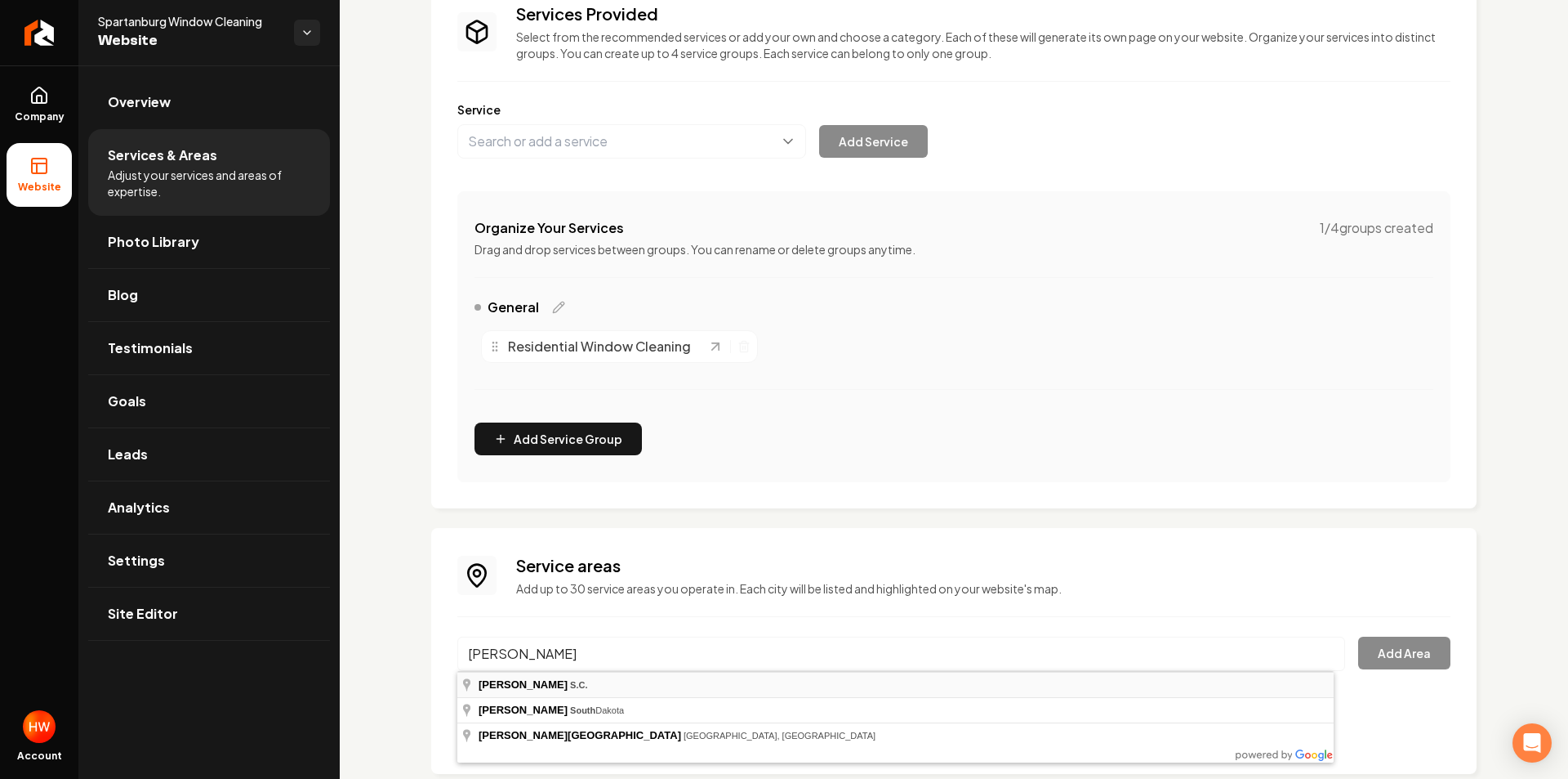
type input "Lyman, S.C."
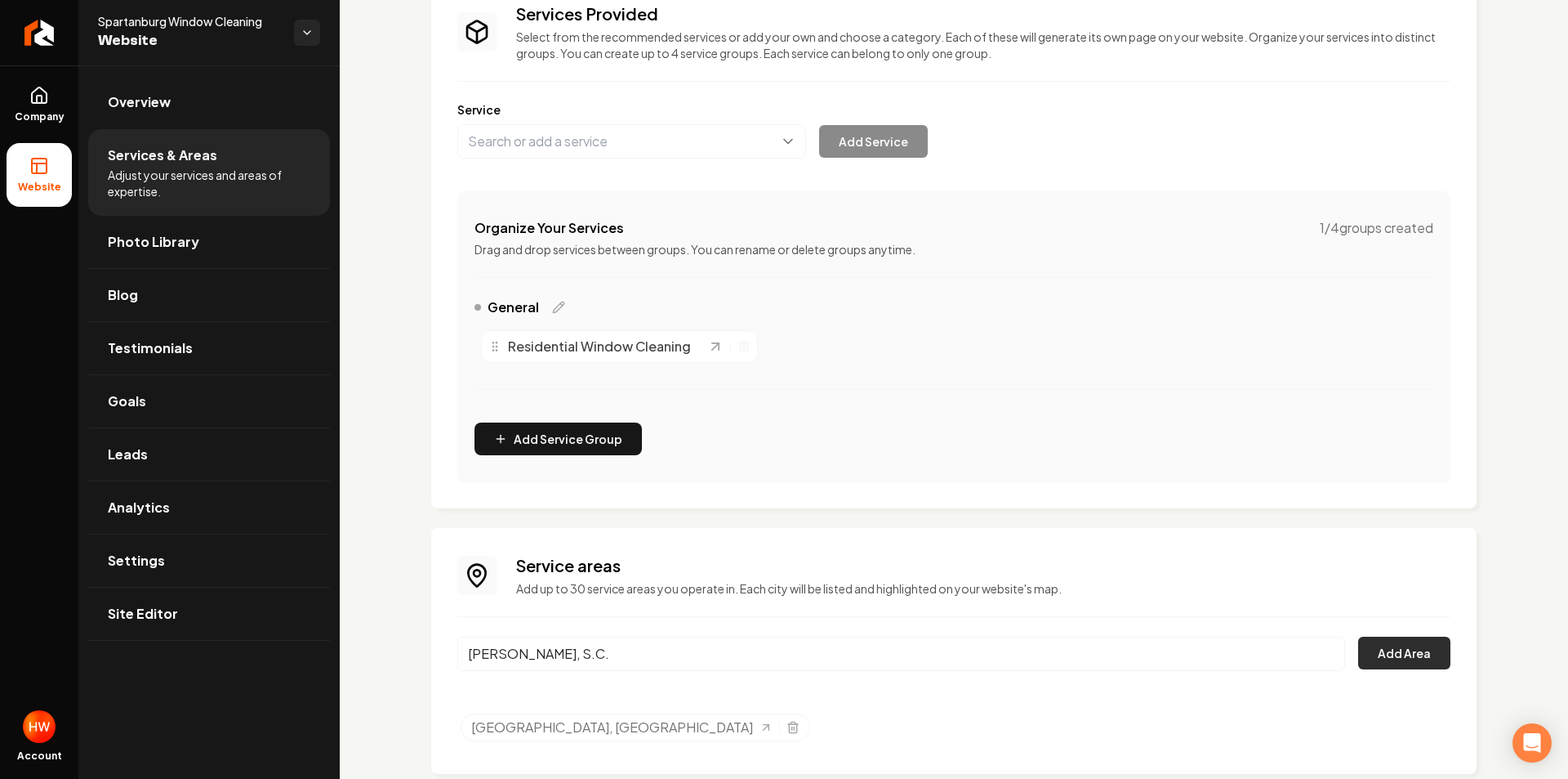
click at [1399, 655] on button "Add Area" at bounding box center [1404, 653] width 92 height 33
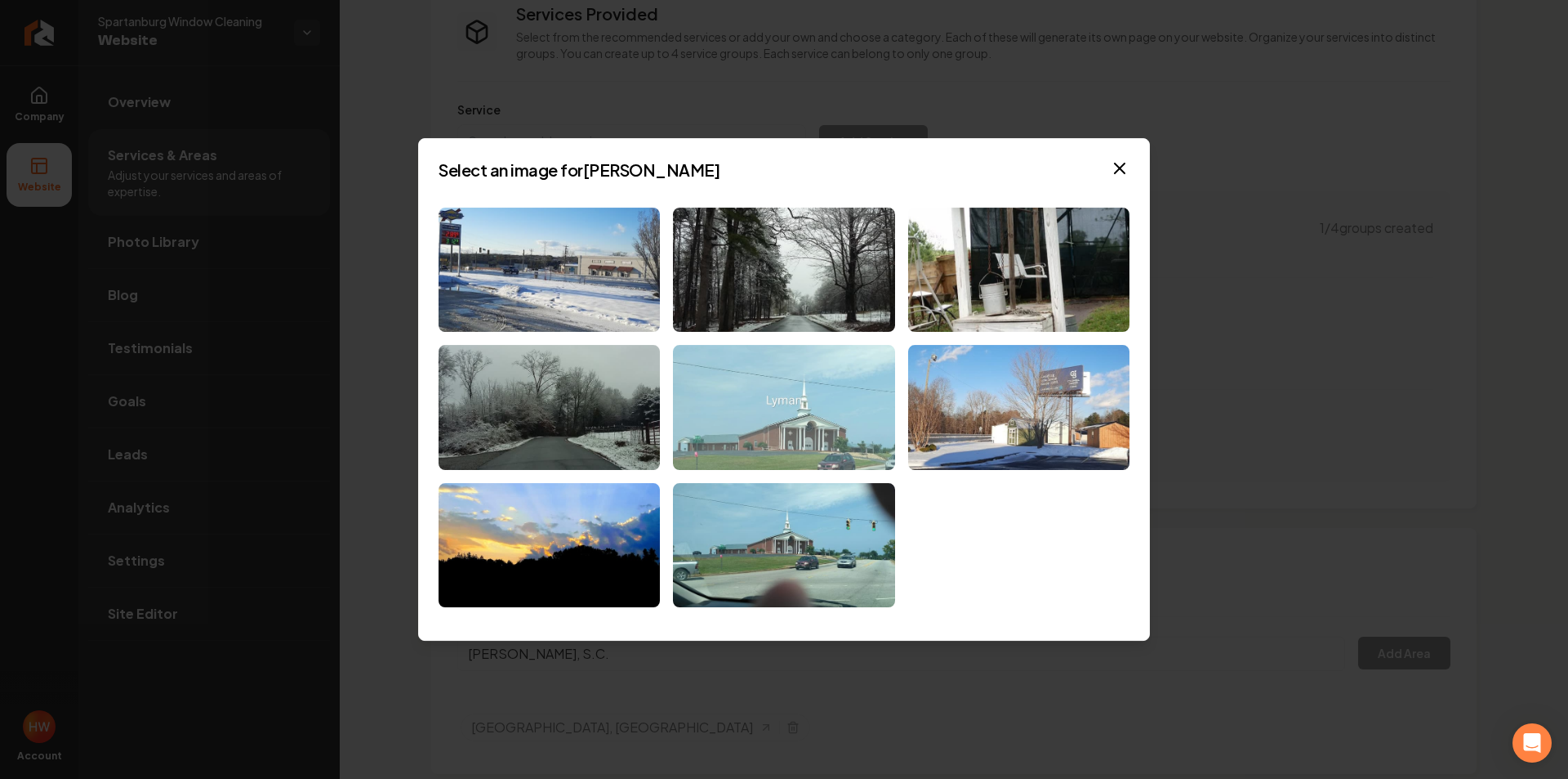
click at [841, 399] on img at bounding box center [783, 407] width 221 height 125
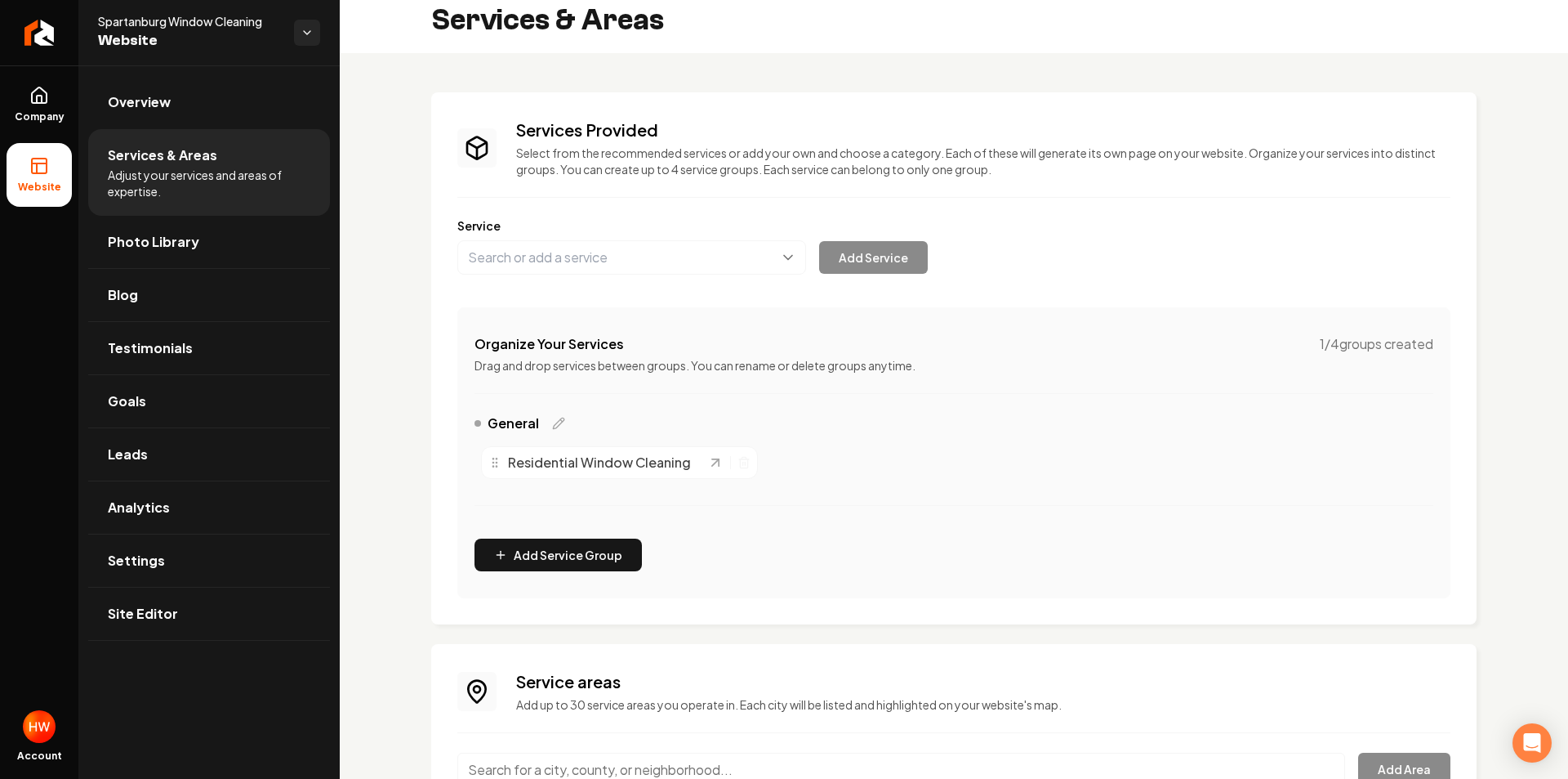
scroll to position [0, 0]
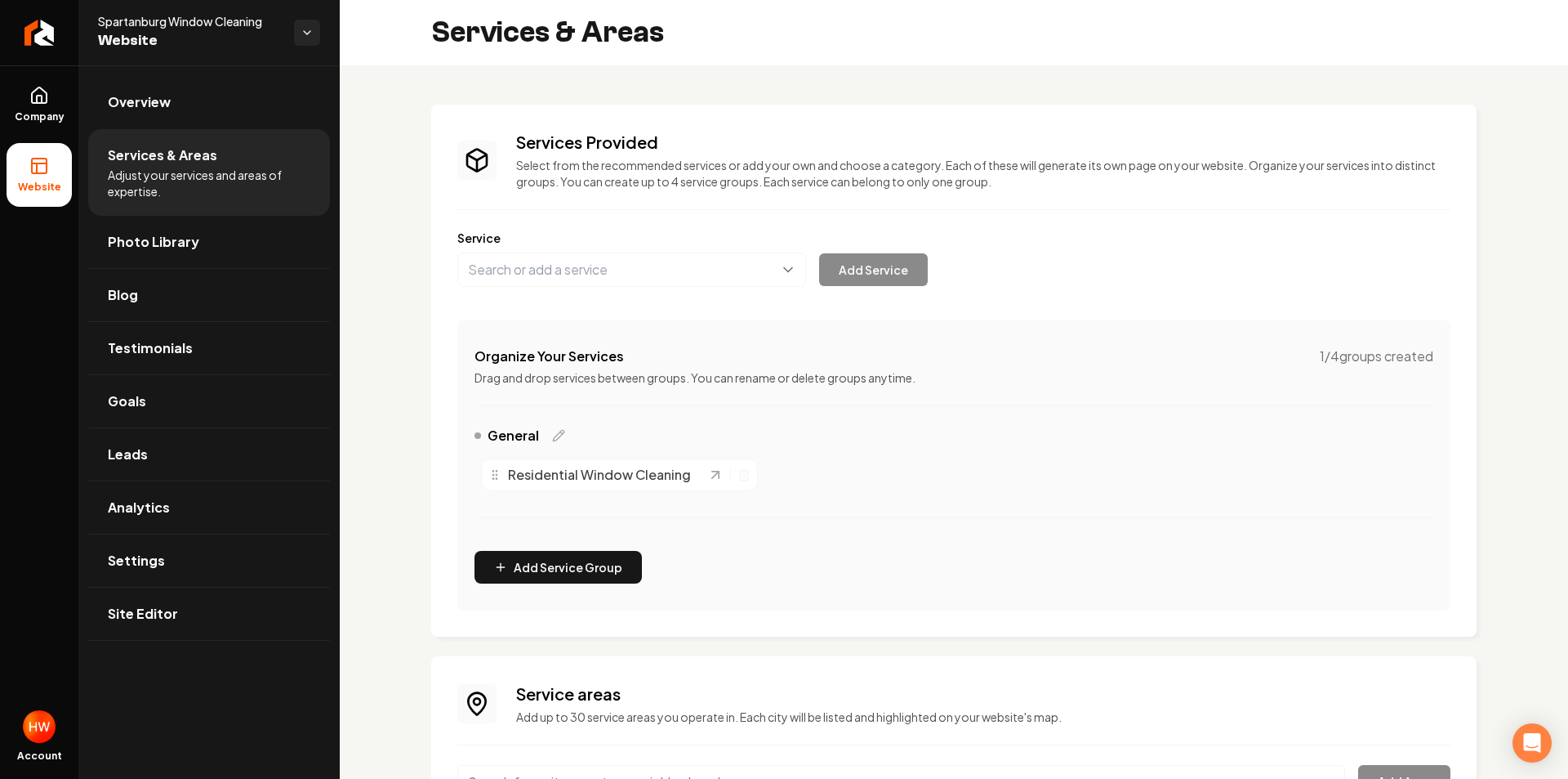
click at [451, 101] on div "Services Provided Select from the recommended services or add your own and choo…" at bounding box center [954, 503] width 1228 height 876
click at [120, 95] on span "Overview" at bounding box center [139, 102] width 63 height 19
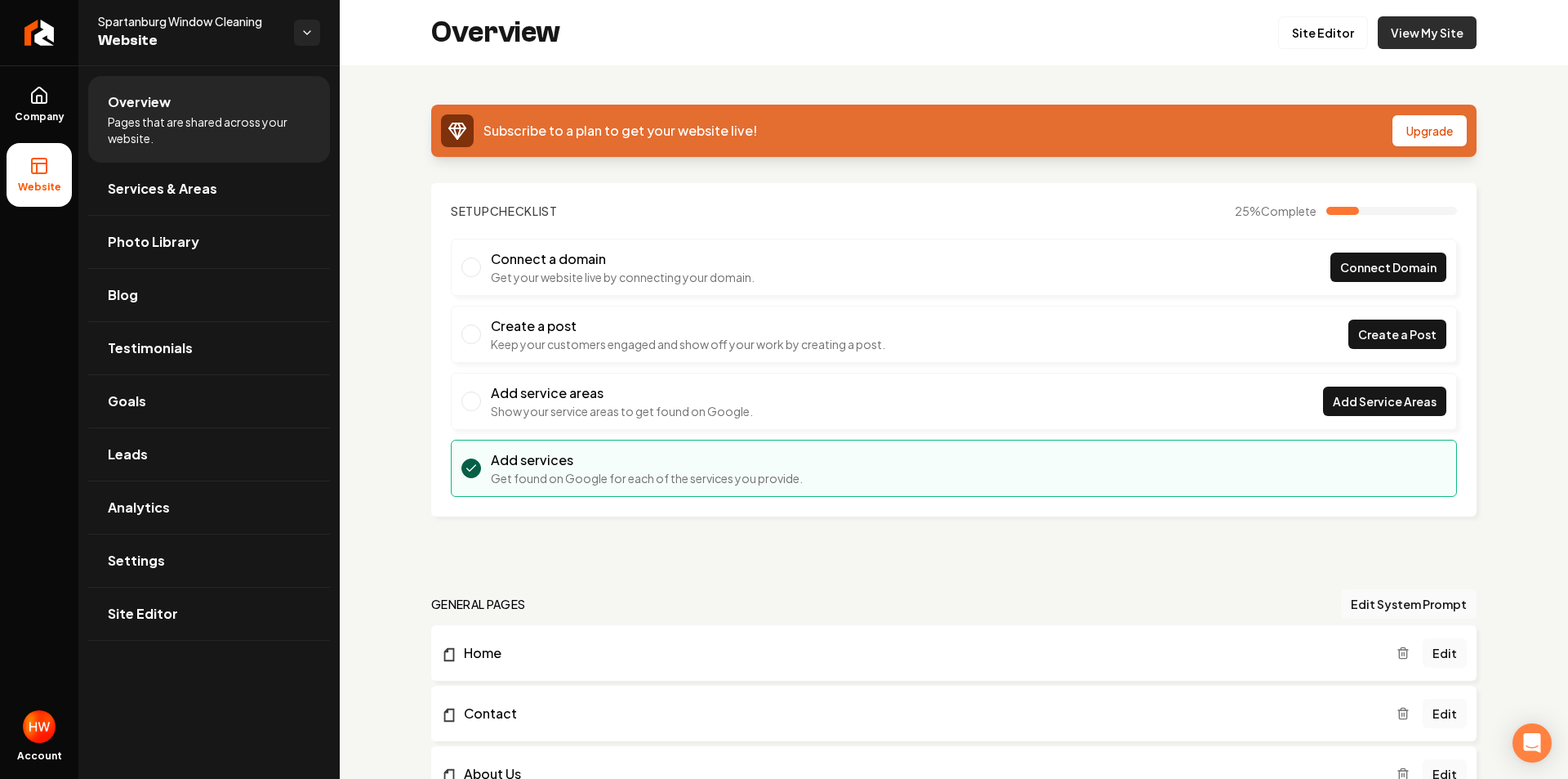
click at [1404, 42] on link "View My Site" at bounding box center [1428, 33] width 99 height 33
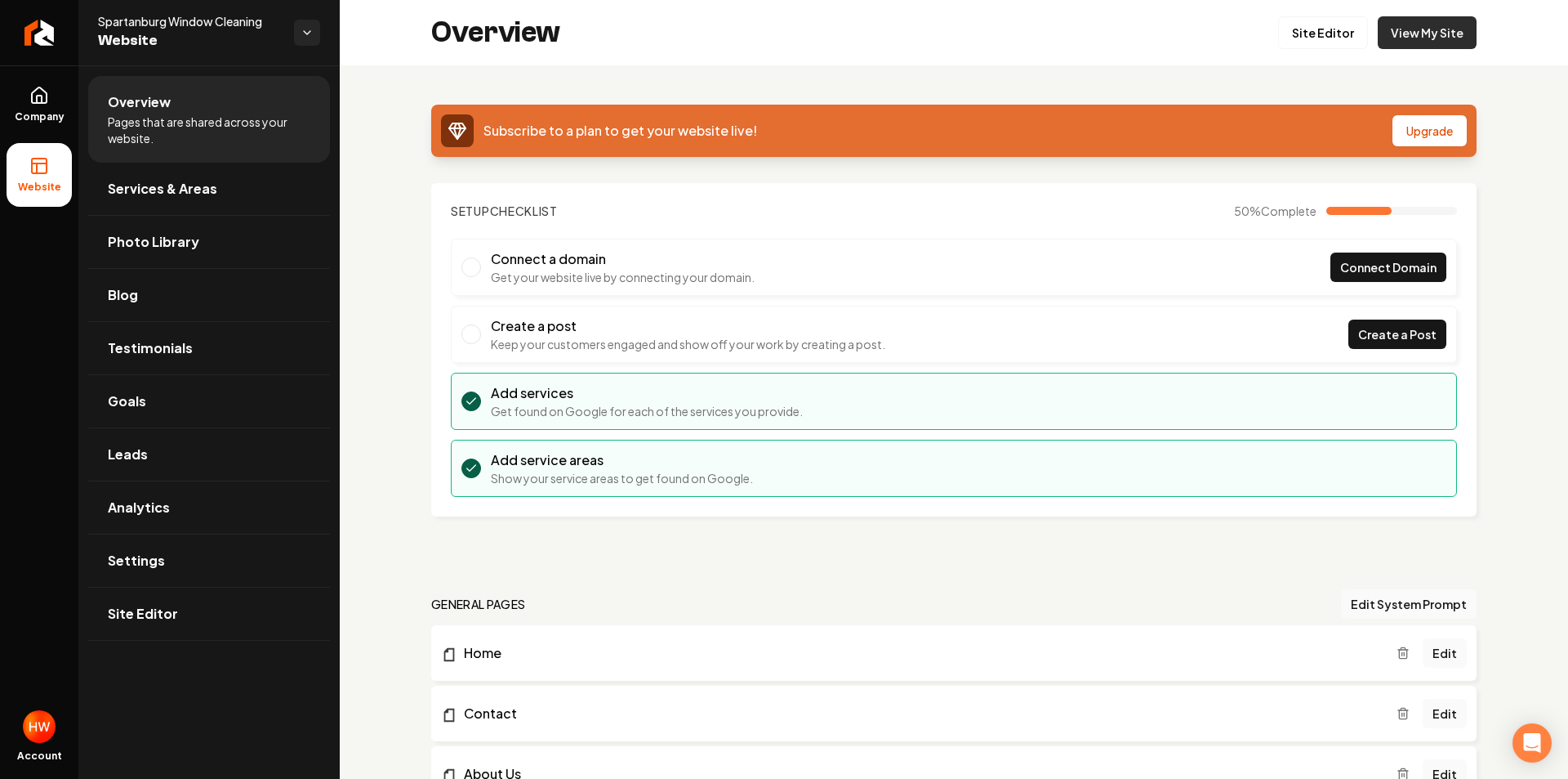
click at [1407, 33] on link "View My Site" at bounding box center [1428, 33] width 99 height 33
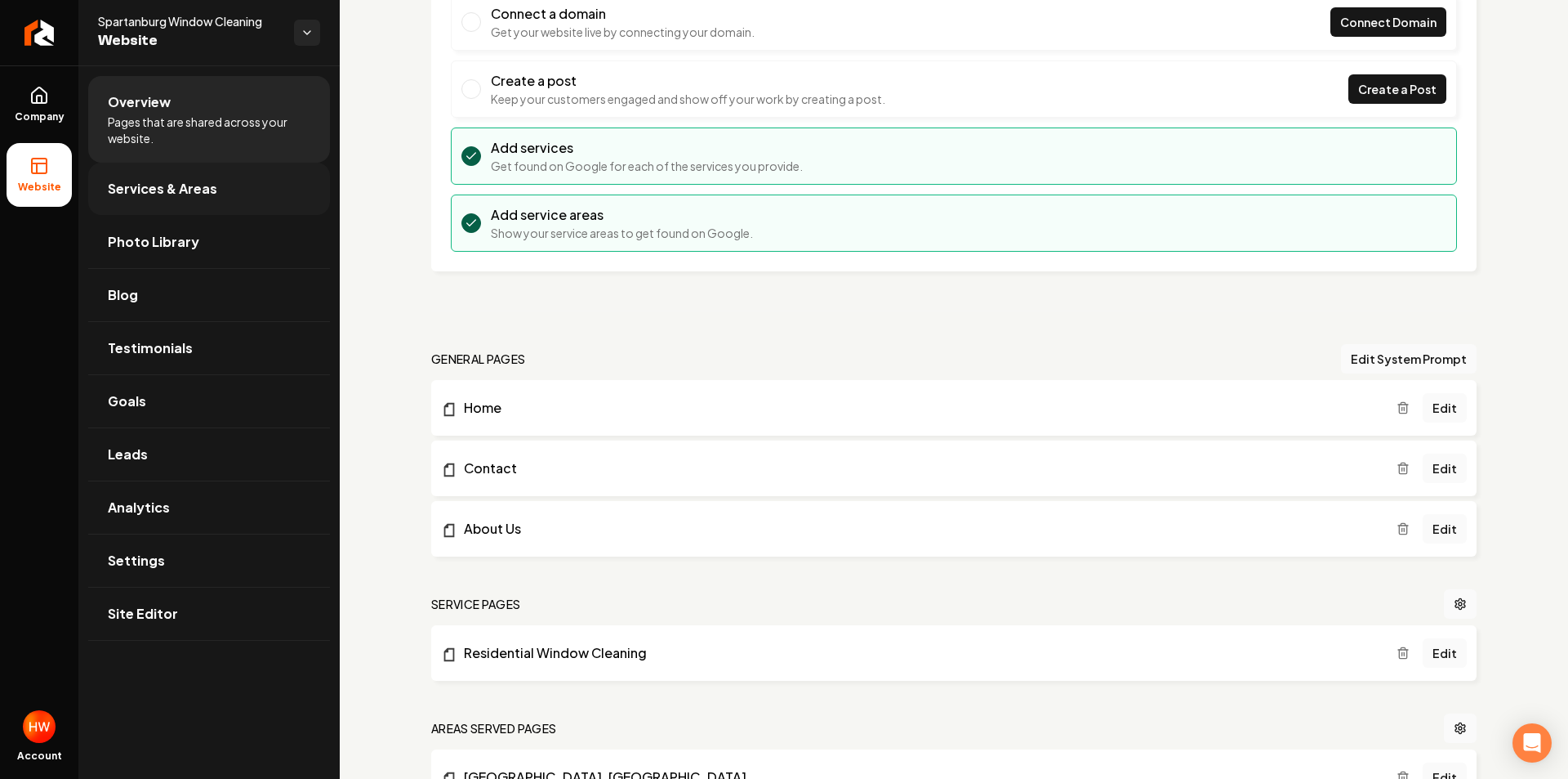
click at [204, 191] on span "Services & Areas" at bounding box center [163, 189] width 109 height 19
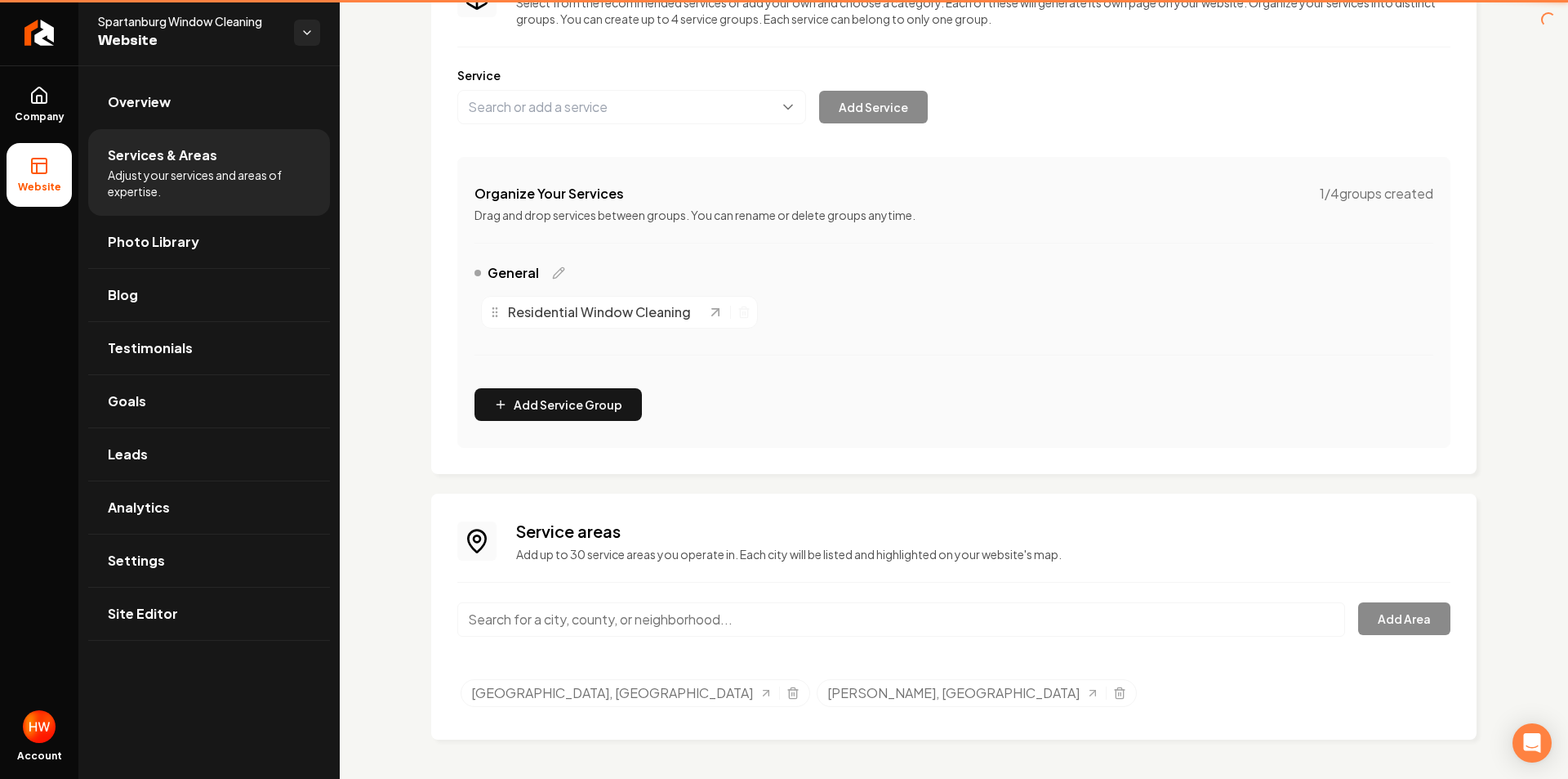
scroll to position [163, 0]
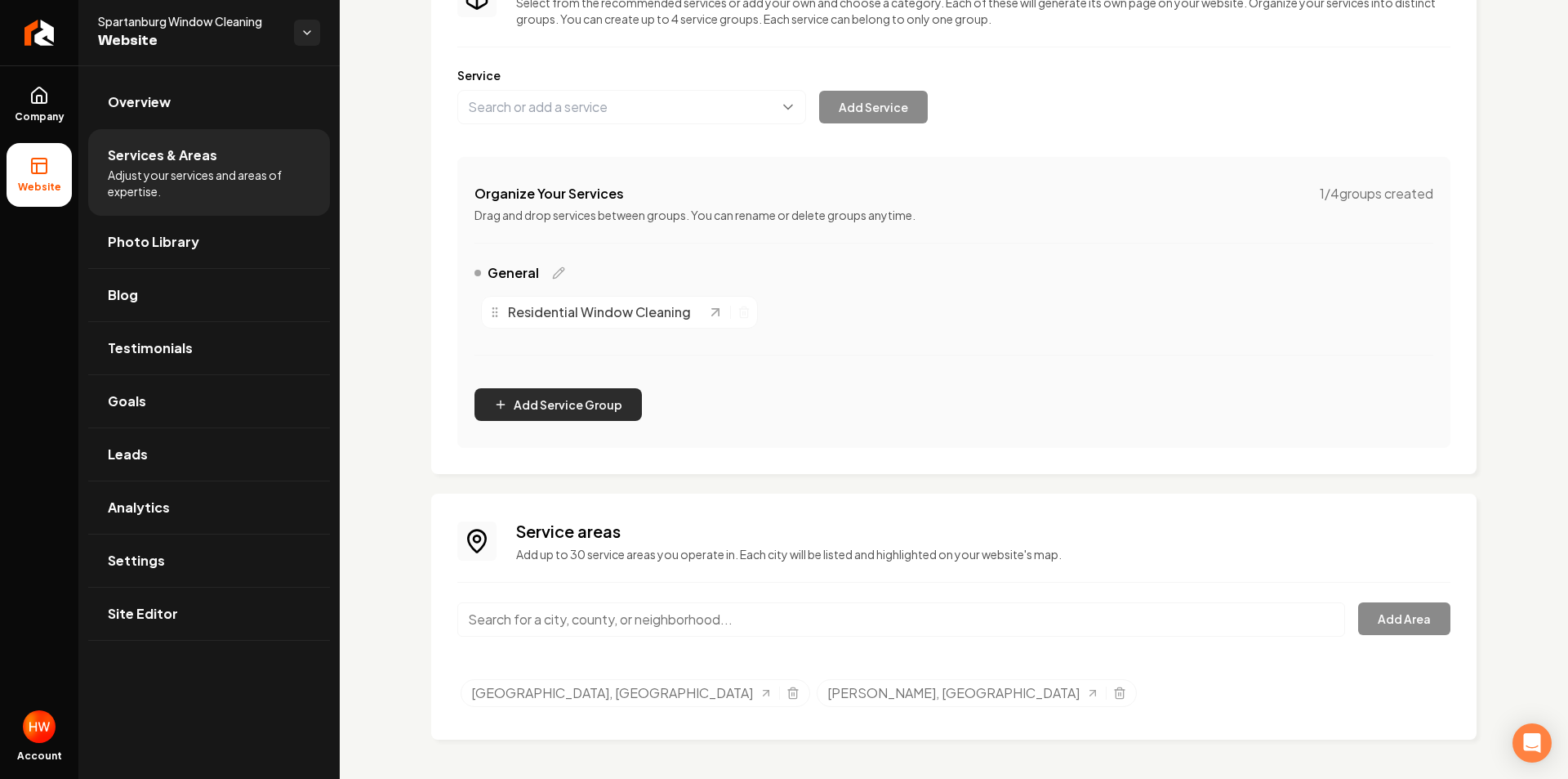
click at [503, 405] on icon "Main content area" at bounding box center [500, 404] width 13 height 13
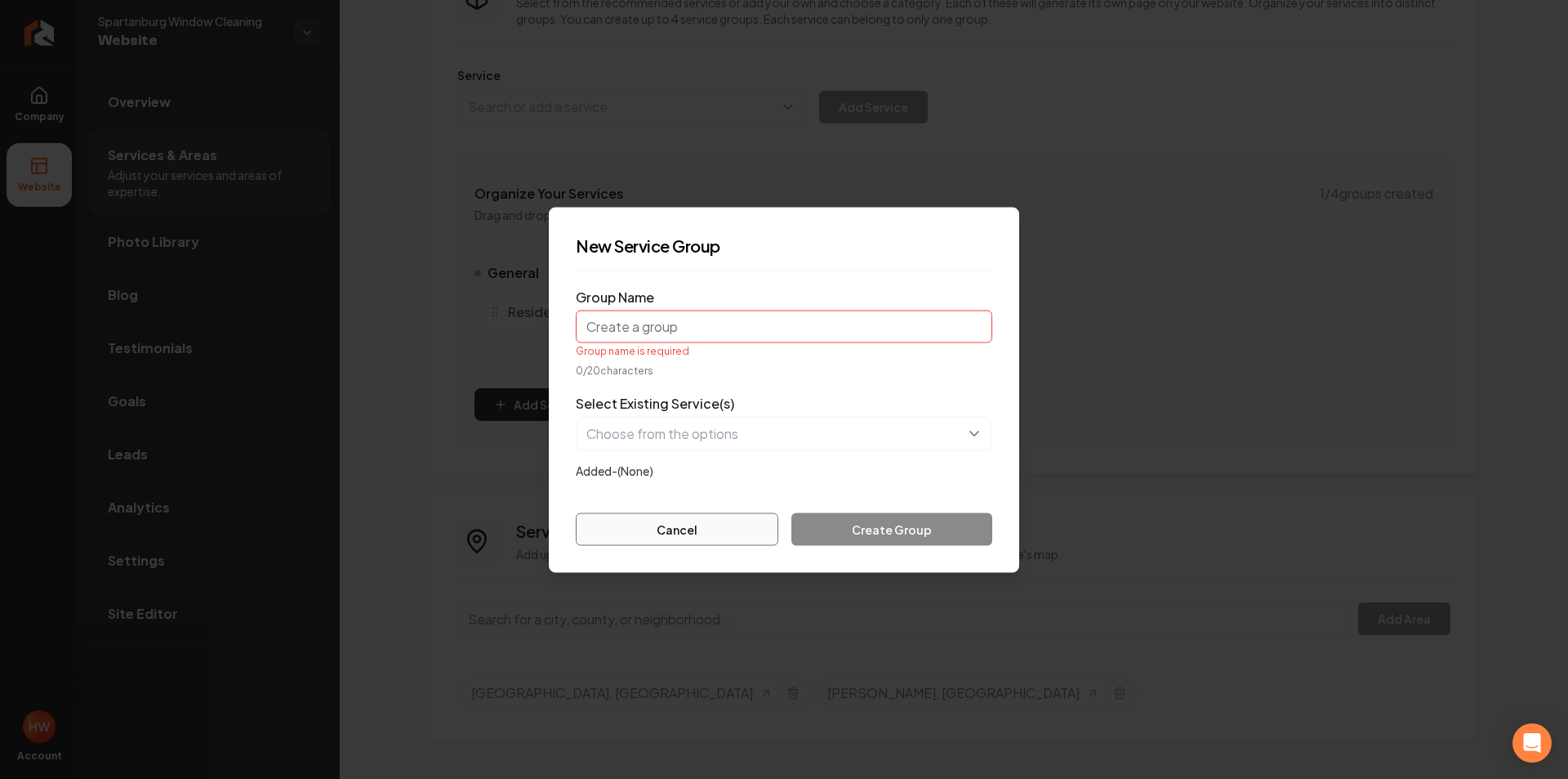
click at [652, 528] on button "Cancel" at bounding box center [677, 529] width 202 height 33
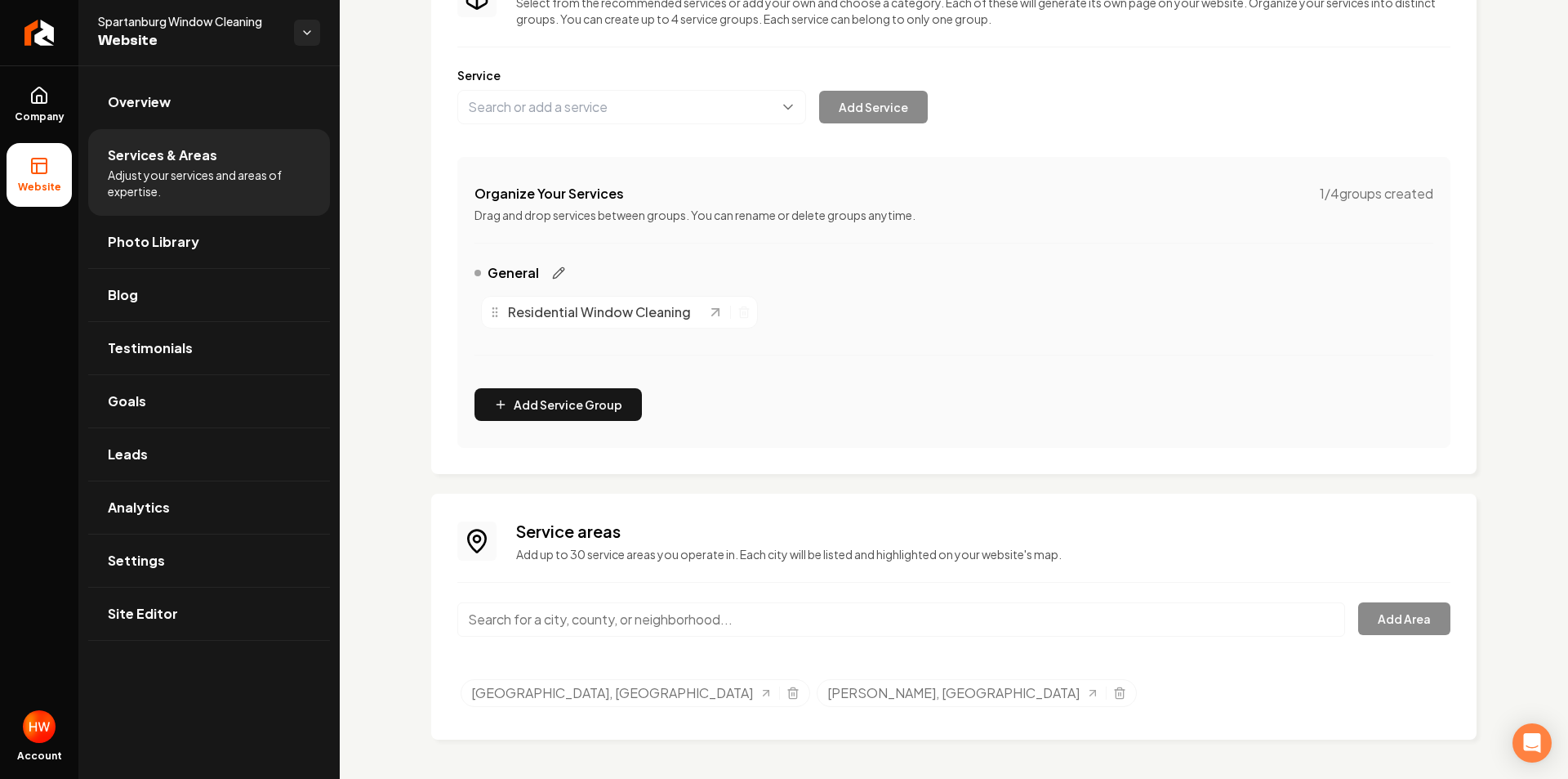
click at [556, 272] on icon "Main content area" at bounding box center [558, 273] width 13 height 13
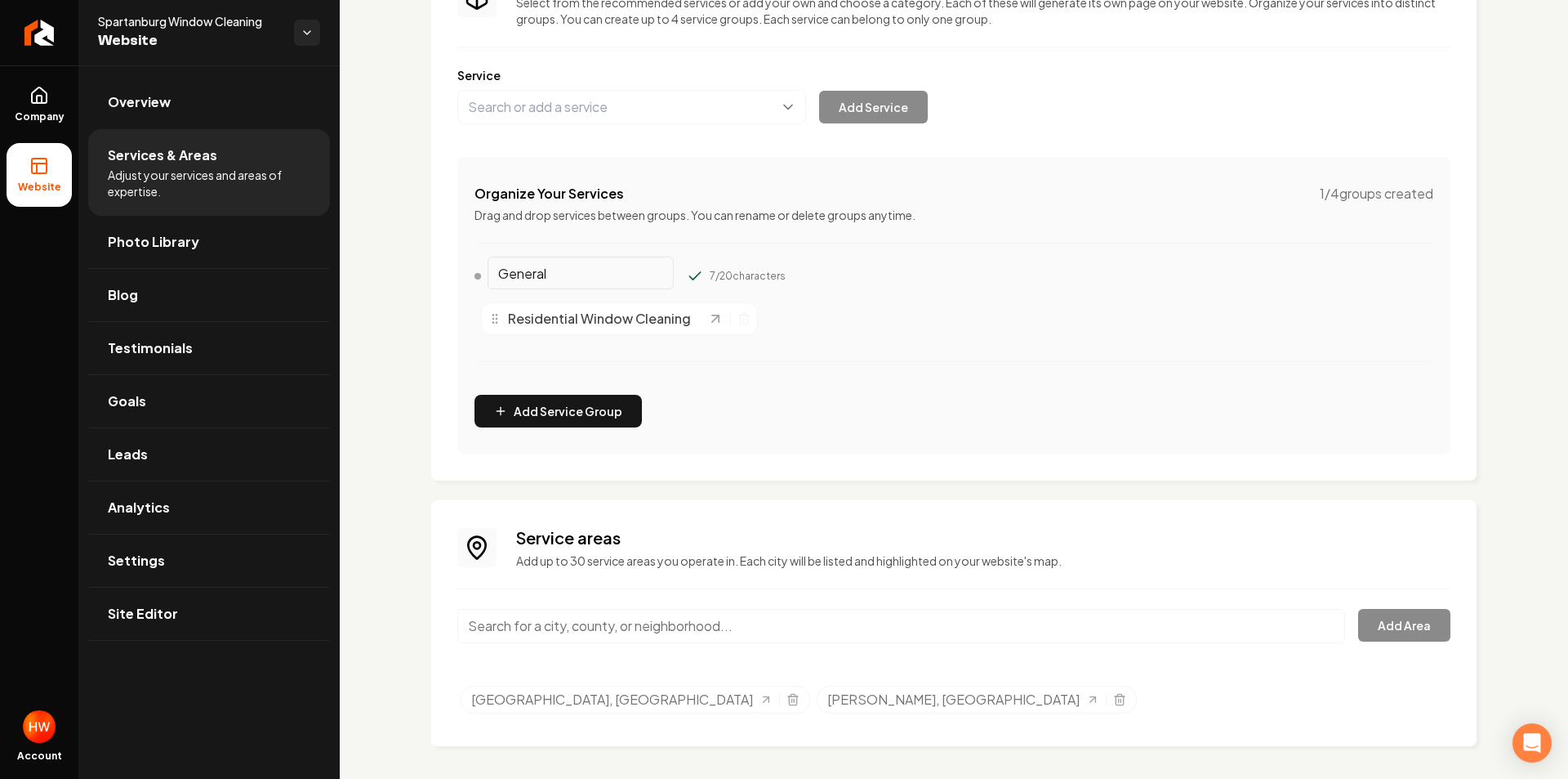
click at [577, 318] on span "Residential Window Cleaning" at bounding box center [600, 318] width 183 height 19
drag, startPoint x: 495, startPoint y: 318, endPoint x: 539, endPoint y: 330, distance: 45.6
click at [539, 330] on div "Residential Window Cleaning" at bounding box center [619, 318] width 276 height 33
click at [583, 358] on div "General 7 / 20 characters Residential Window Cleaning" at bounding box center [954, 322] width 959 height 119
click at [547, 304] on div "Residential Window Cleaning" at bounding box center [619, 318] width 276 height 33
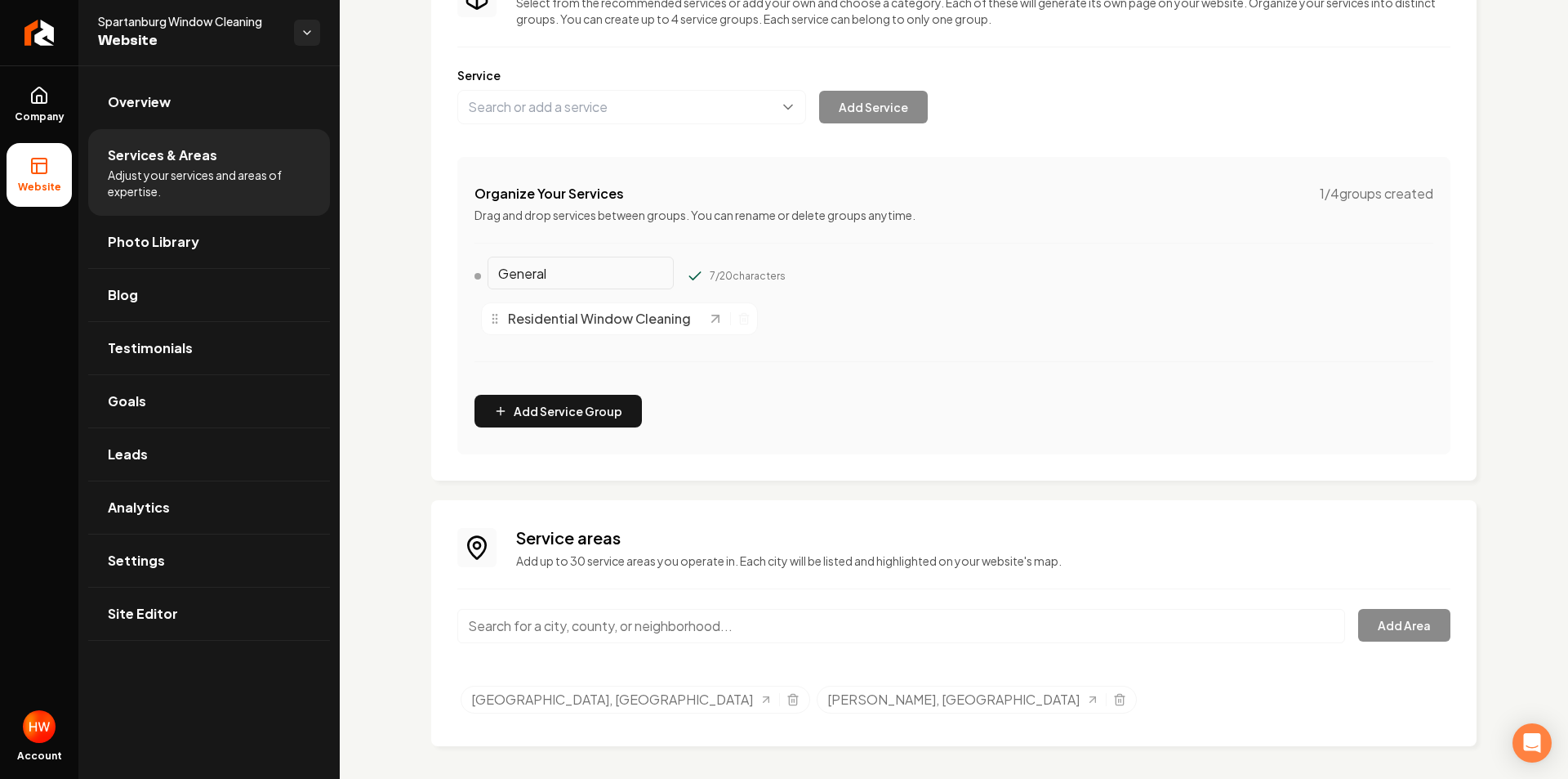
click at [959, 361] on div "General 7 / 20 characters Residential Window Cleaning" at bounding box center [954, 322] width 959 height 119
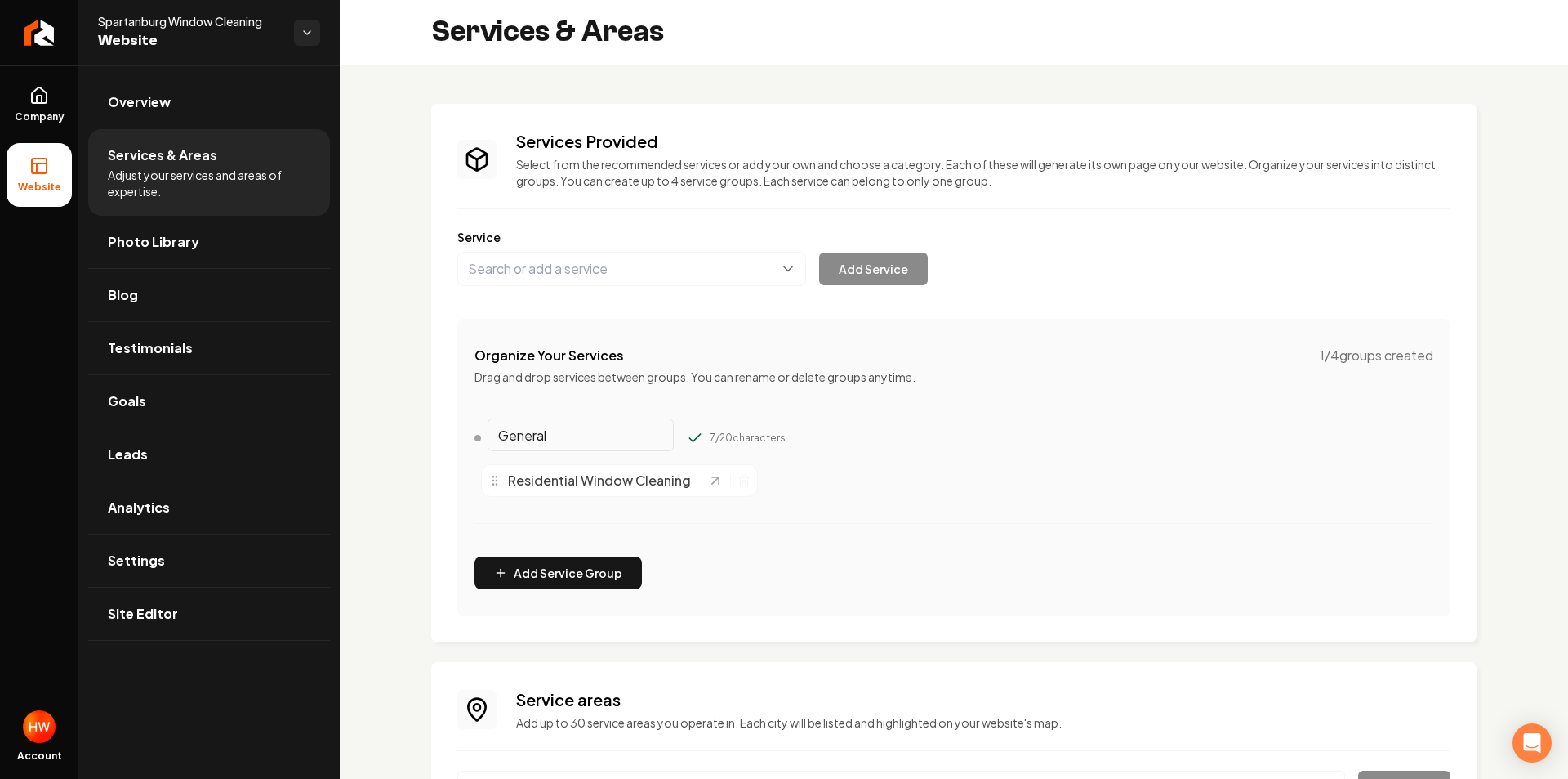
scroll to position [0, 0]
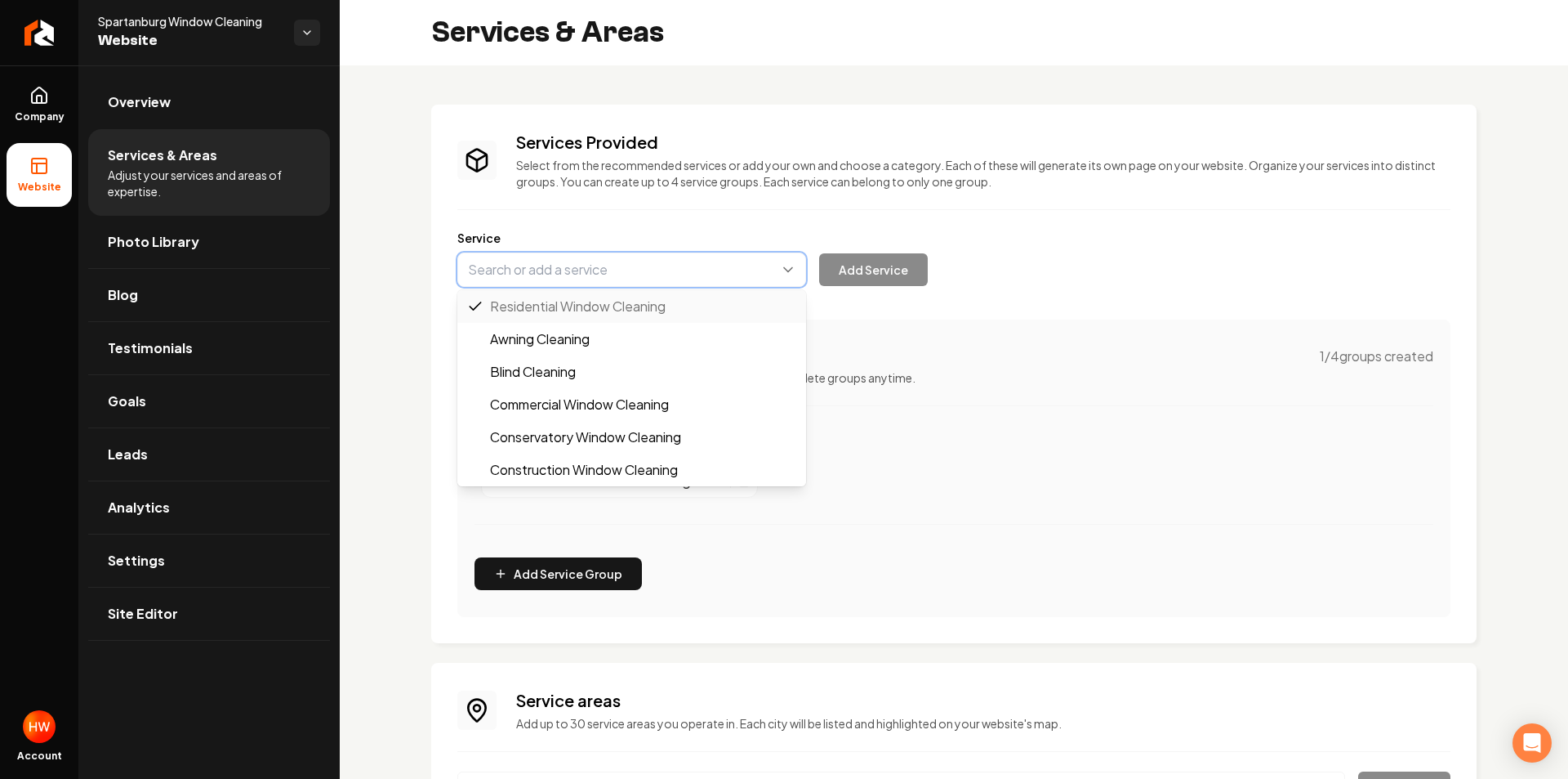
click at [570, 261] on button "Main content area" at bounding box center [632, 269] width 348 height 34
type input "Commercial Window Cleaning"
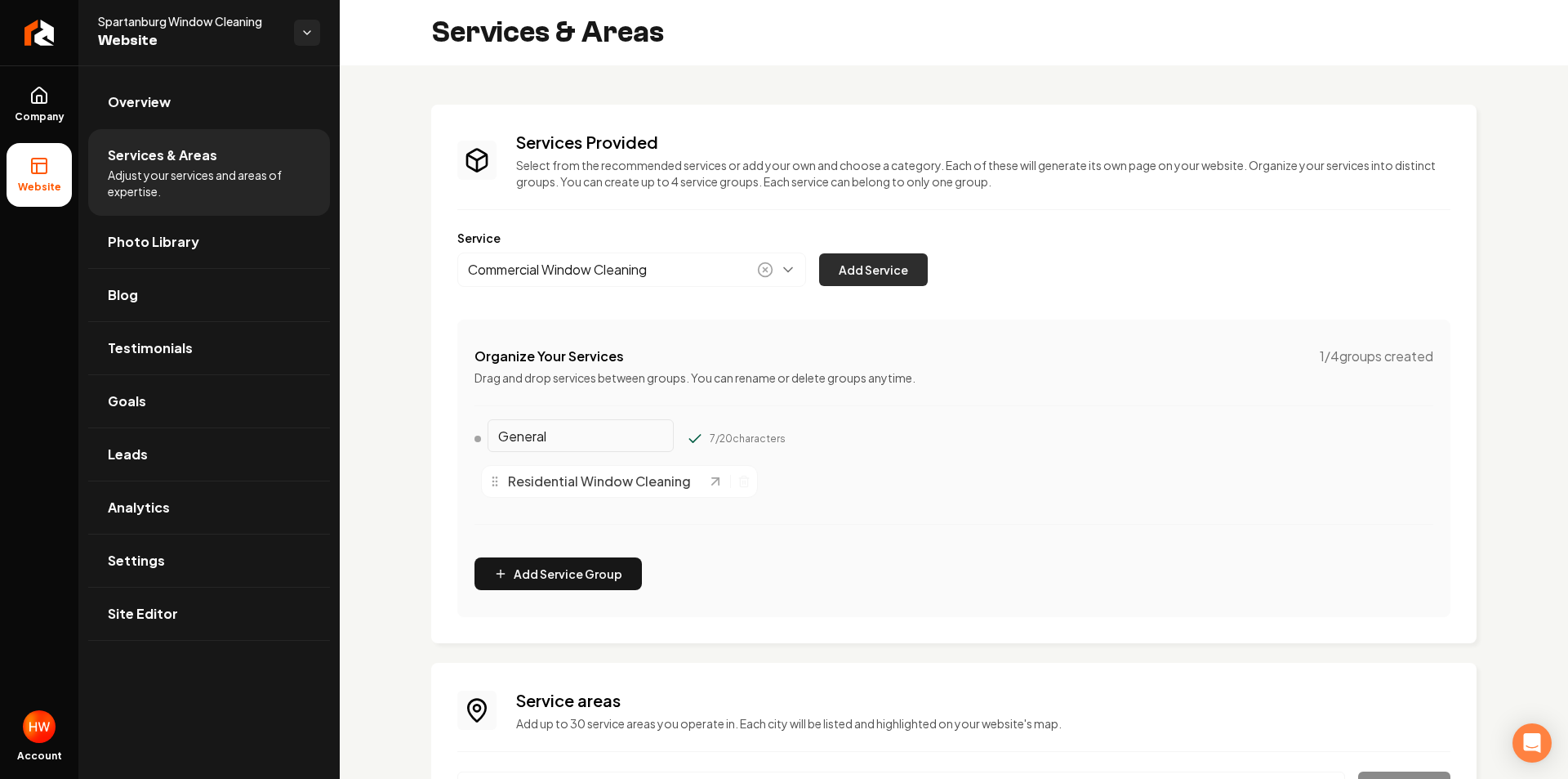
click at [896, 260] on button "Add Service" at bounding box center [874, 270] width 109 height 33
click at [1035, 482] on line "Main content area" at bounding box center [1035, 481] width 0 height 3
drag, startPoint x: 977, startPoint y: 465, endPoint x: 1006, endPoint y: 308, distance: 159.7
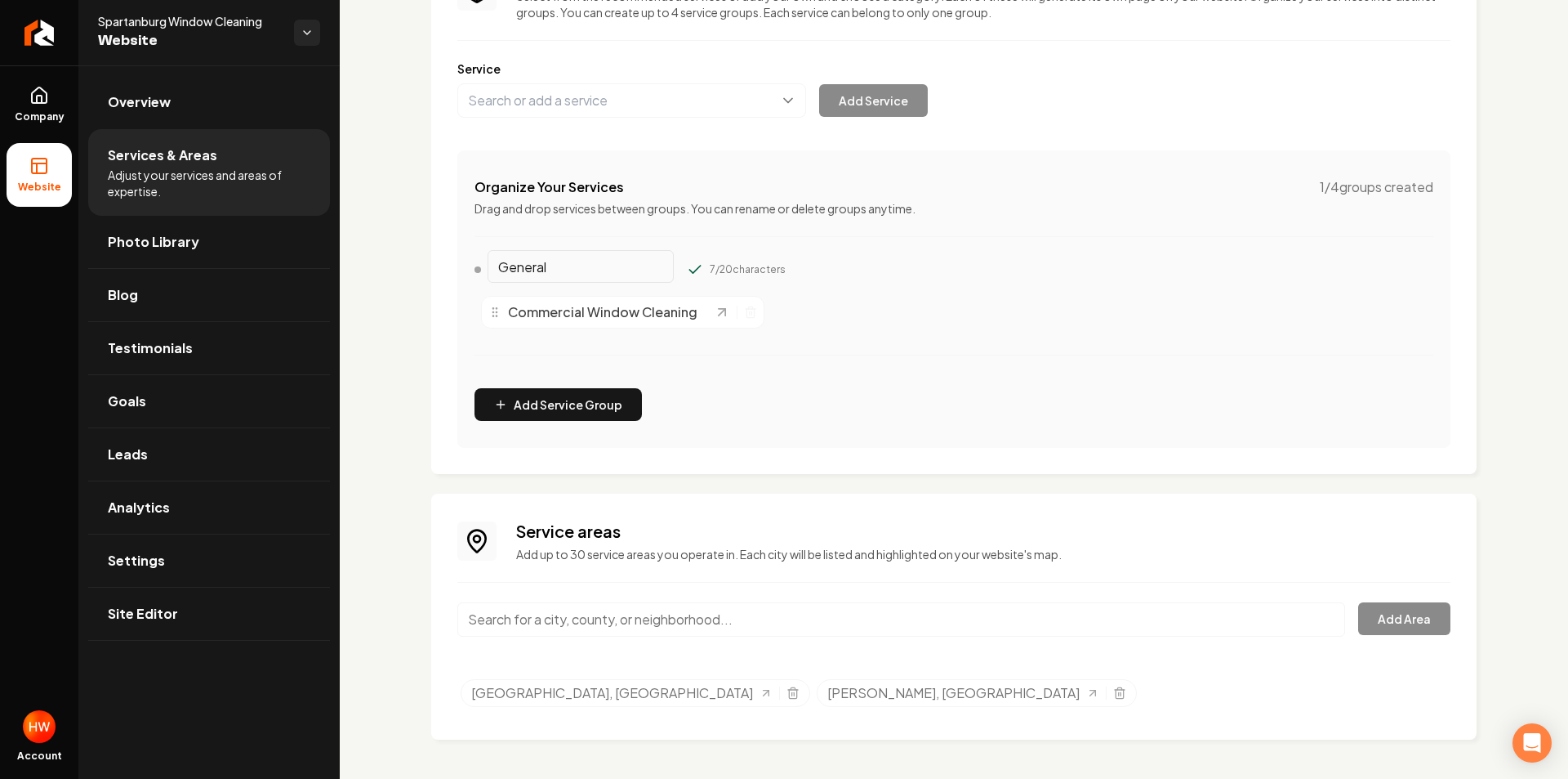
drag, startPoint x: 1074, startPoint y: 265, endPoint x: 1081, endPoint y: 458, distance: 193.1
click at [240, 111] on link "Overview" at bounding box center [209, 102] width 241 height 53
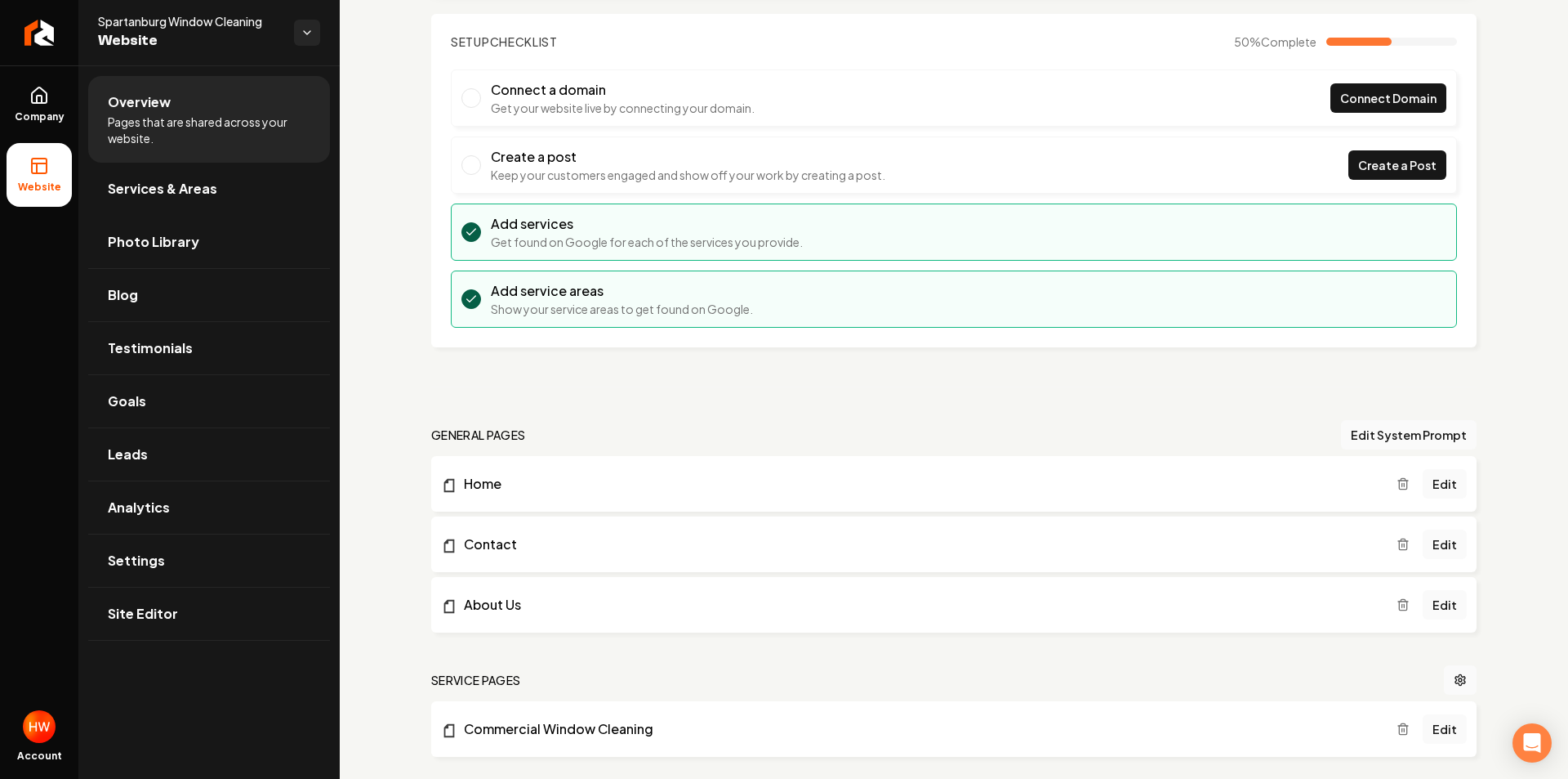
click at [623, 297] on h3 "Add service areas" at bounding box center [621, 291] width 262 height 19
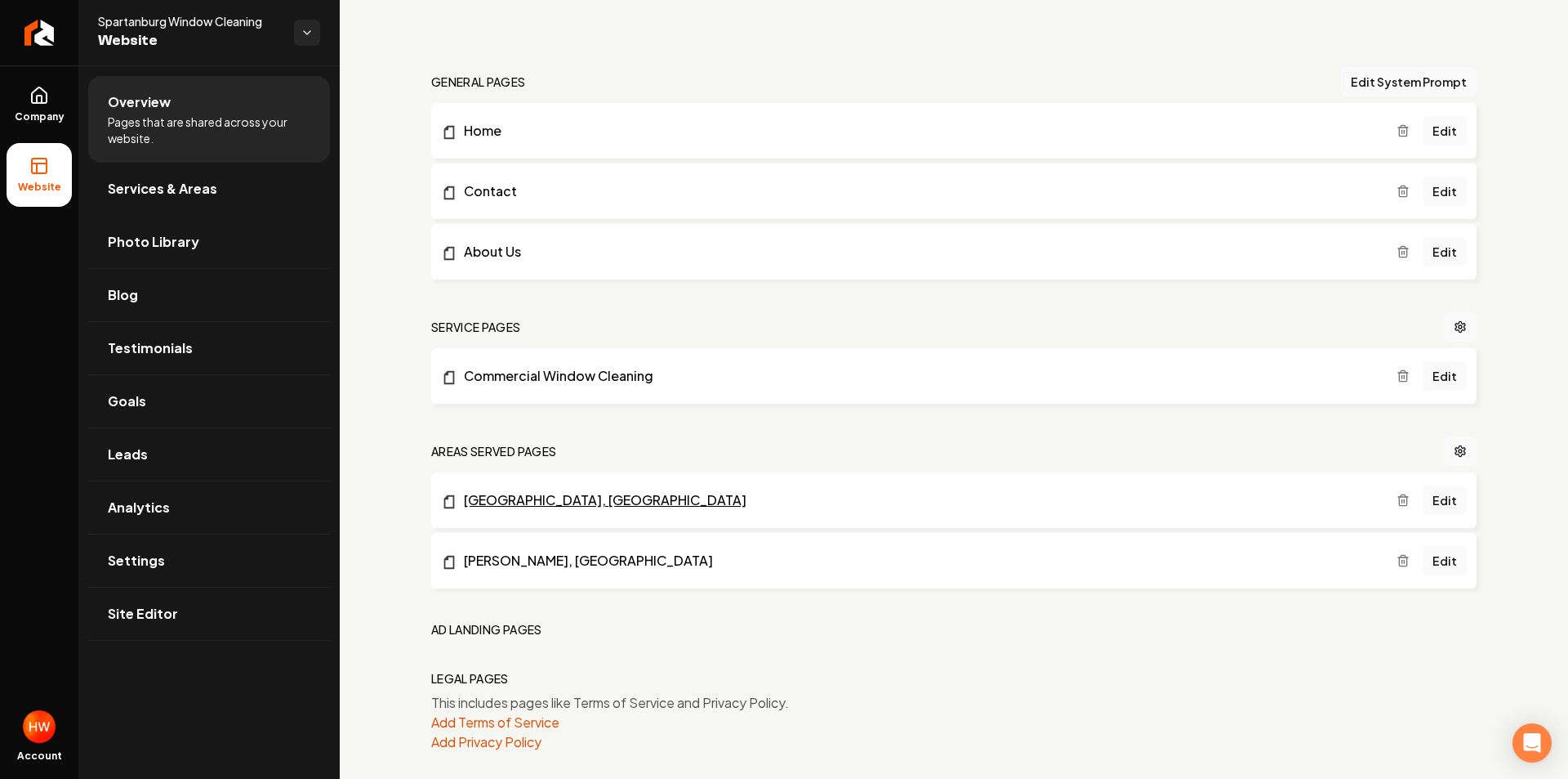
scroll to position [535, 0]
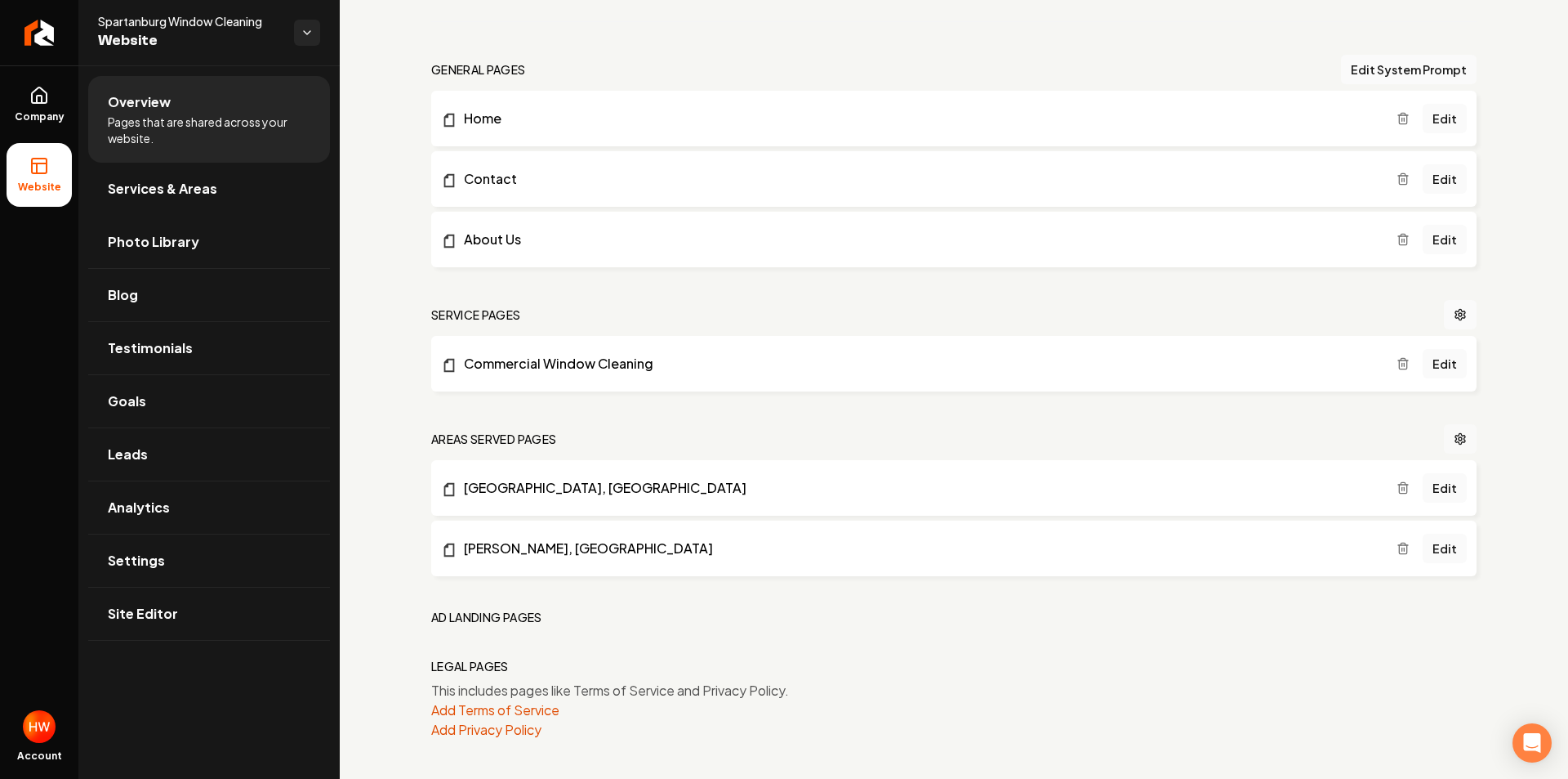
click at [1452, 446] on link "Main content area" at bounding box center [1461, 439] width 33 height 29
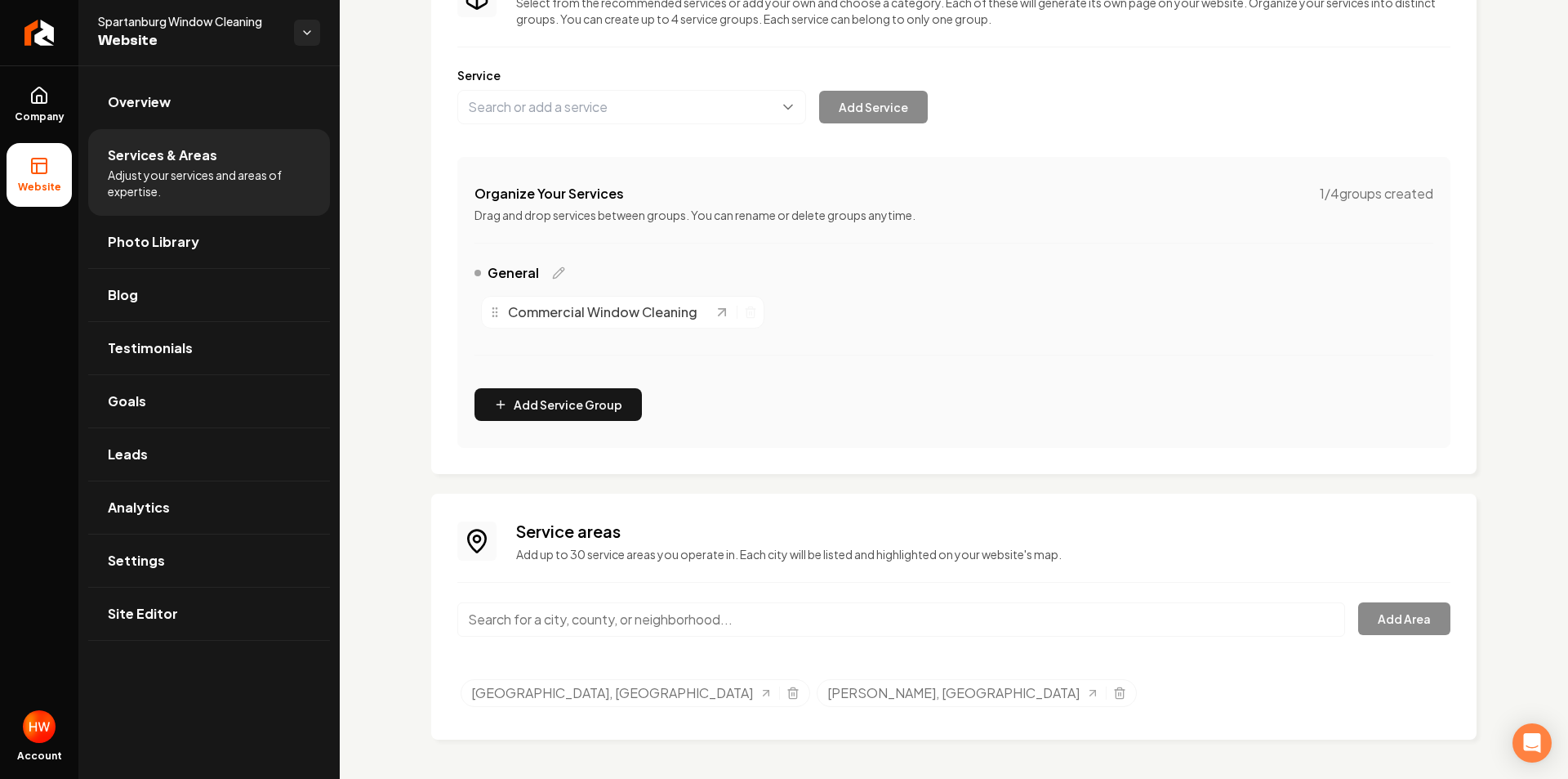
click at [638, 625] on input "Main content area" at bounding box center [901, 618] width 888 height 34
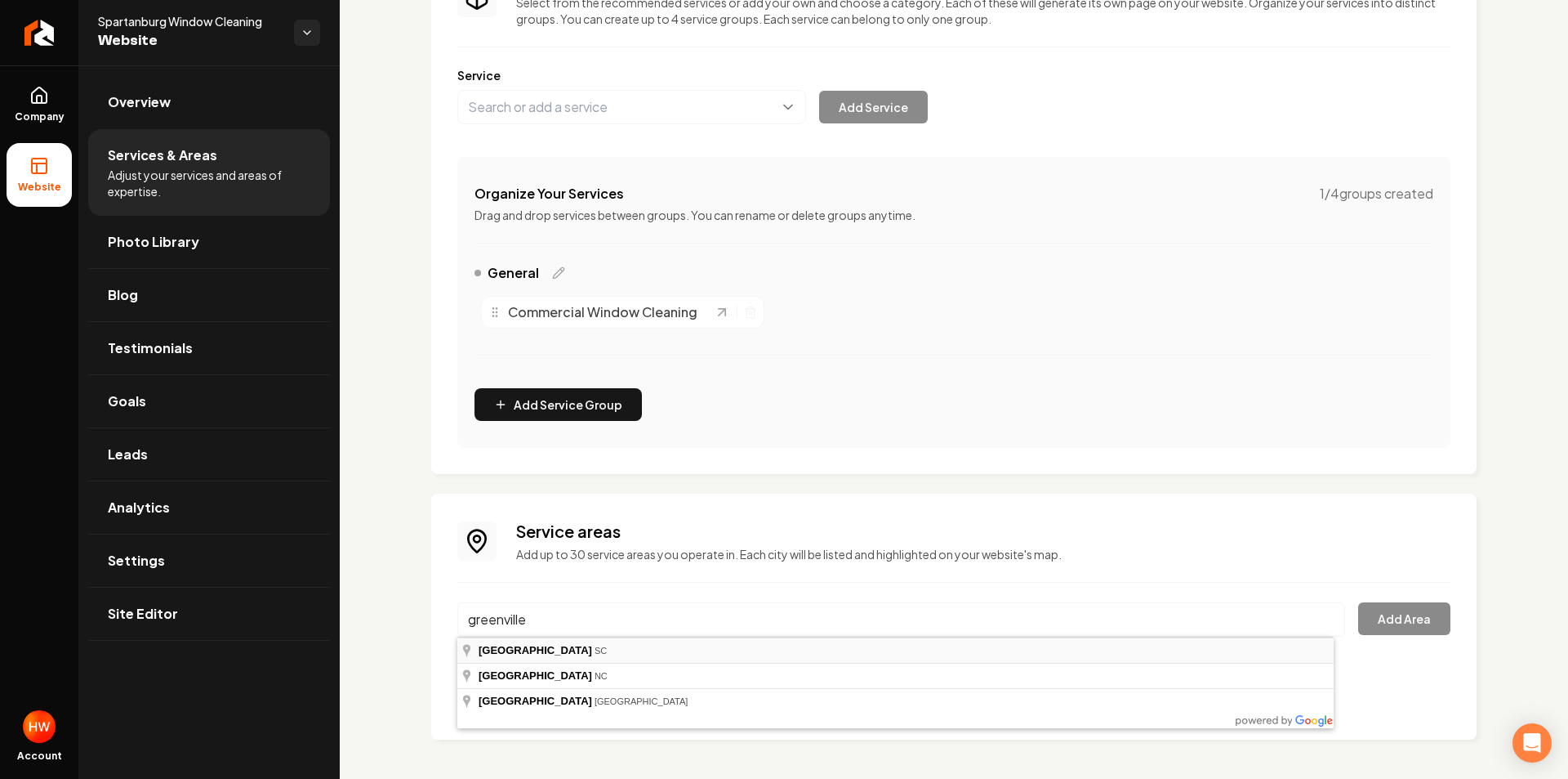
type input "Greenville, SC"
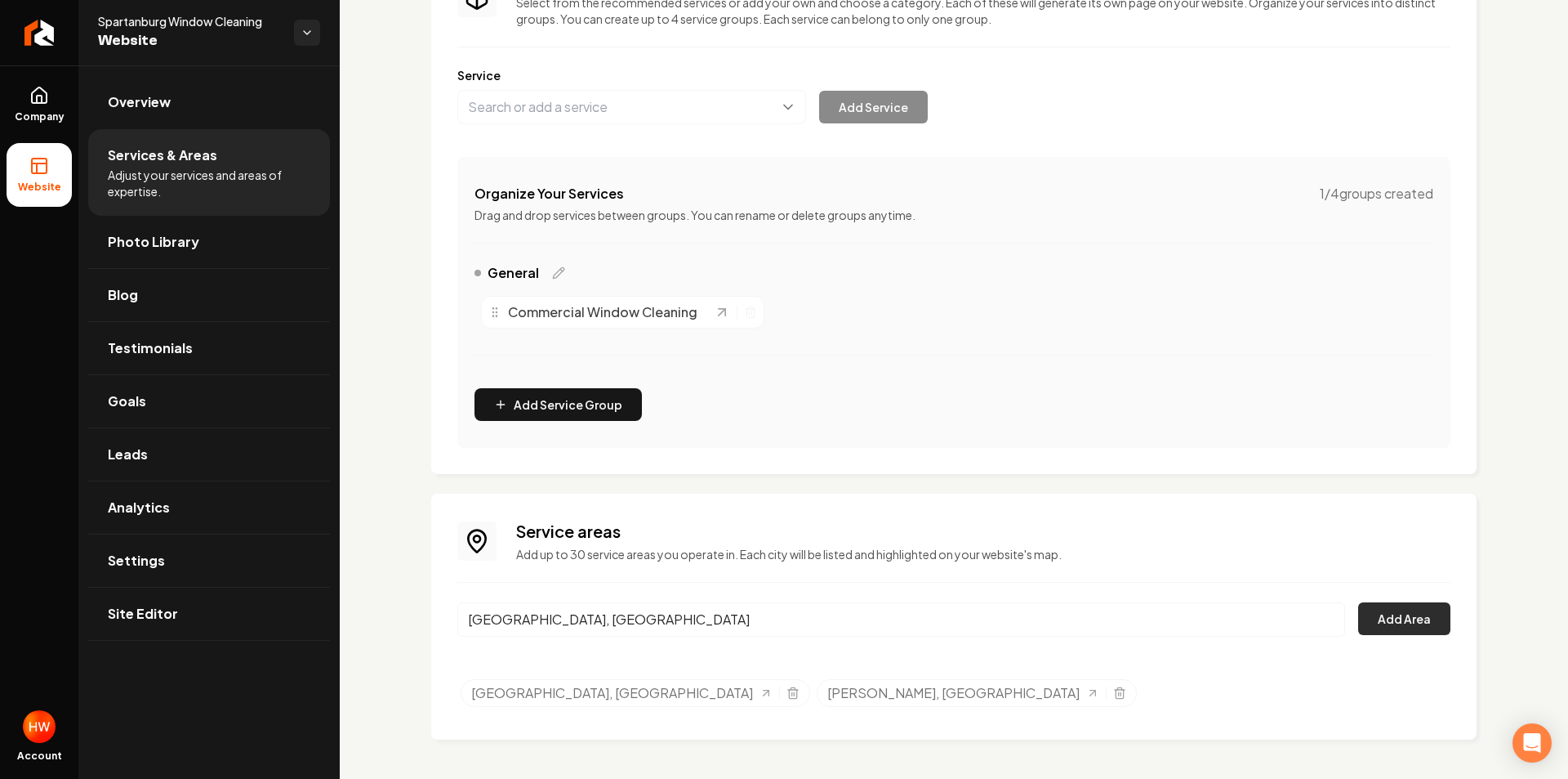
click at [1410, 624] on button "Add Area" at bounding box center [1404, 618] width 92 height 33
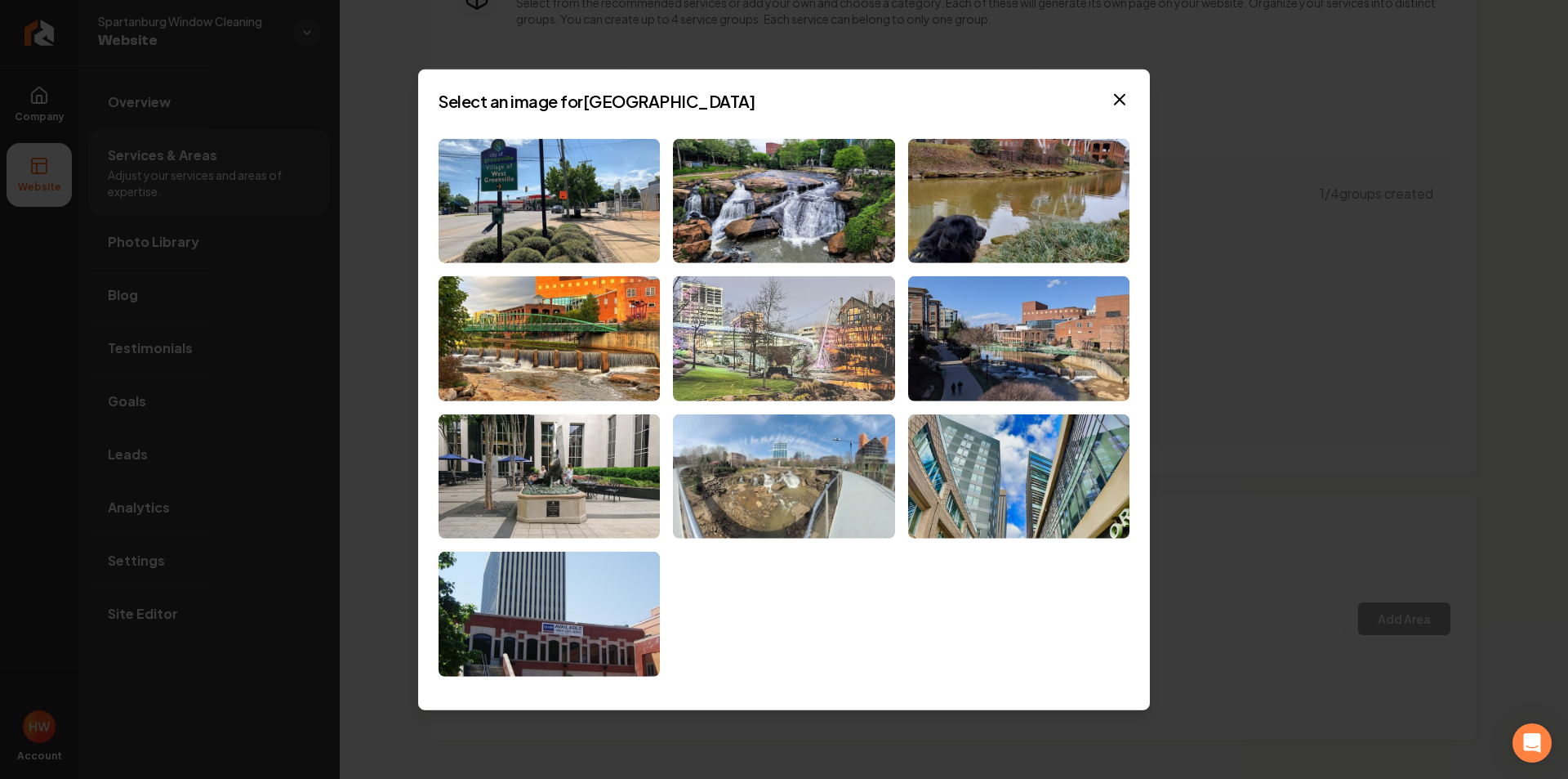
click at [820, 333] on img at bounding box center [783, 339] width 221 height 125
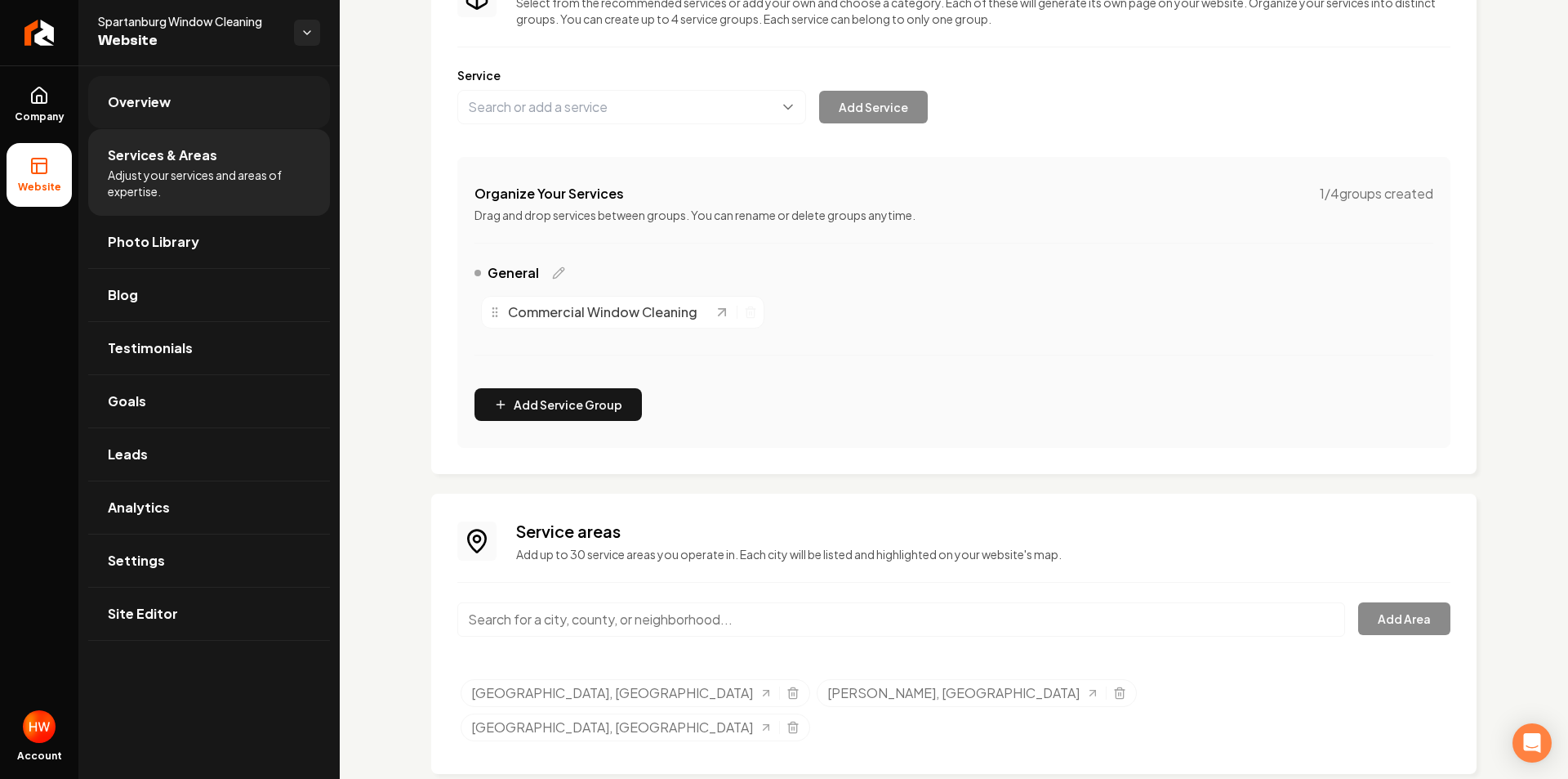
click at [214, 102] on link "Overview" at bounding box center [209, 102] width 241 height 53
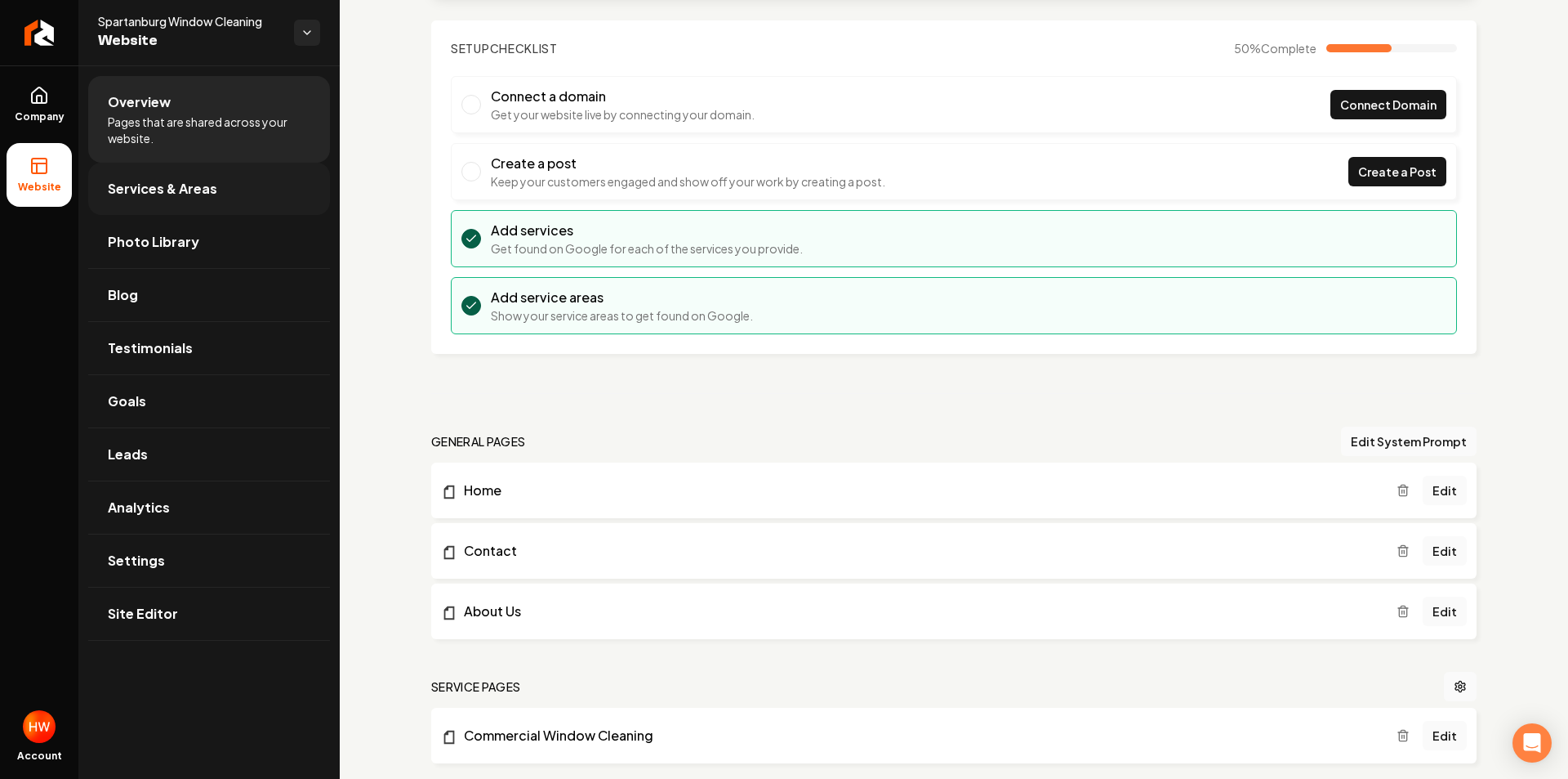
click at [197, 187] on span "Services & Areas" at bounding box center [163, 189] width 109 height 19
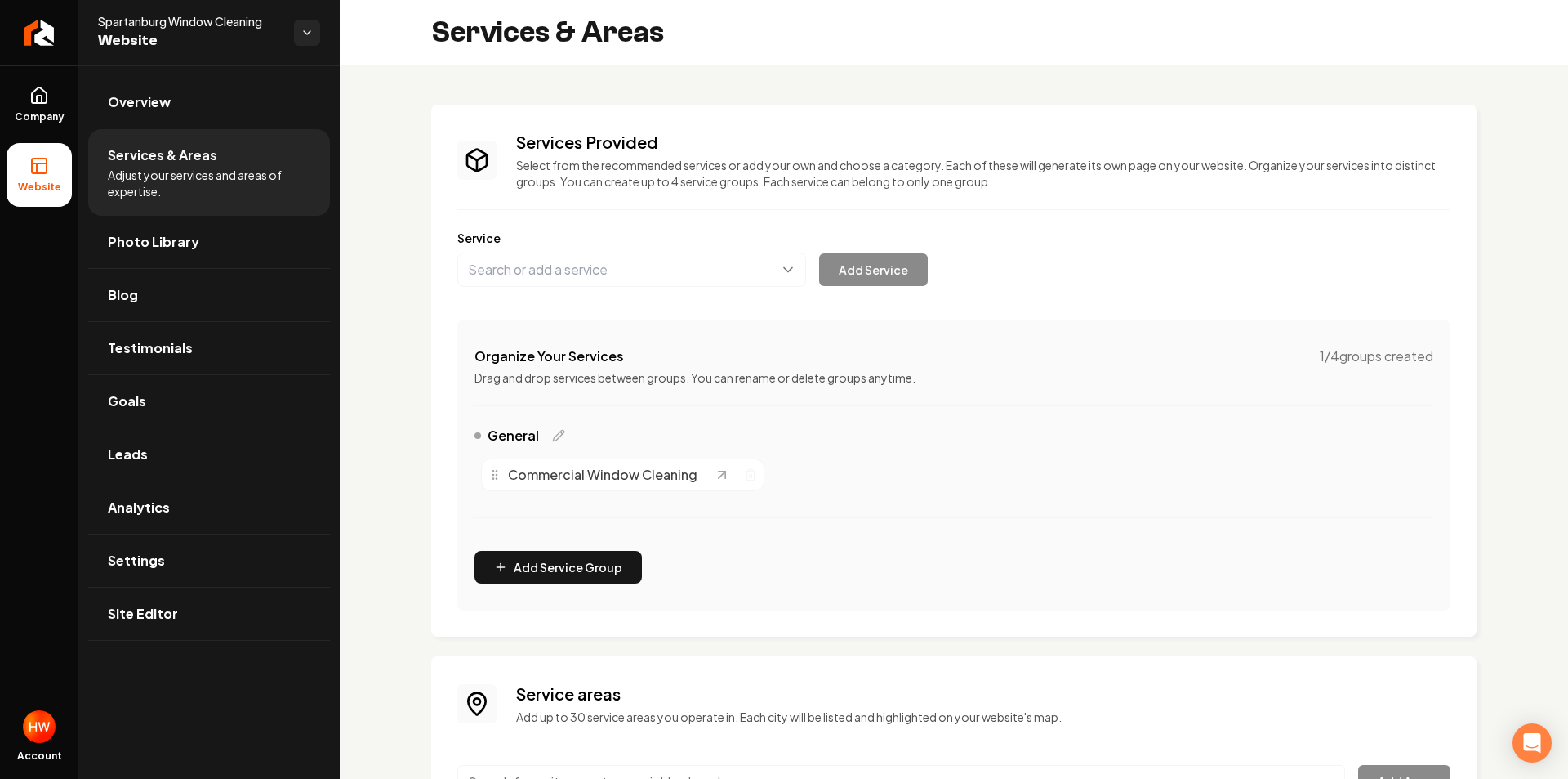
drag, startPoint x: 1039, startPoint y: 499, endPoint x: 1067, endPoint y: 350, distance: 151.6
click at [188, 244] on span "Photo Library" at bounding box center [154, 241] width 91 height 19
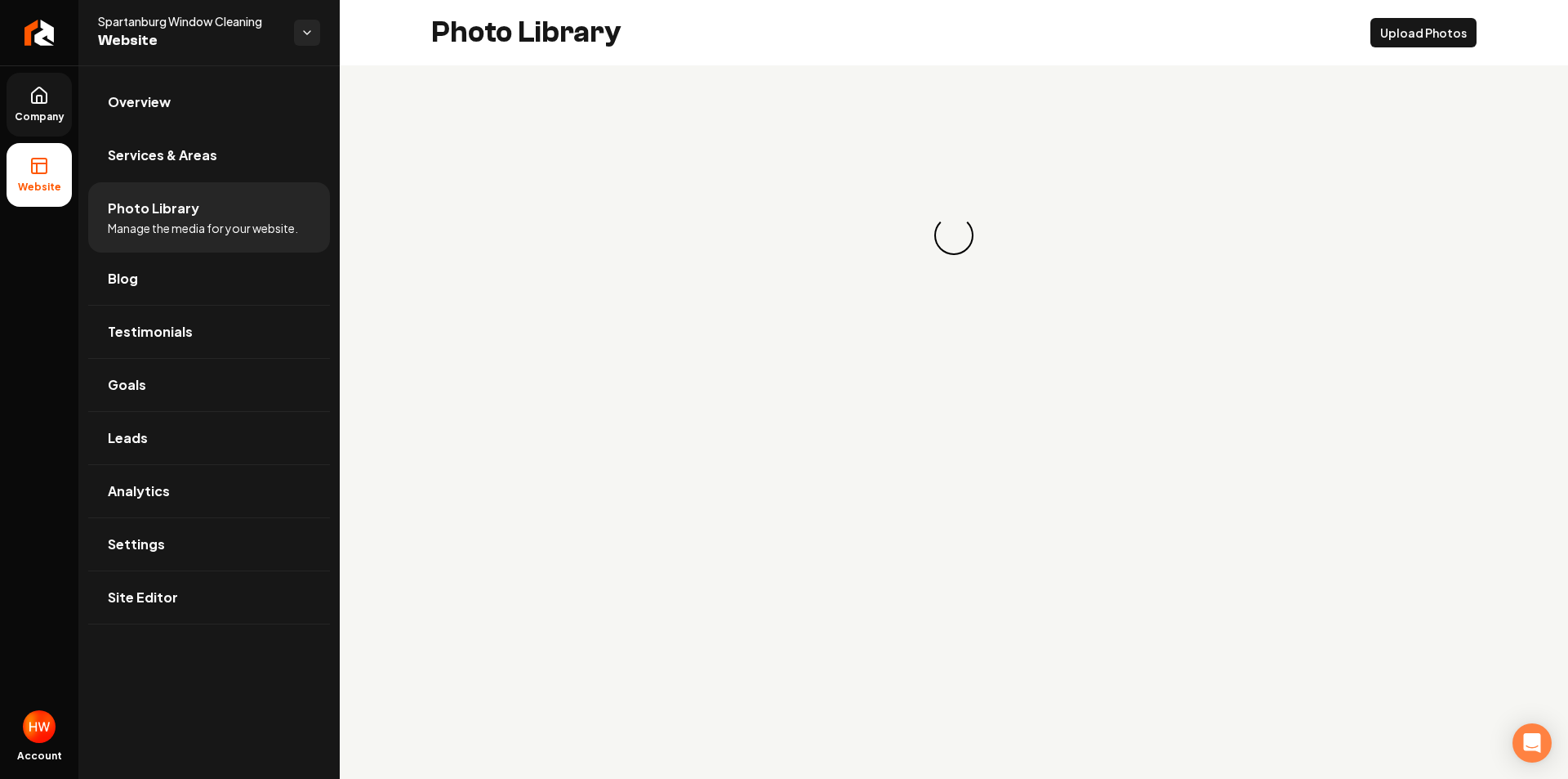
click at [13, 93] on link "Company" at bounding box center [39, 104] width 65 height 63
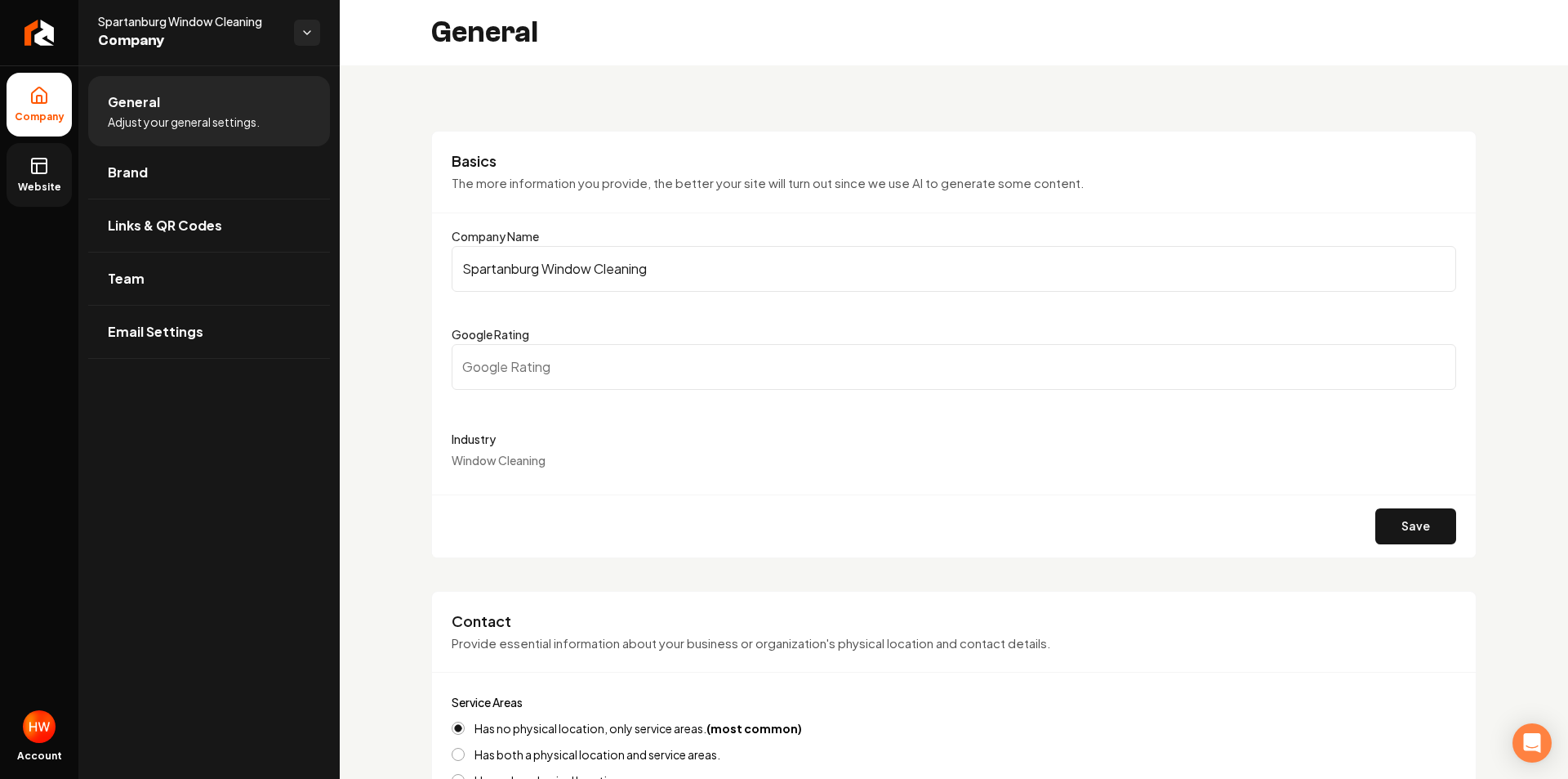
click at [23, 144] on link "Website" at bounding box center [39, 174] width 65 height 63
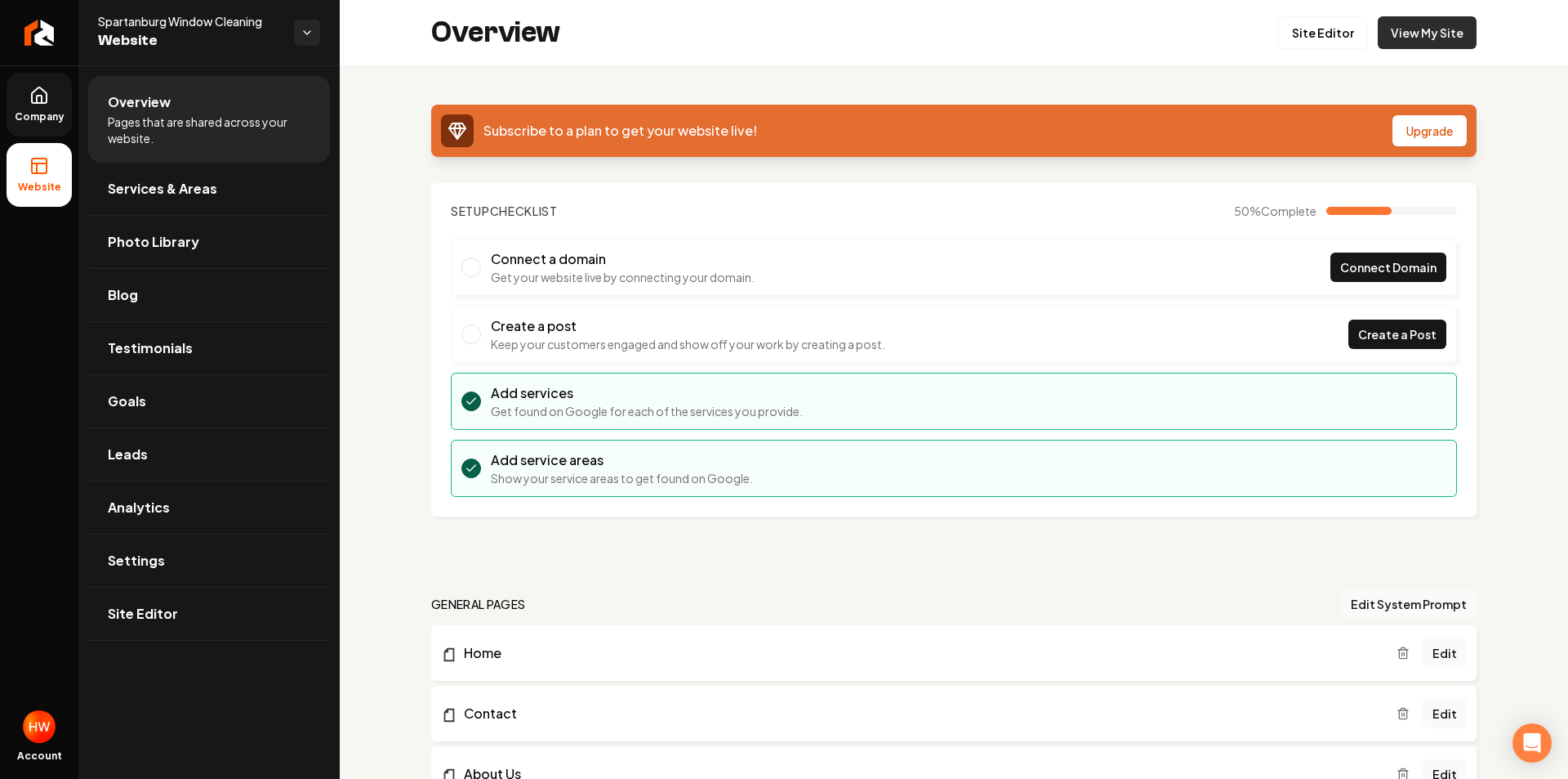
click at [1394, 33] on link "View My Site" at bounding box center [1428, 33] width 99 height 33
